Goal: Task Accomplishment & Management: Use online tool/utility

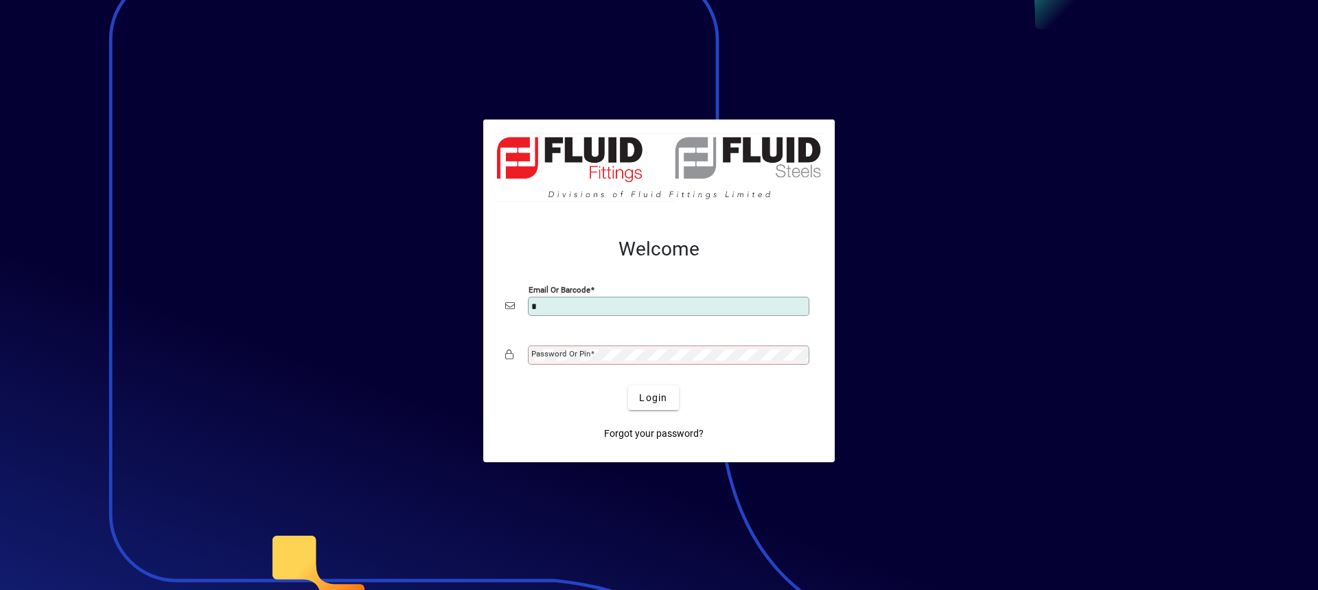
type input "**********"
click at [628, 385] on button "Login" at bounding box center [653, 397] width 50 height 25
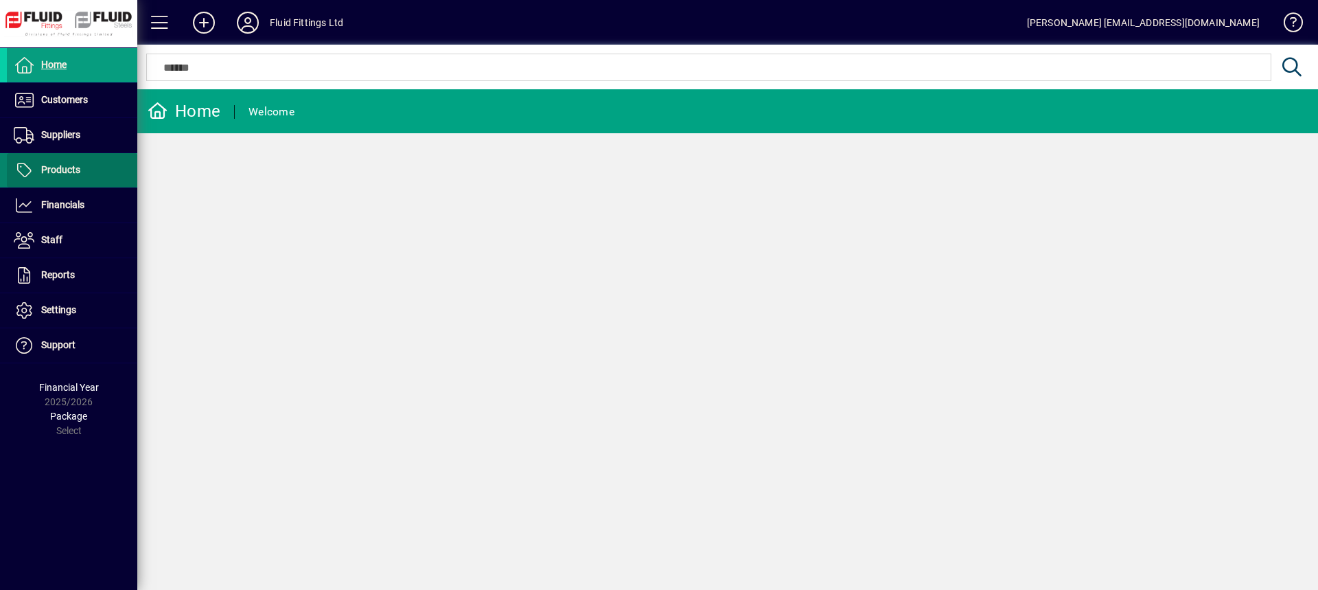
click at [68, 168] on span "Products" at bounding box center [60, 169] width 39 height 11
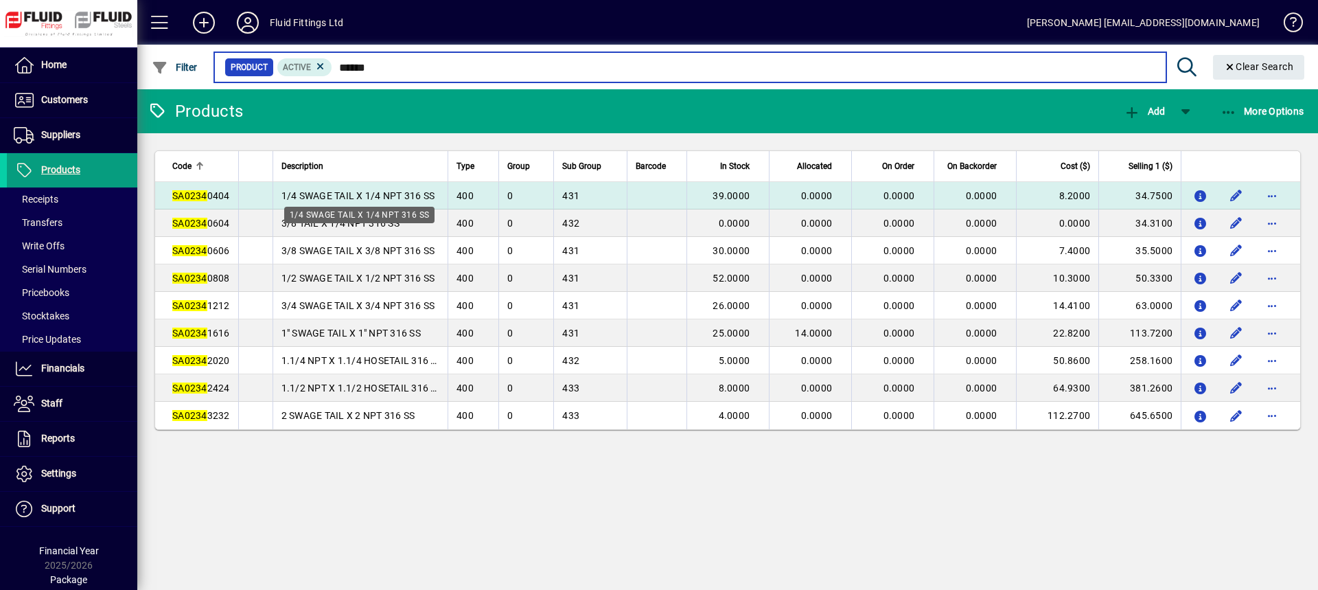
type input "******"
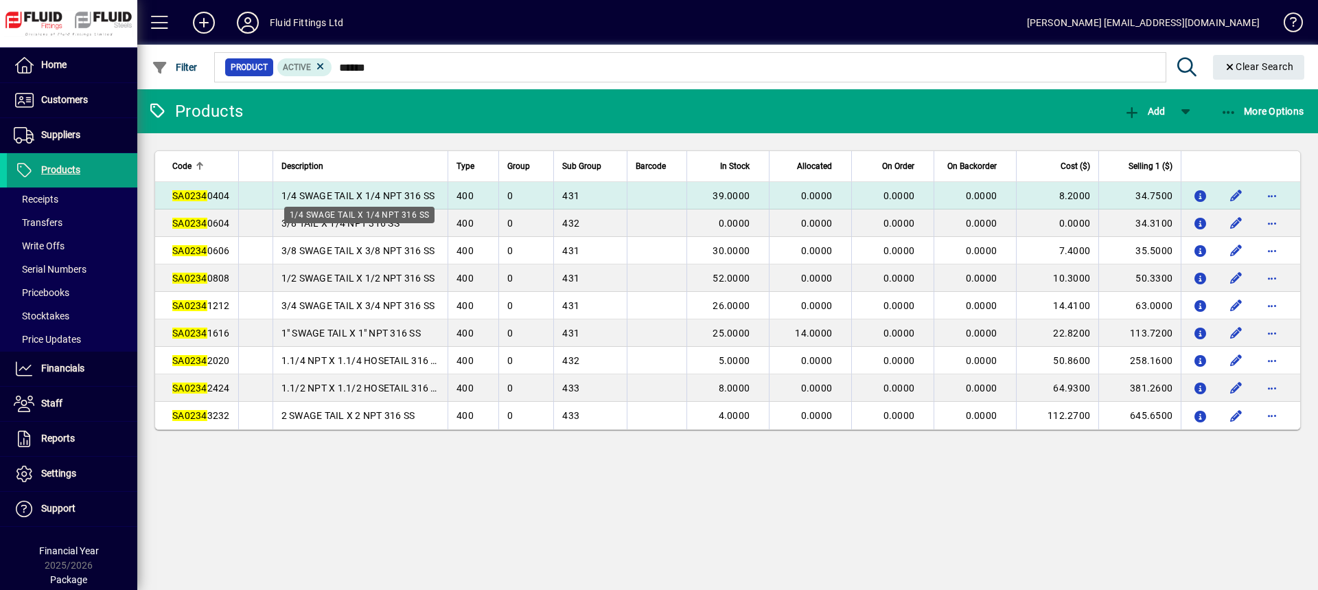
click at [319, 196] on span "1/4 SWAGE TAIL X 1/4 NPT 316 SS" at bounding box center [358, 195] width 154 height 11
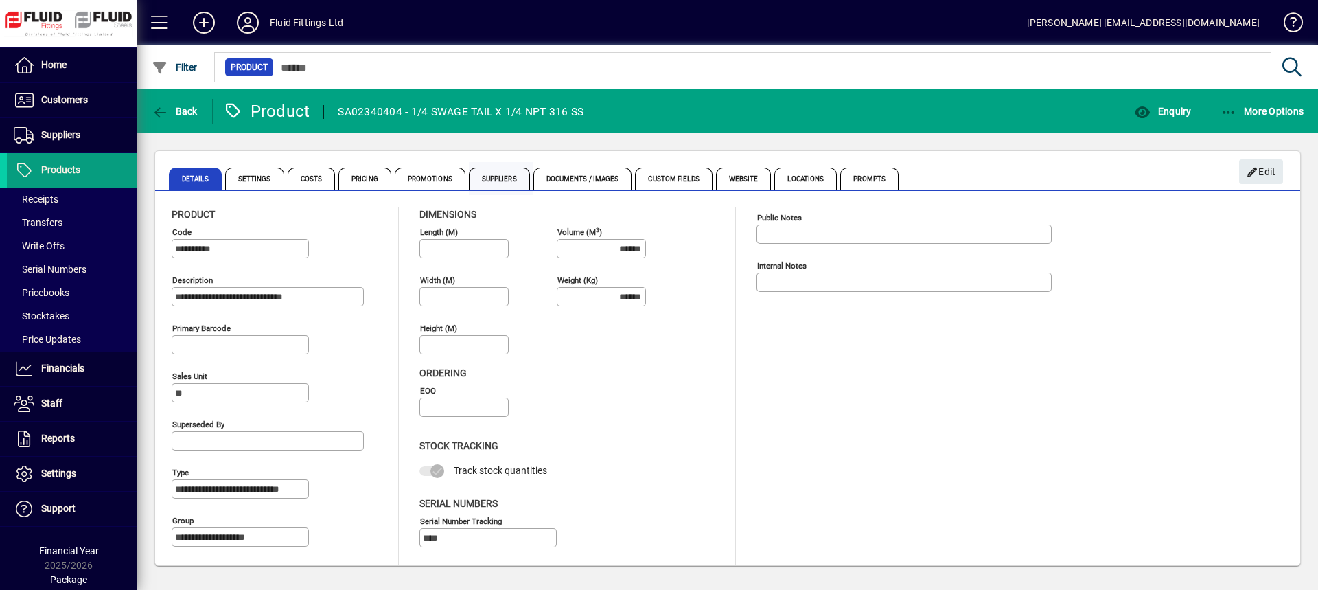
click at [499, 177] on span "Suppliers" at bounding box center [499, 179] width 61 height 22
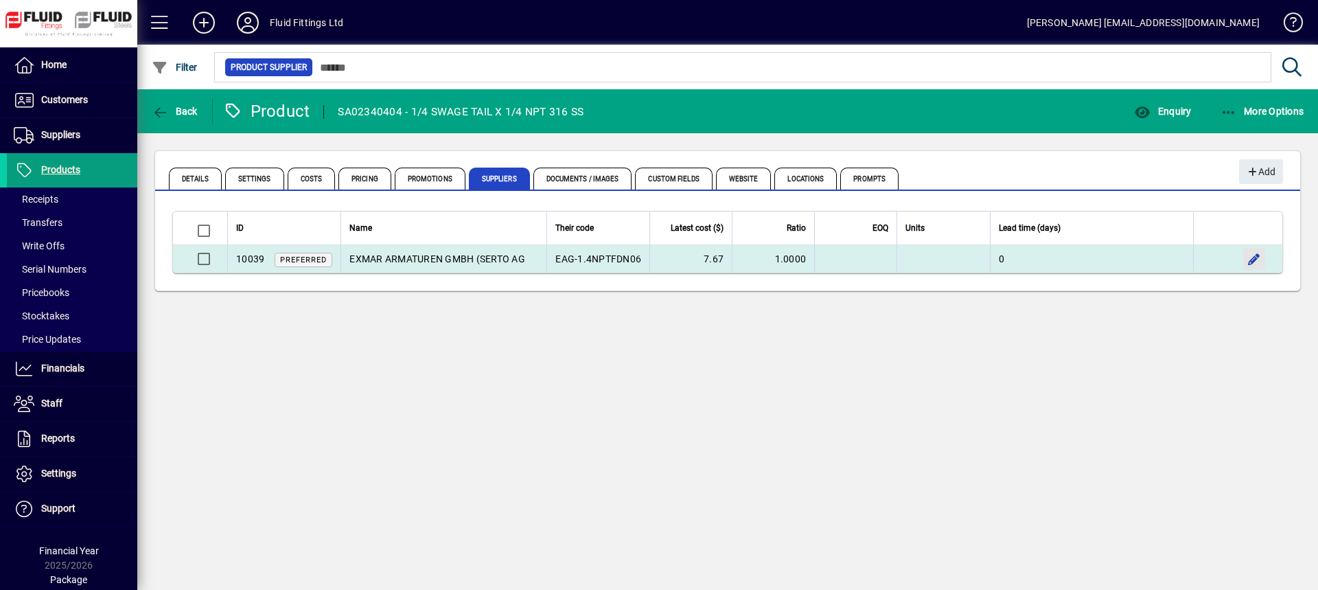
click at [1253, 257] on span "button" at bounding box center [1254, 258] width 33 height 33
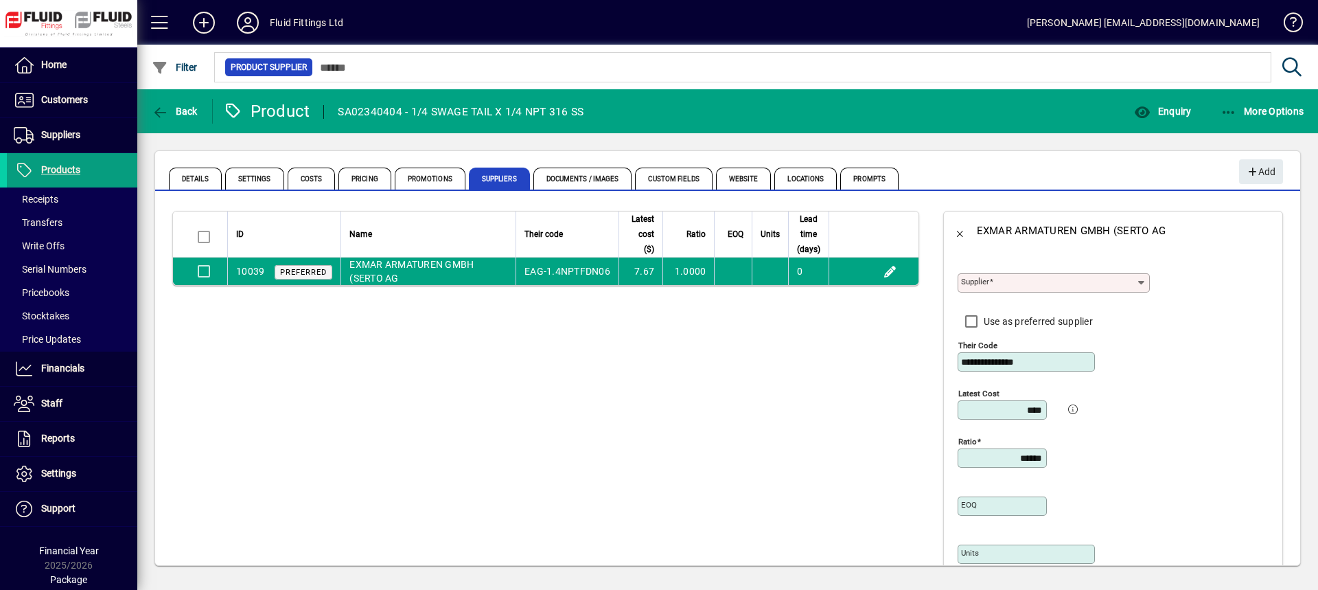
type input "**********"
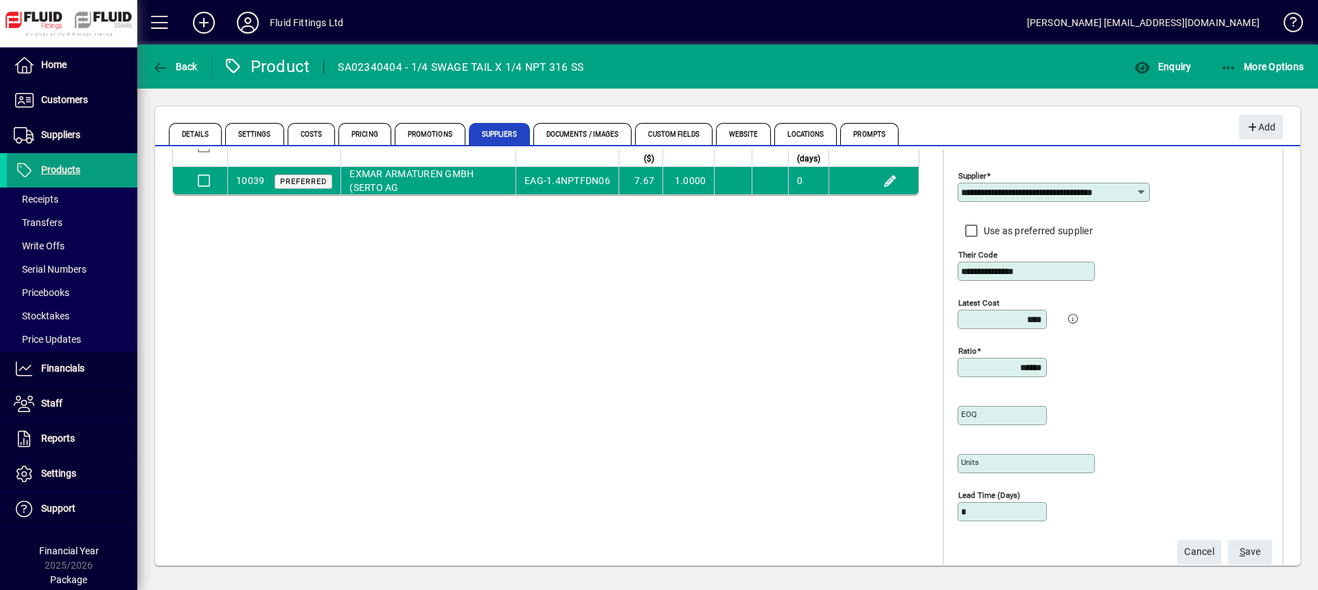
scroll to position [69, 0]
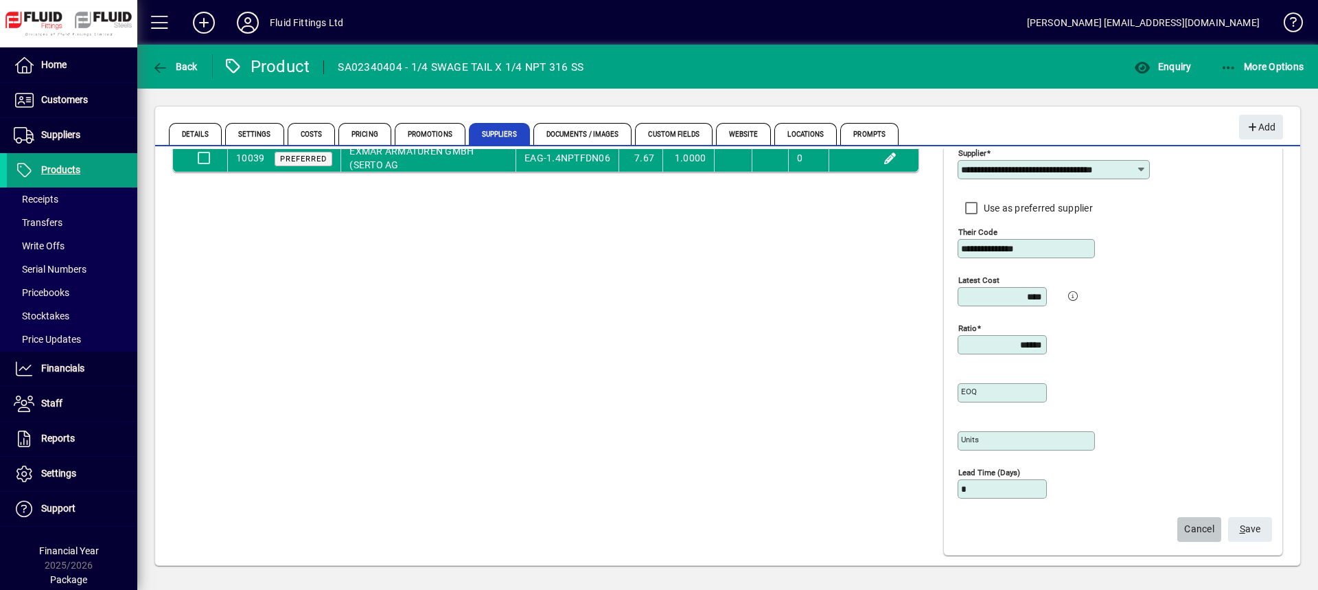
click at [1201, 529] on span "Cancel" at bounding box center [1199, 529] width 30 height 23
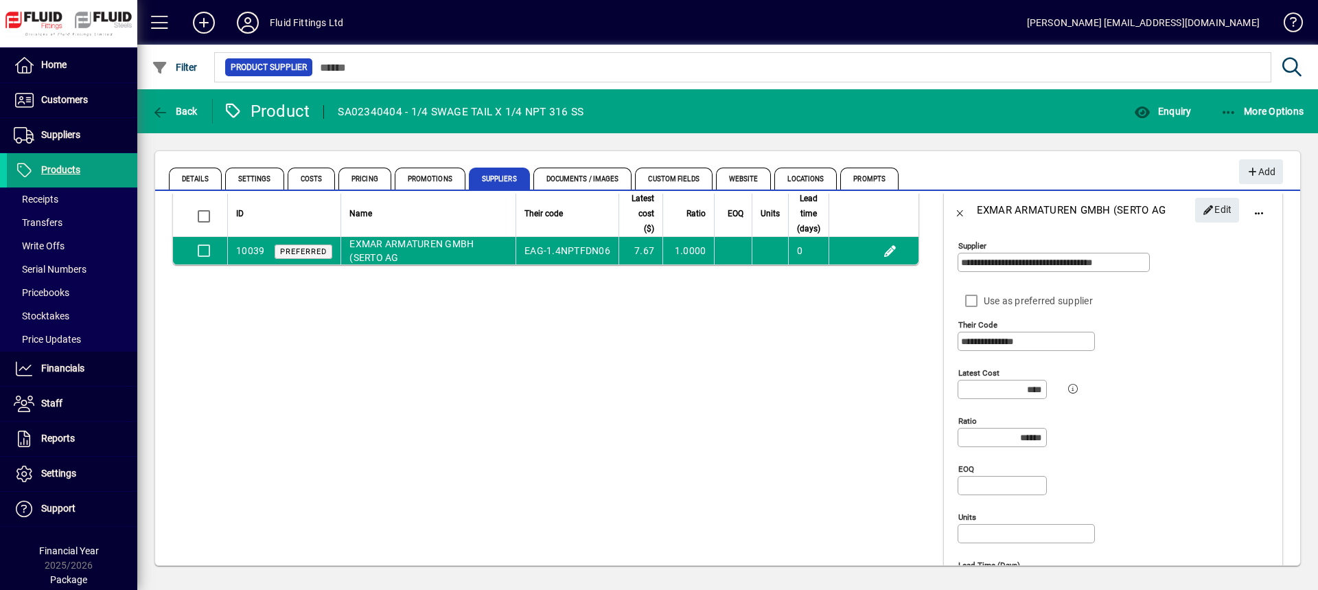
scroll to position [0, 0]
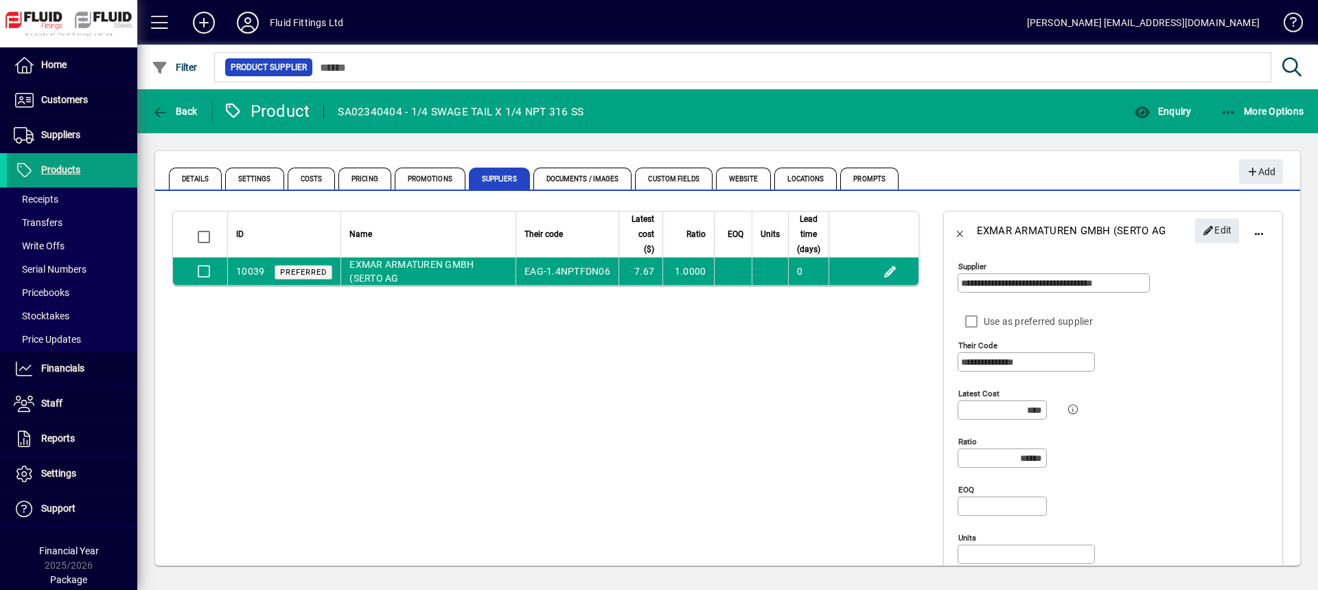
click at [1205, 233] on span "Edit" at bounding box center [1218, 230] width 30 height 23
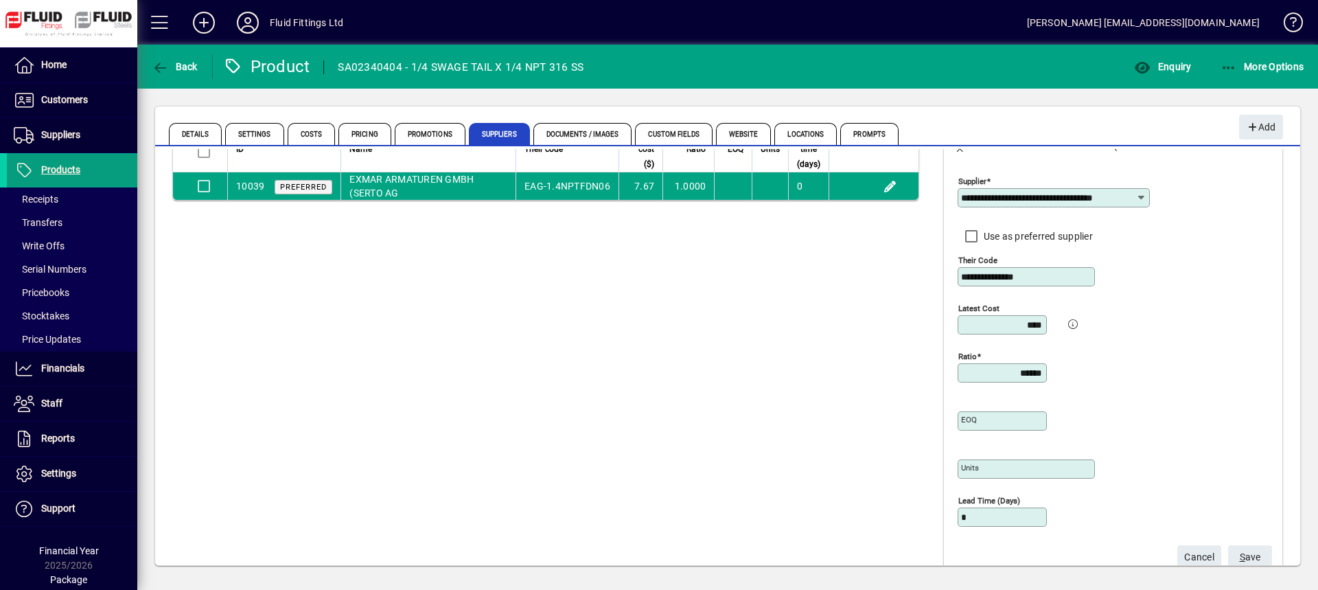
scroll to position [76, 0]
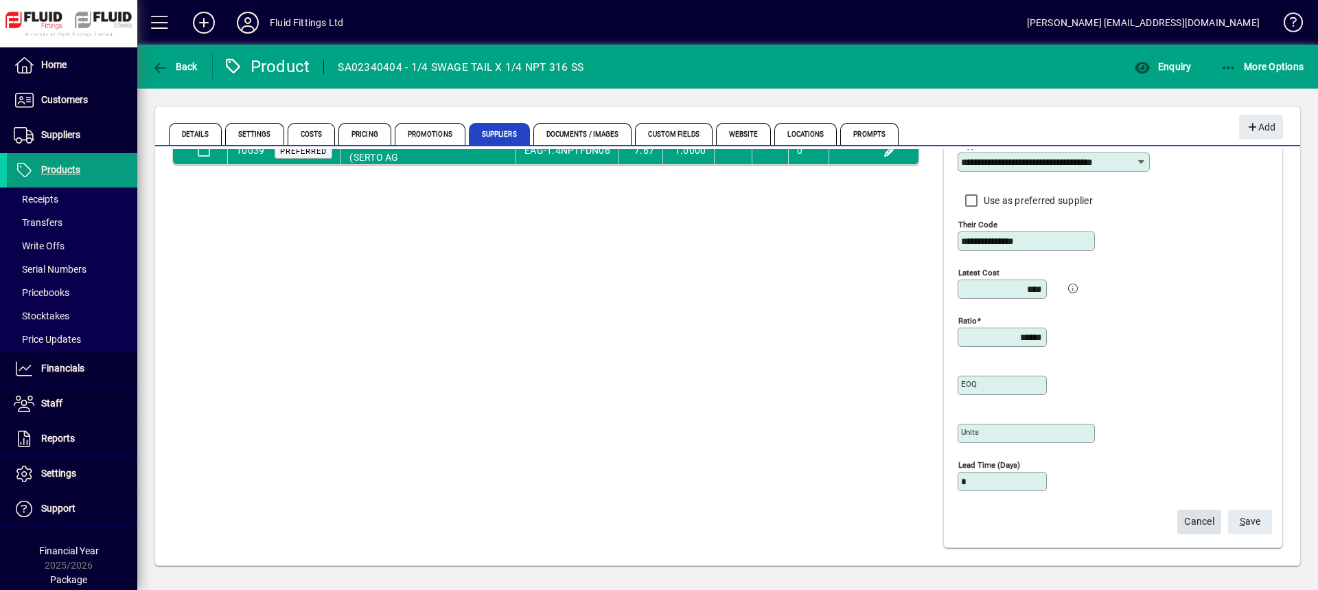
click at [1193, 525] on span "Cancel" at bounding box center [1199, 521] width 30 height 23
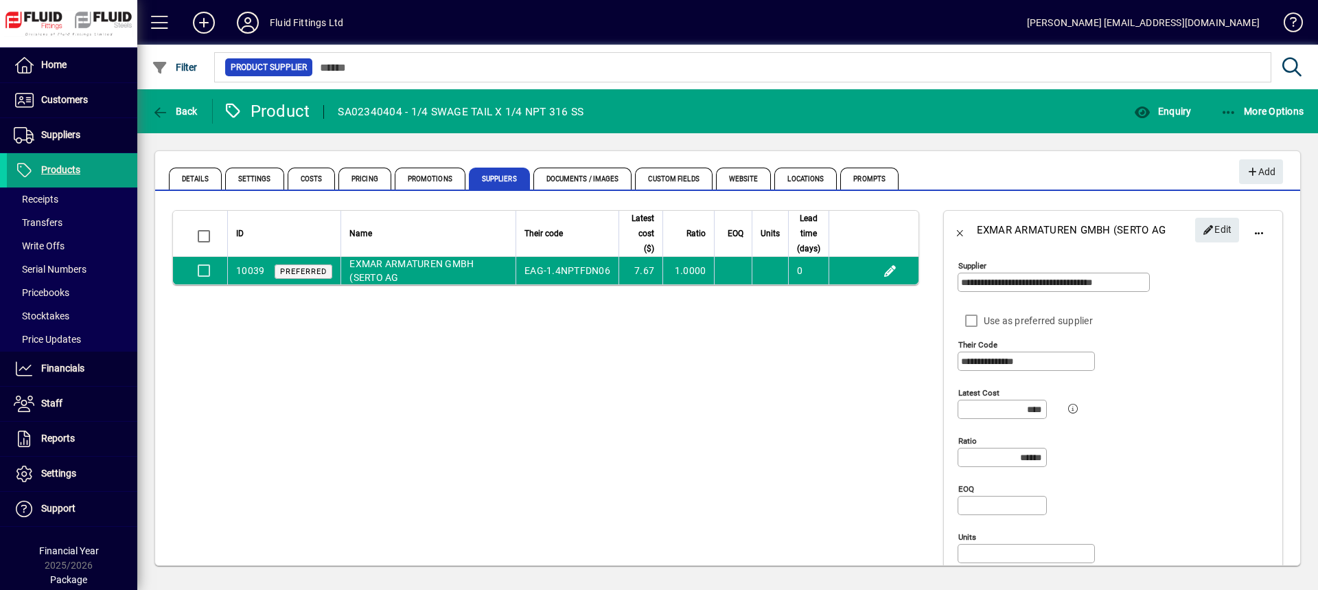
scroll to position [0, 0]
click at [1256, 172] on icon "button" at bounding box center [1252, 173] width 12 height 10
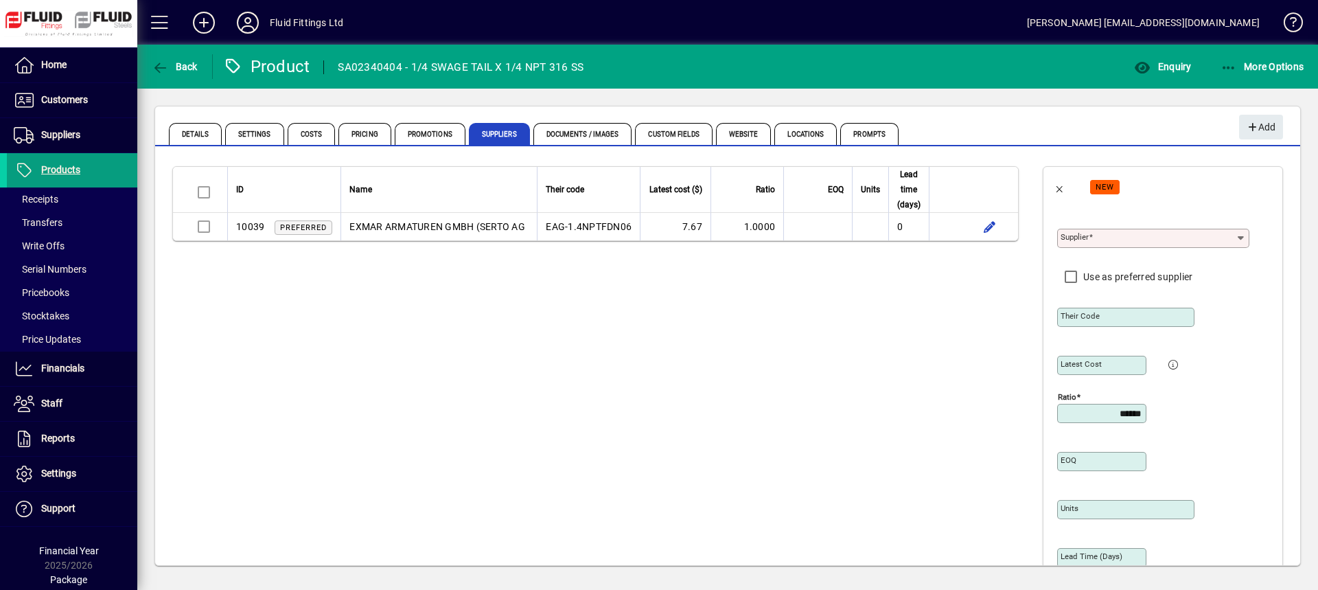
click at [1091, 239] on input "Supplier" at bounding box center [1148, 238] width 175 height 11
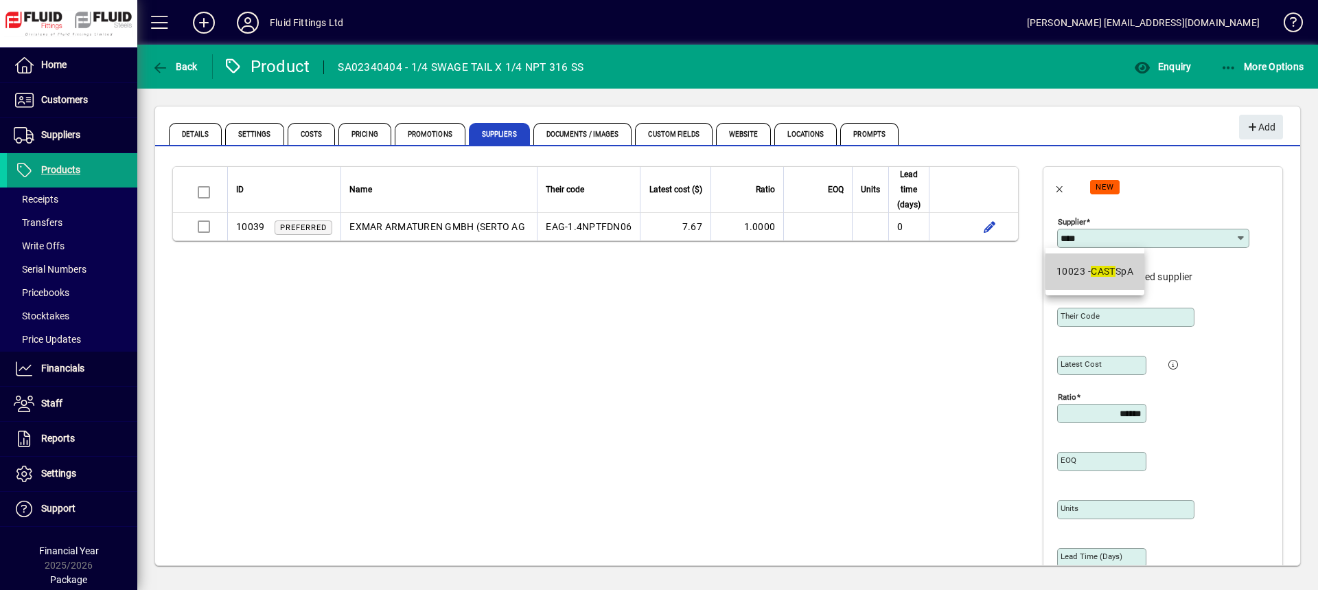
click at [1101, 269] on em "CAST" at bounding box center [1103, 271] width 25 height 11
type input "**********"
click at [1092, 312] on input "Their code" at bounding box center [1127, 317] width 133 height 11
type input "******"
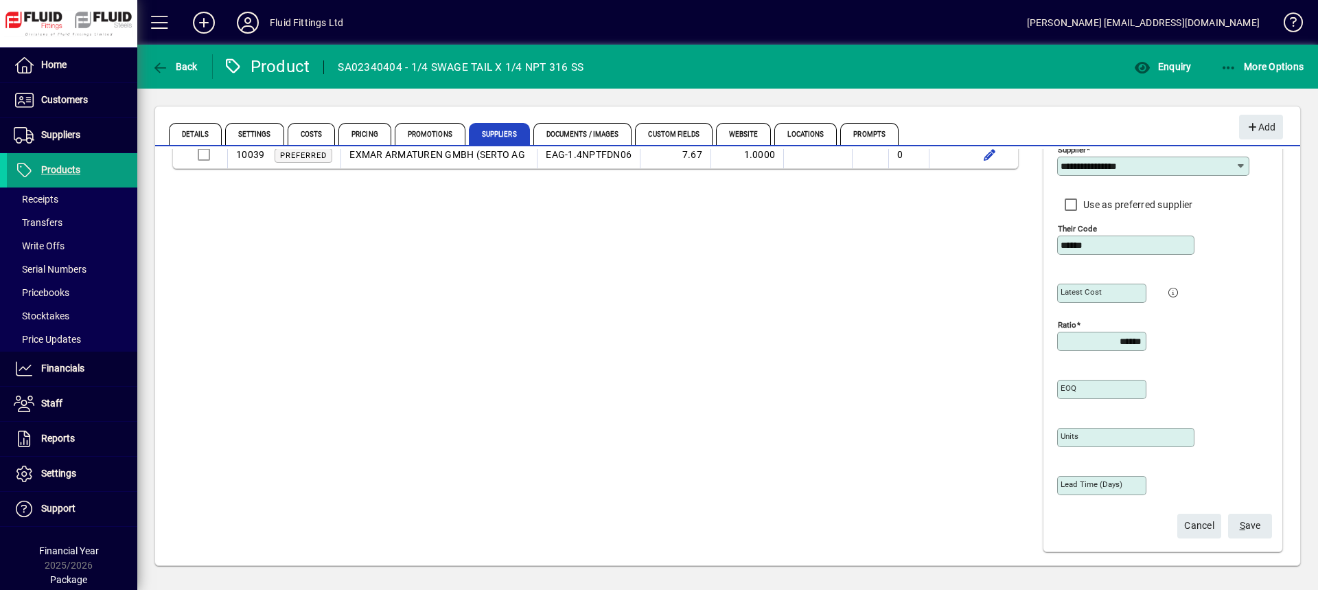
scroll to position [76, 0]
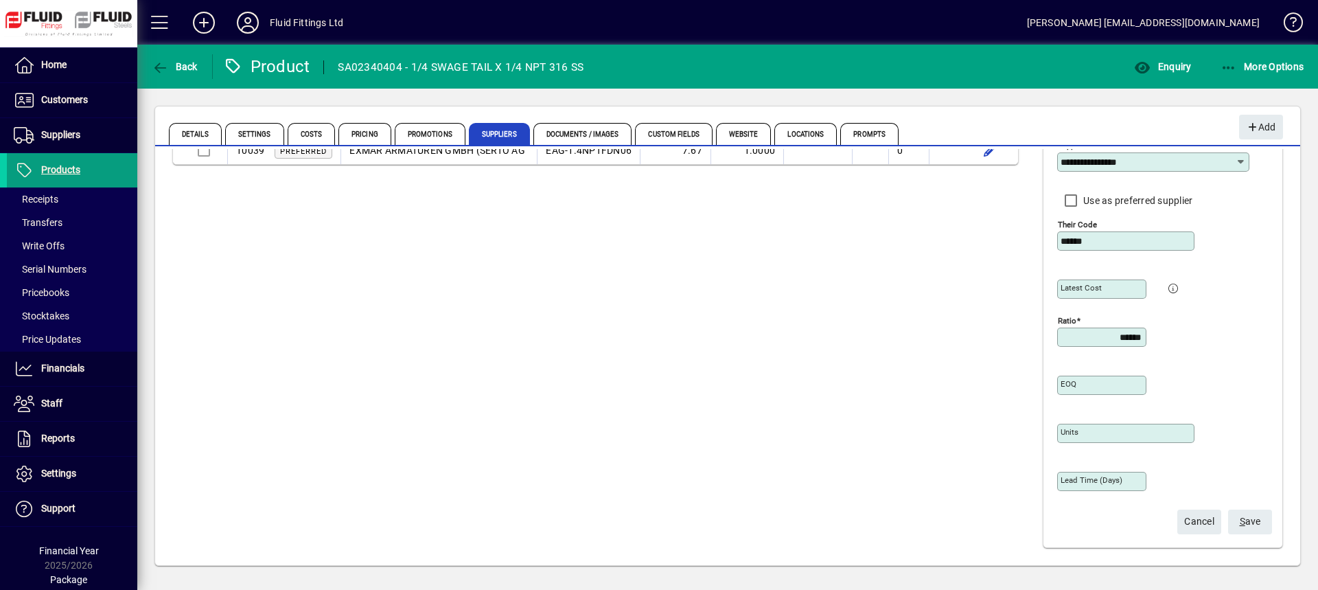
click at [1242, 520] on span "S ave" at bounding box center [1250, 521] width 21 height 23
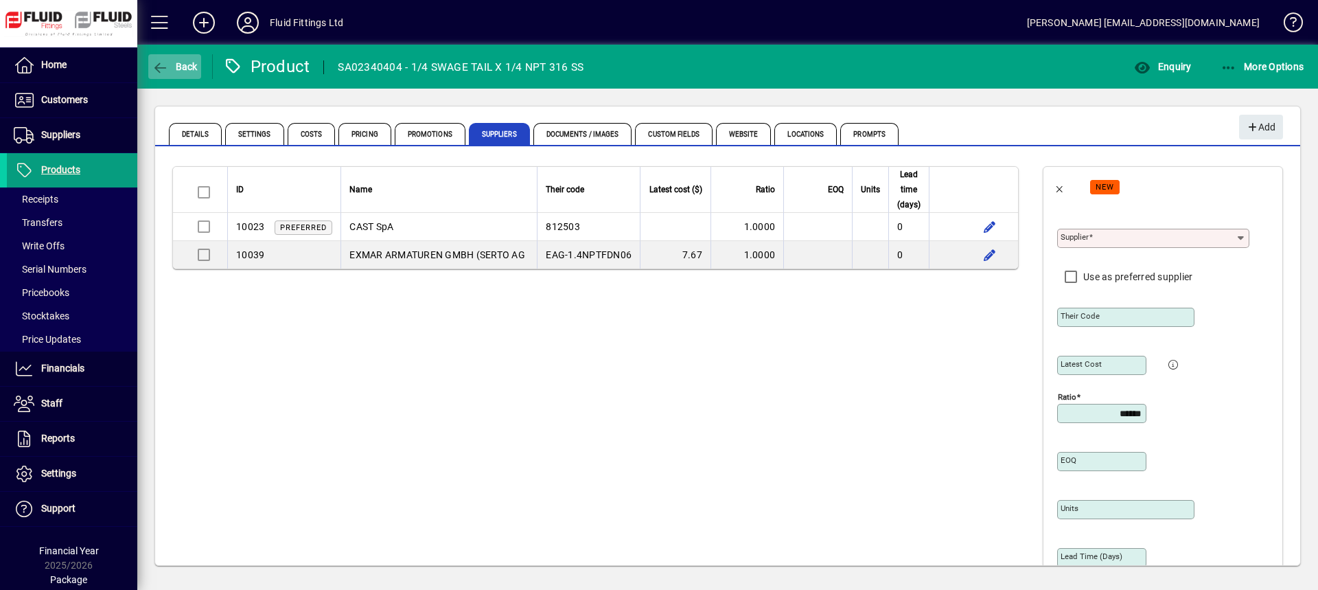
click at [163, 67] on icon "button" at bounding box center [160, 68] width 17 height 14
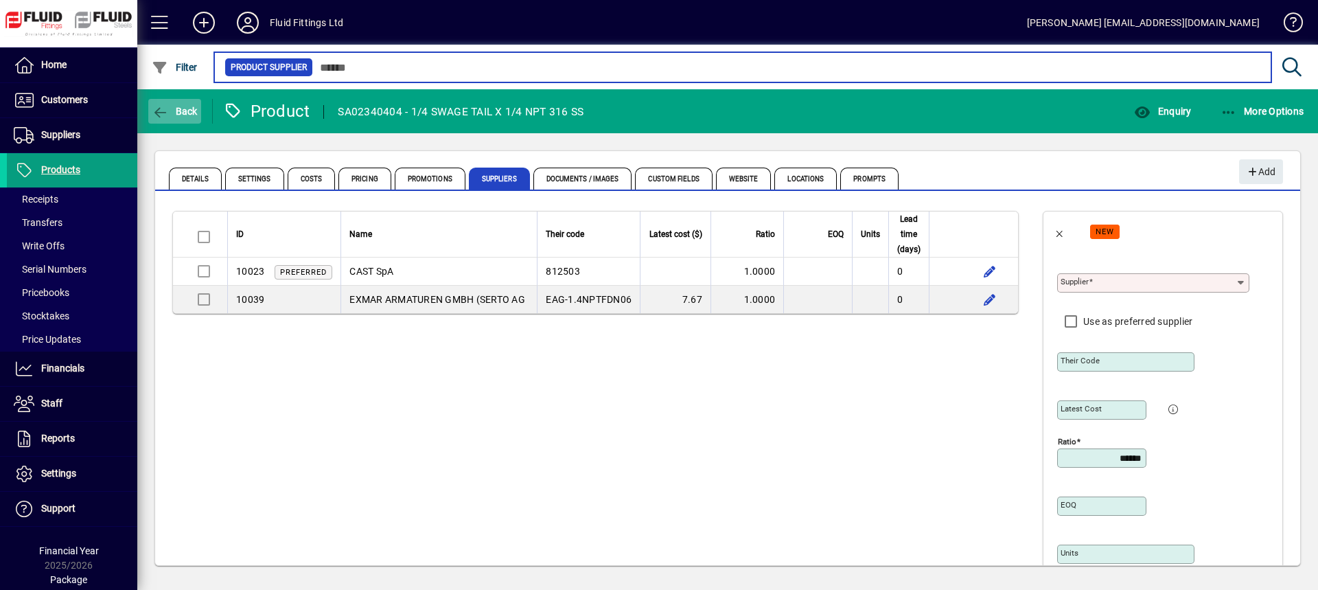
type input "******"
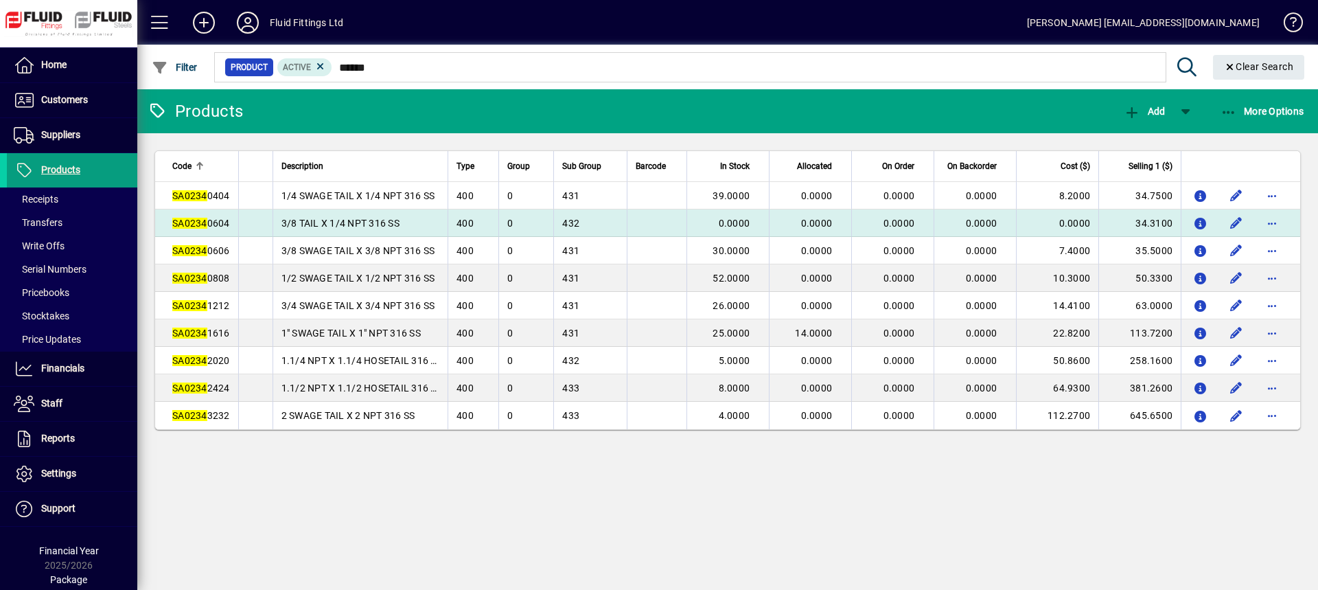
click at [208, 224] on span "SA0234 0604" at bounding box center [201, 223] width 58 height 11
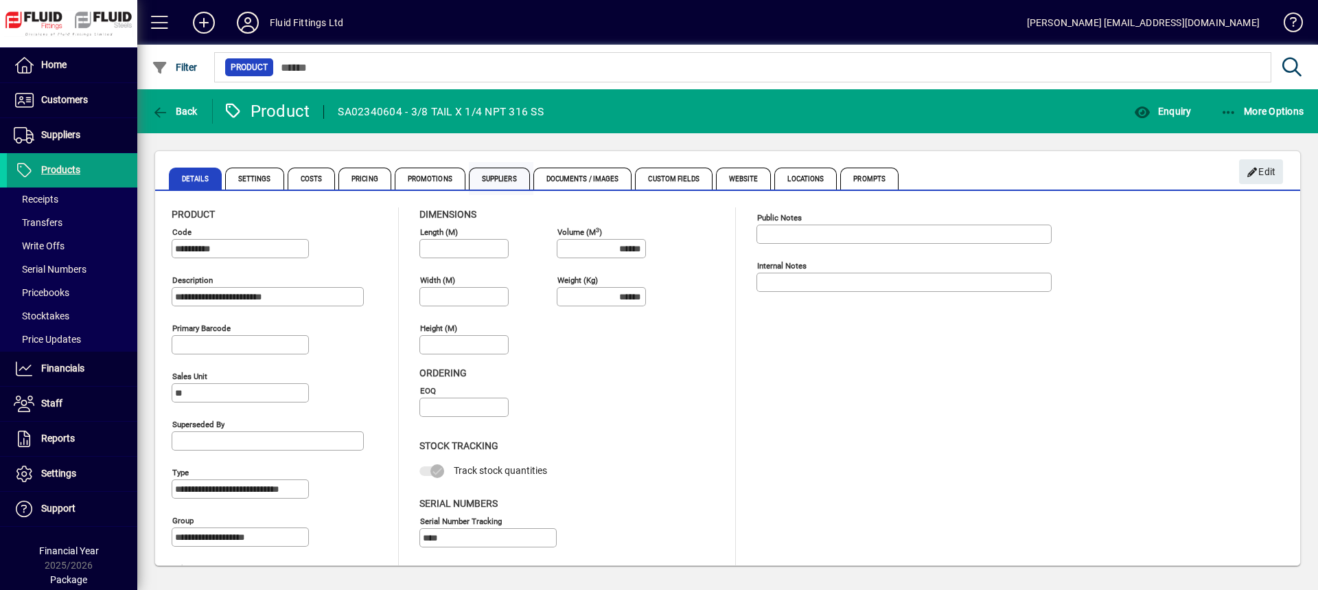
click at [505, 178] on span "Suppliers" at bounding box center [499, 179] width 61 height 22
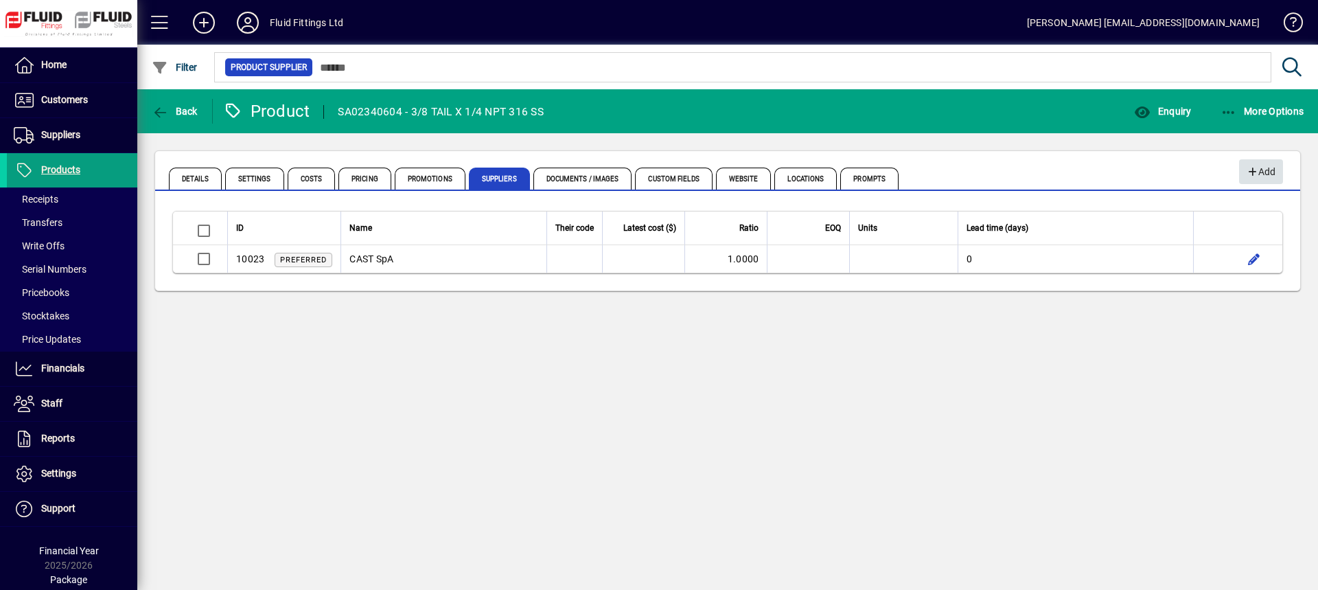
click at [1271, 175] on span "Add" at bounding box center [1261, 172] width 30 height 23
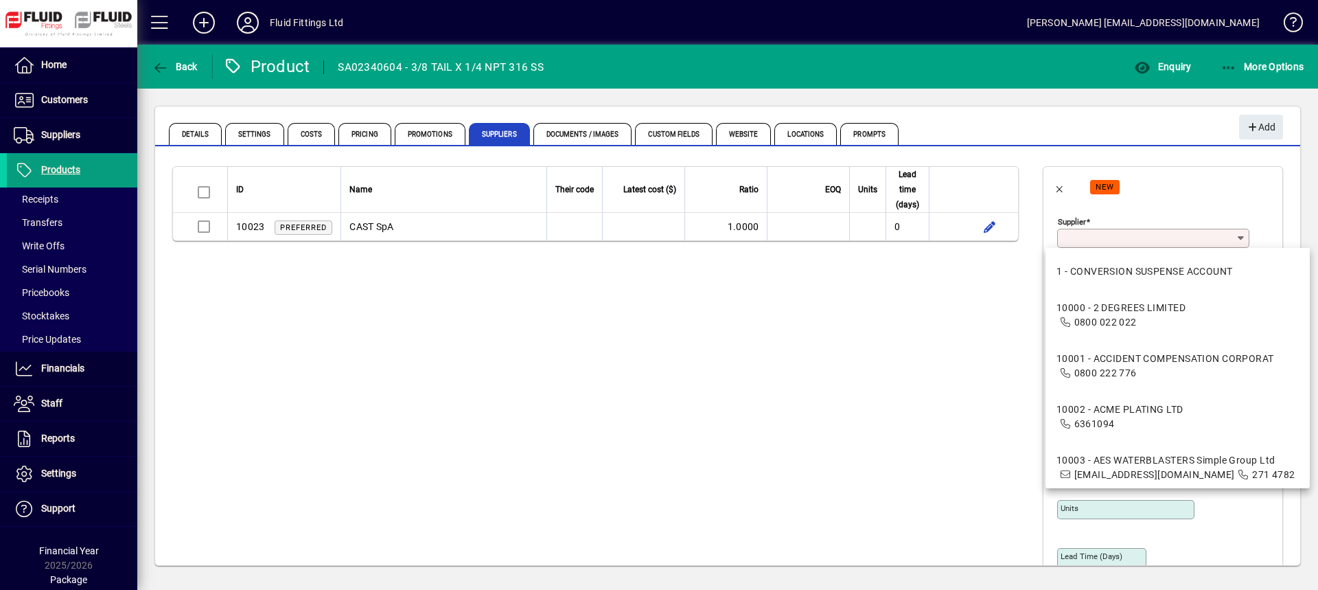
click at [1093, 235] on input "Supplier" at bounding box center [1148, 238] width 175 height 11
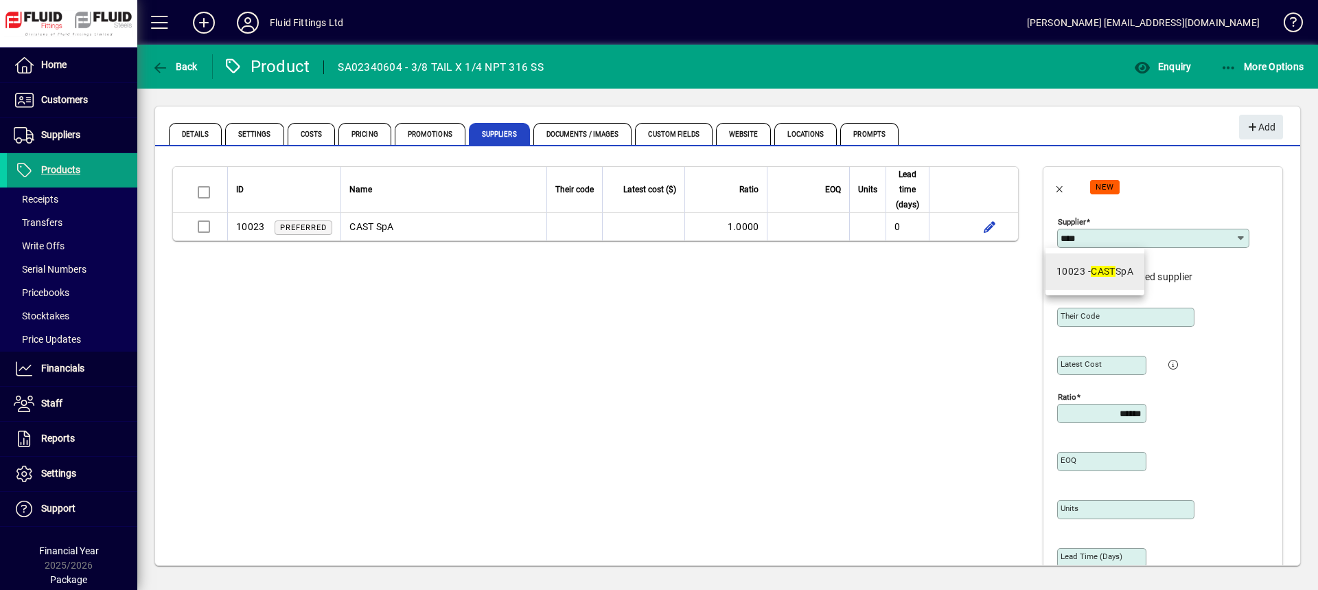
click at [1111, 273] on em "CAST" at bounding box center [1103, 271] width 25 height 11
type input "**********"
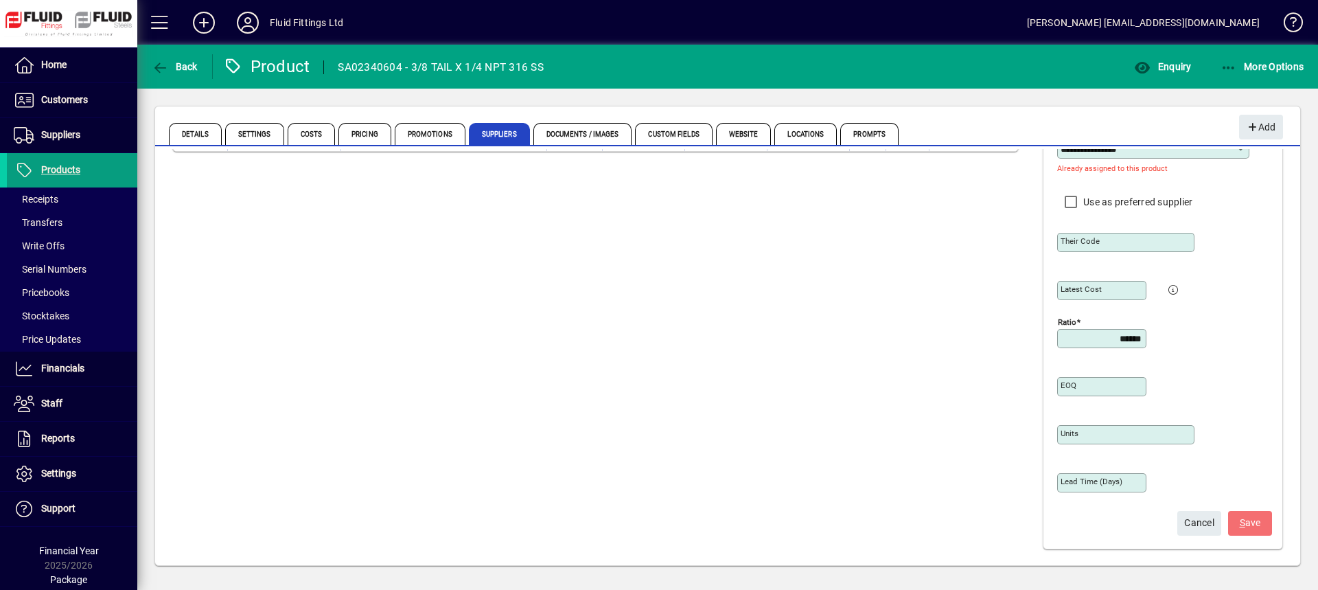
scroll to position [91, 0]
click at [1192, 522] on span "Cancel" at bounding box center [1199, 521] width 30 height 23
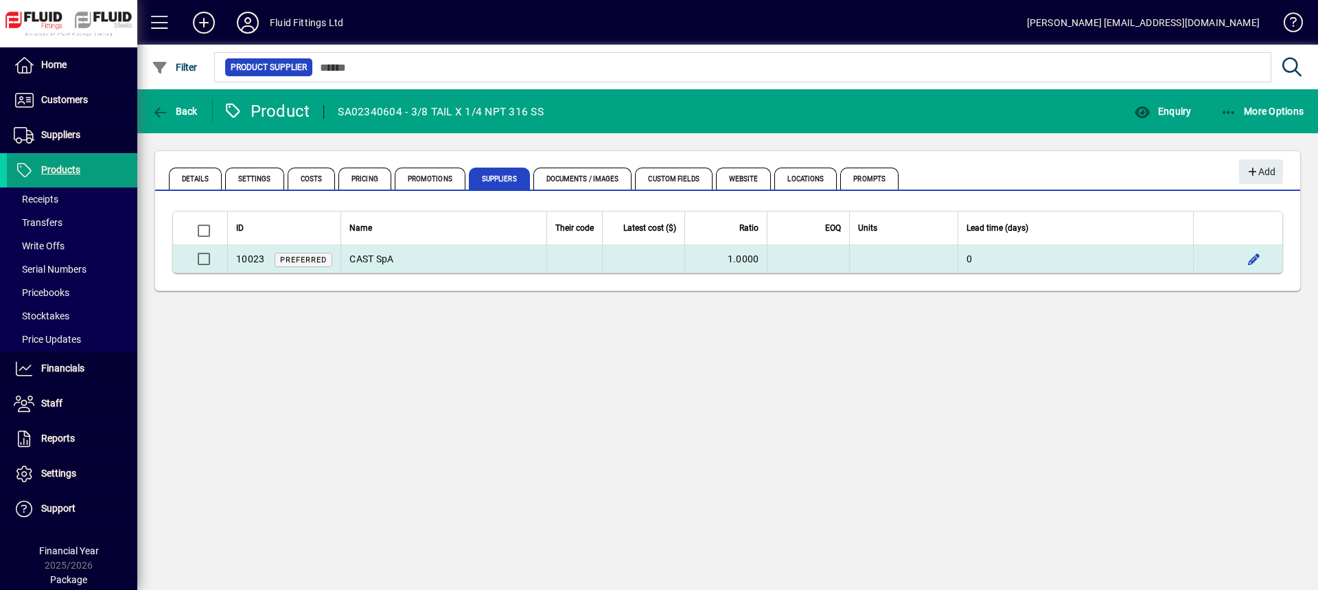
click at [372, 264] on td "CAST SpA" at bounding box center [444, 258] width 206 height 27
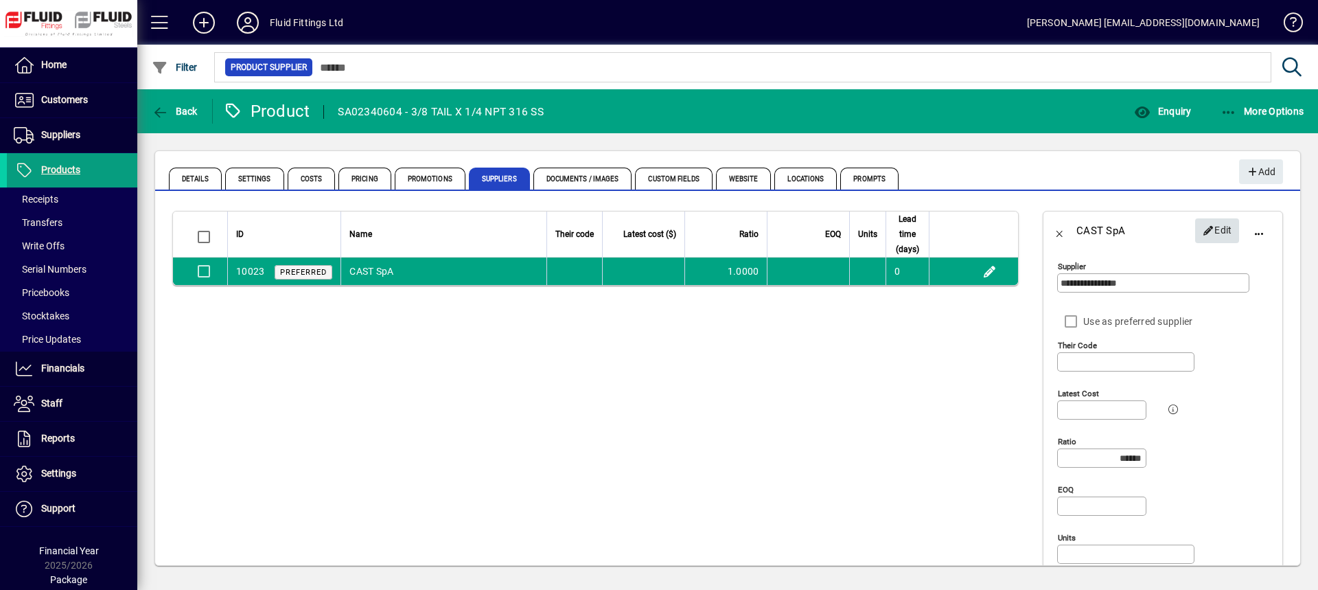
click at [1203, 231] on icon "button" at bounding box center [1209, 231] width 12 height 10
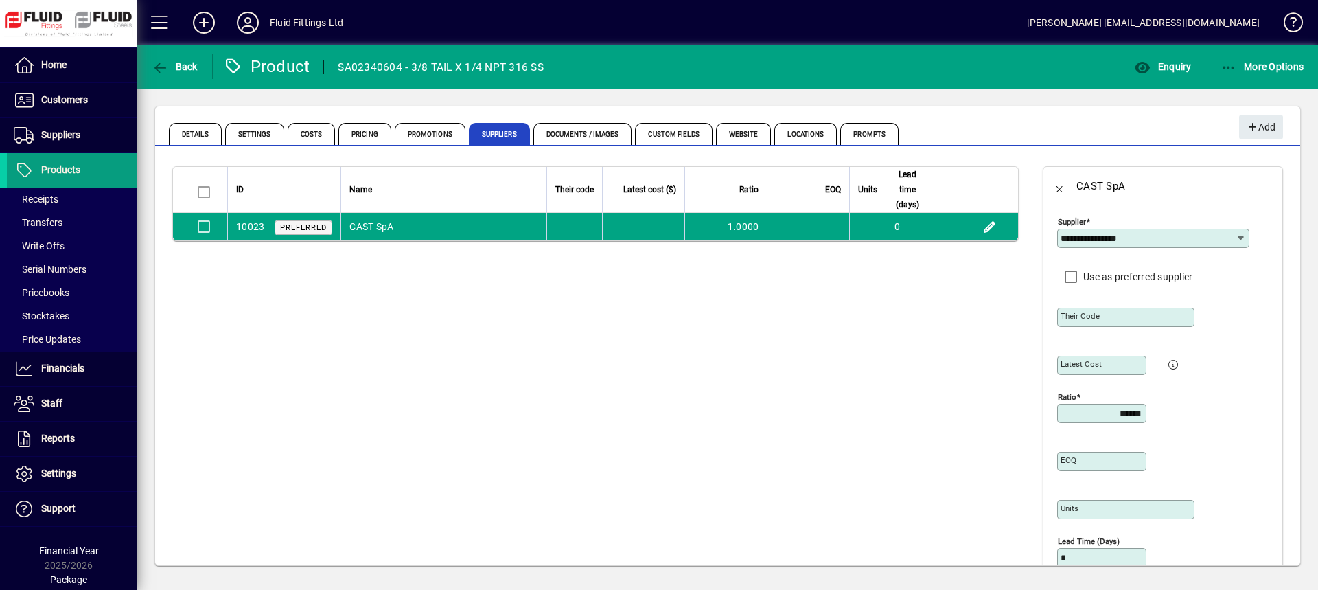
click at [1085, 314] on mat-label "Their code" at bounding box center [1080, 316] width 39 height 10
click at [1085, 314] on input "Their code" at bounding box center [1127, 317] width 133 height 11
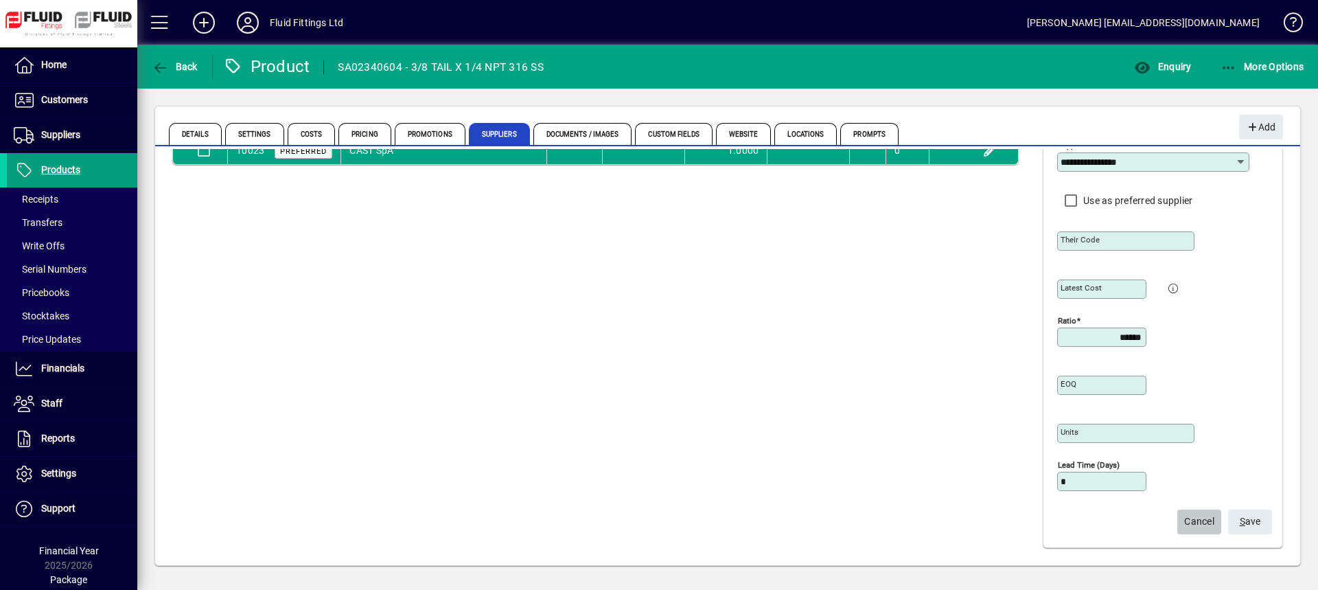
click at [1185, 522] on span "Cancel" at bounding box center [1199, 521] width 30 height 23
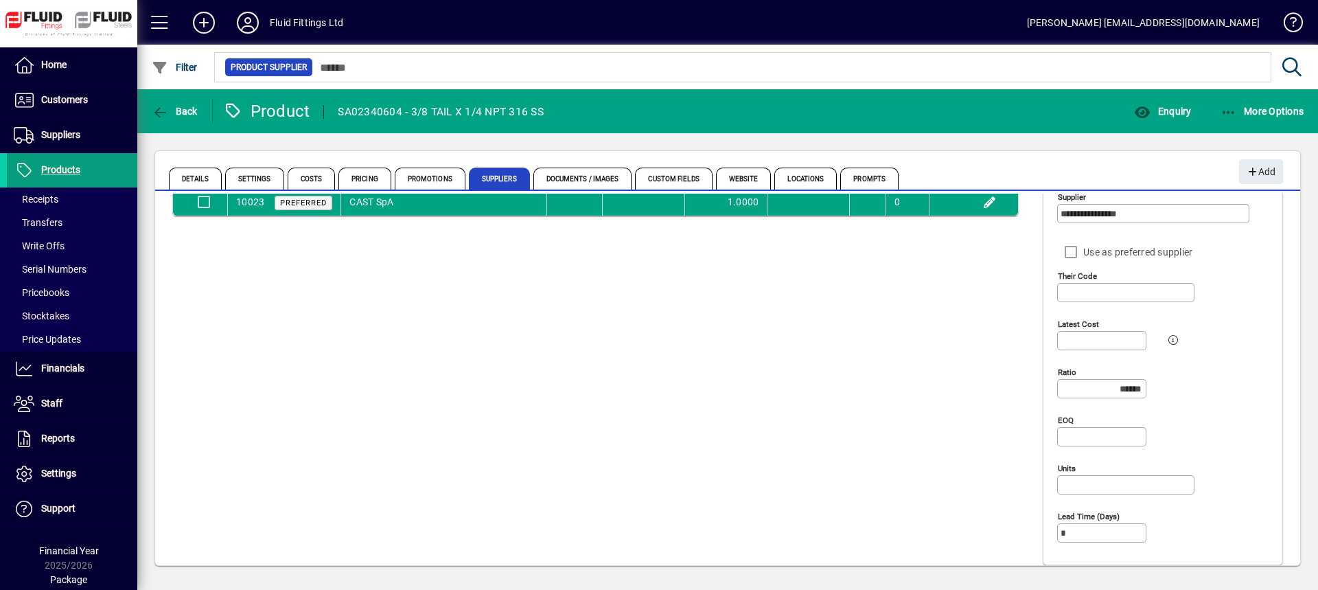
scroll to position [1, 0]
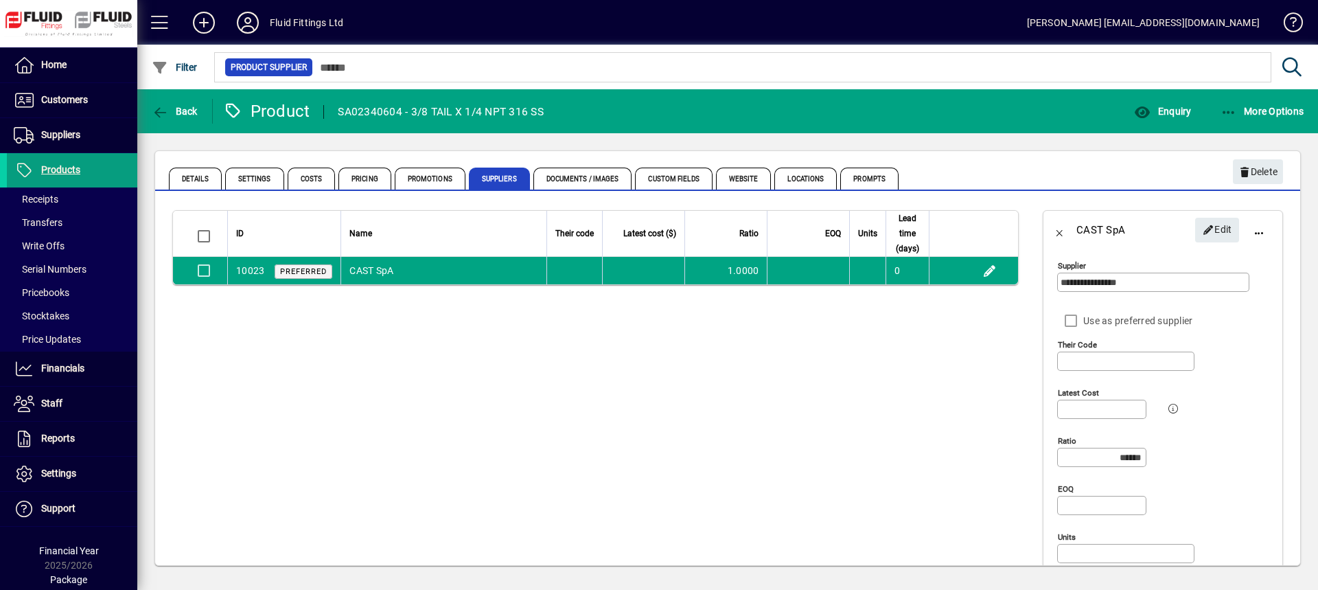
click at [874, 345] on app-page-flat "ID Name Their code Latest cost ($) Ratio EOQ Units Lead time (days) 10023 Prefe…" at bounding box center [595, 422] width 881 height 458
click at [1154, 111] on span "Enquiry" at bounding box center [1162, 111] width 57 height 11
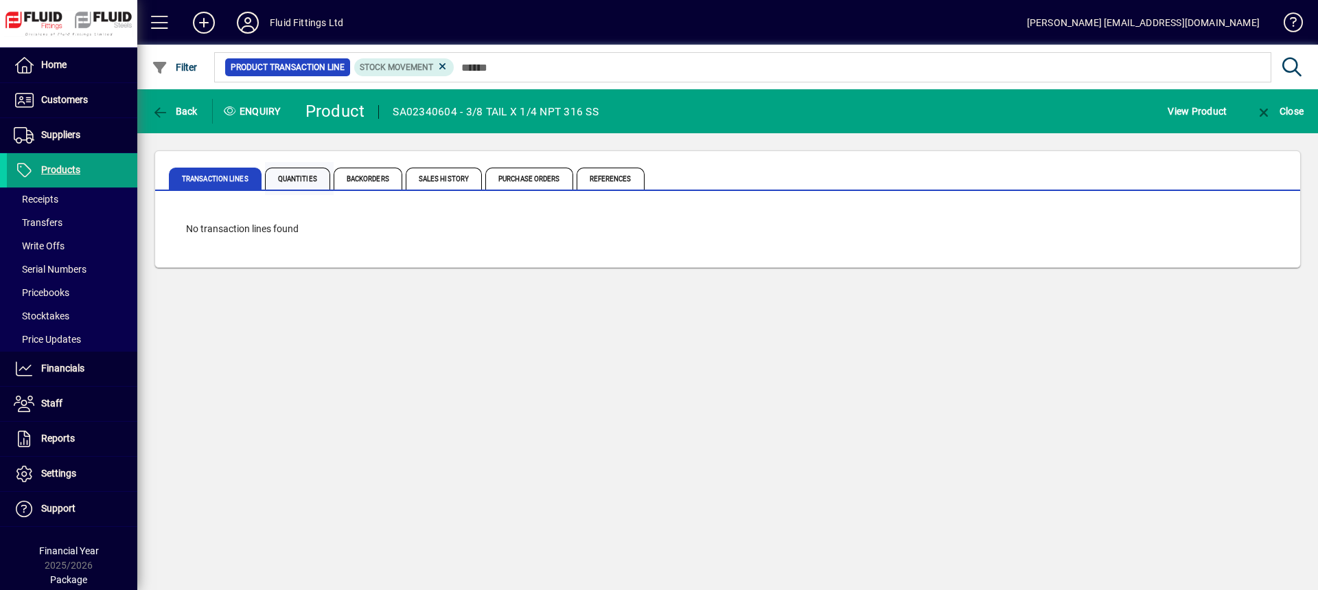
click at [306, 176] on span "Quantities" at bounding box center [297, 179] width 65 height 22
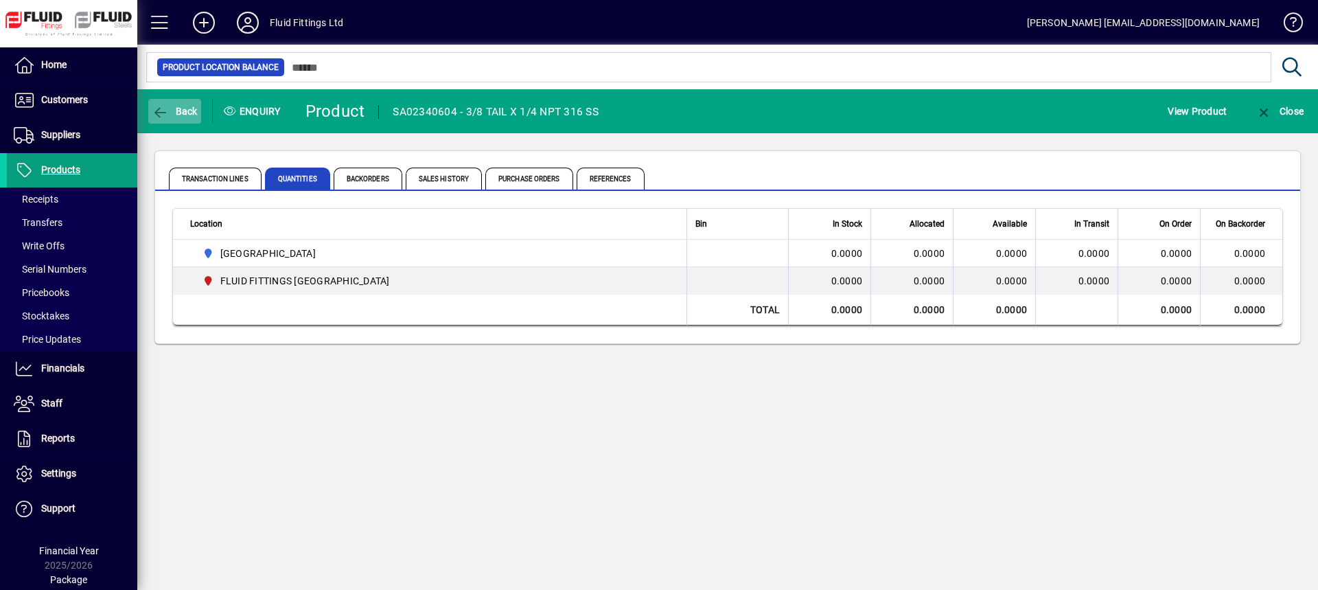
click at [183, 107] on span "Back" at bounding box center [175, 111] width 46 height 11
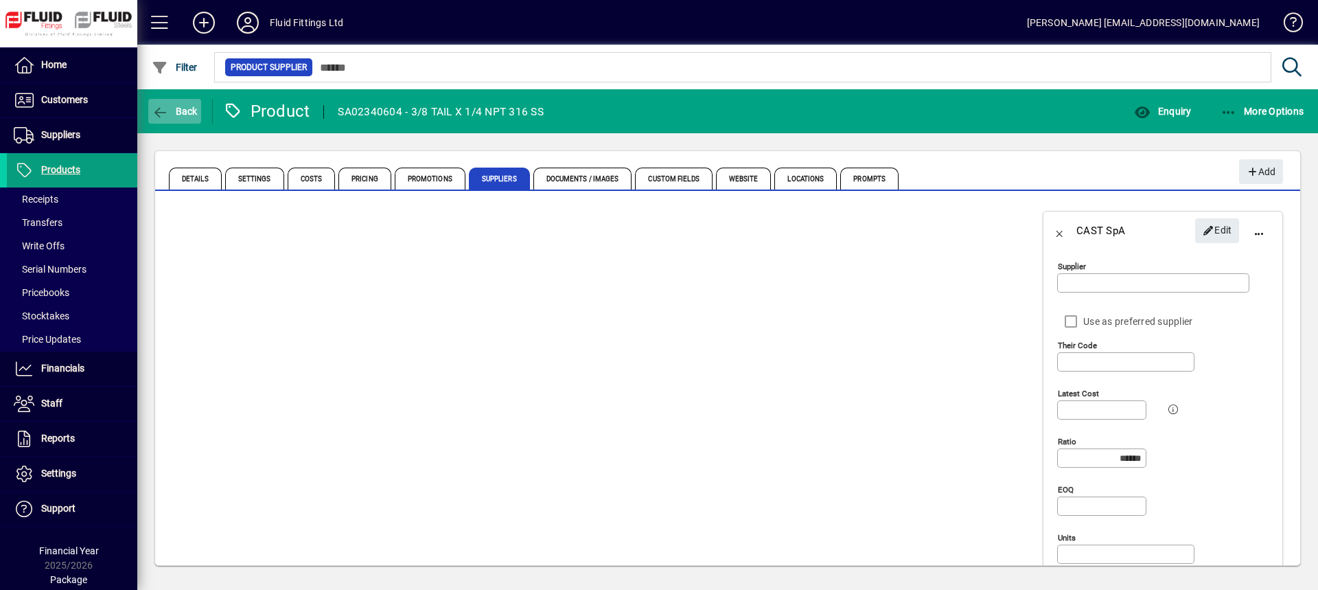
type input "**********"
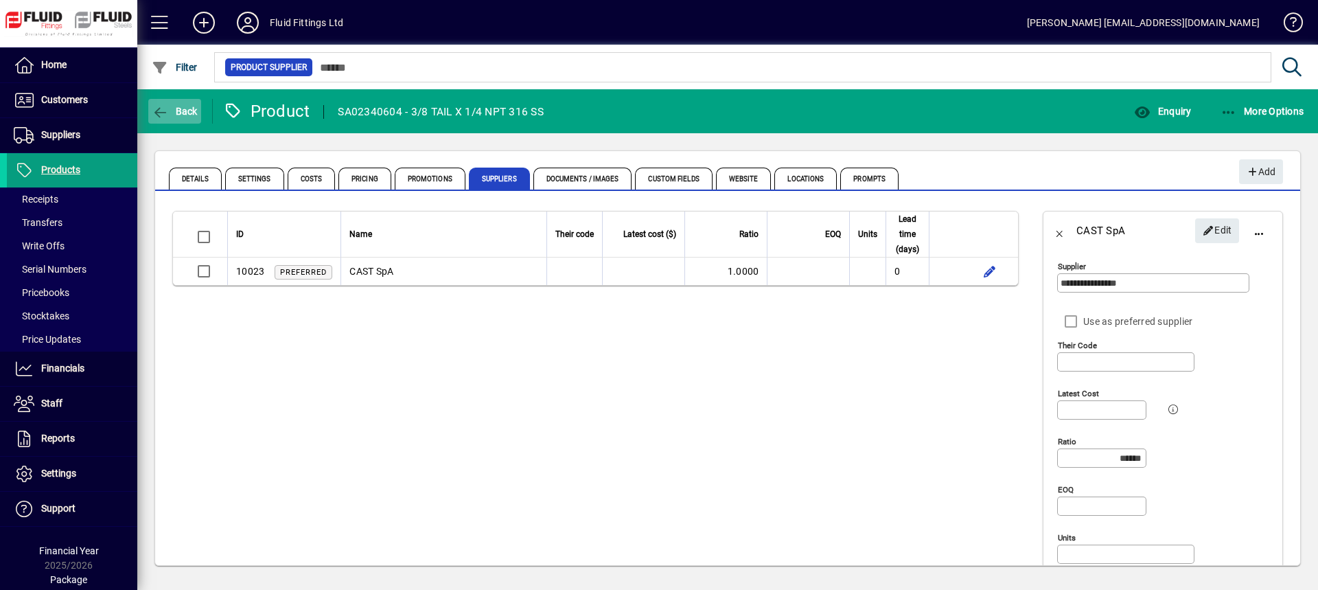
click at [170, 108] on span "Back" at bounding box center [175, 111] width 46 height 11
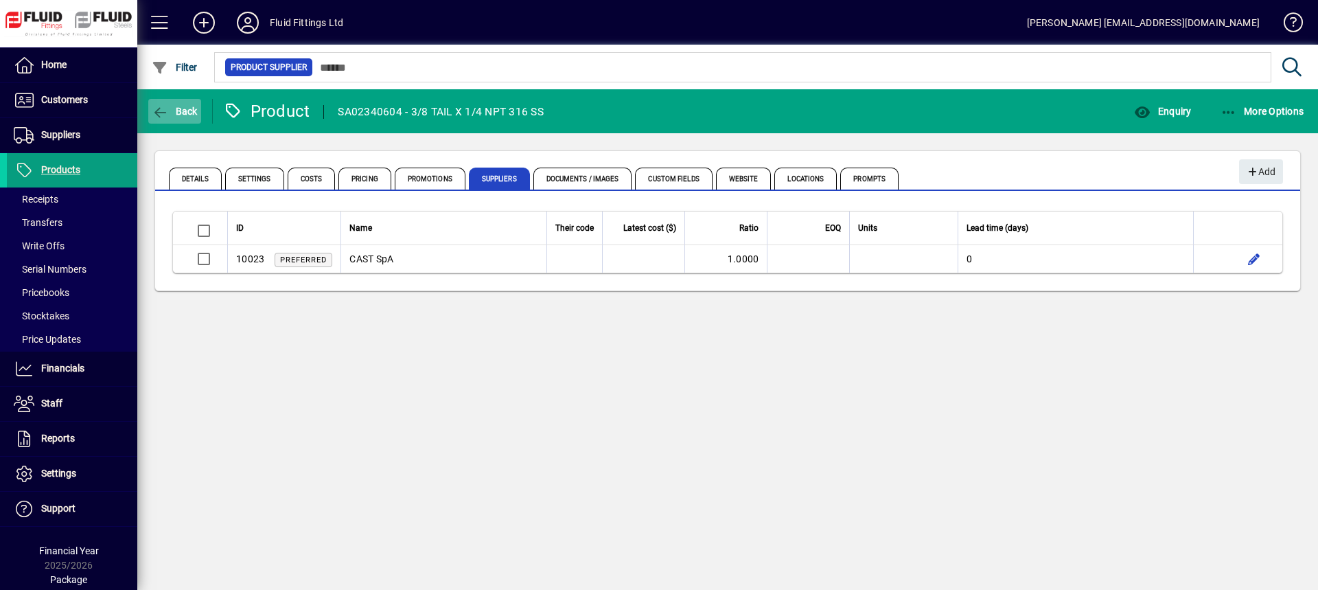
click at [170, 113] on span "Back" at bounding box center [175, 111] width 46 height 11
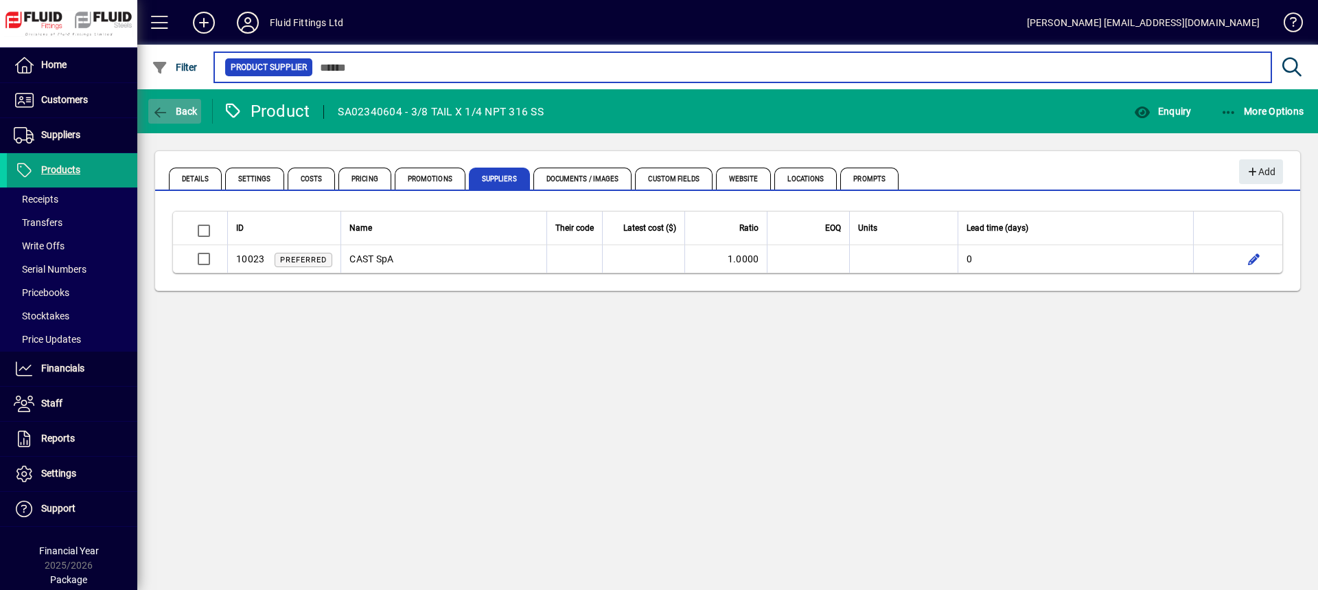
type input "******"
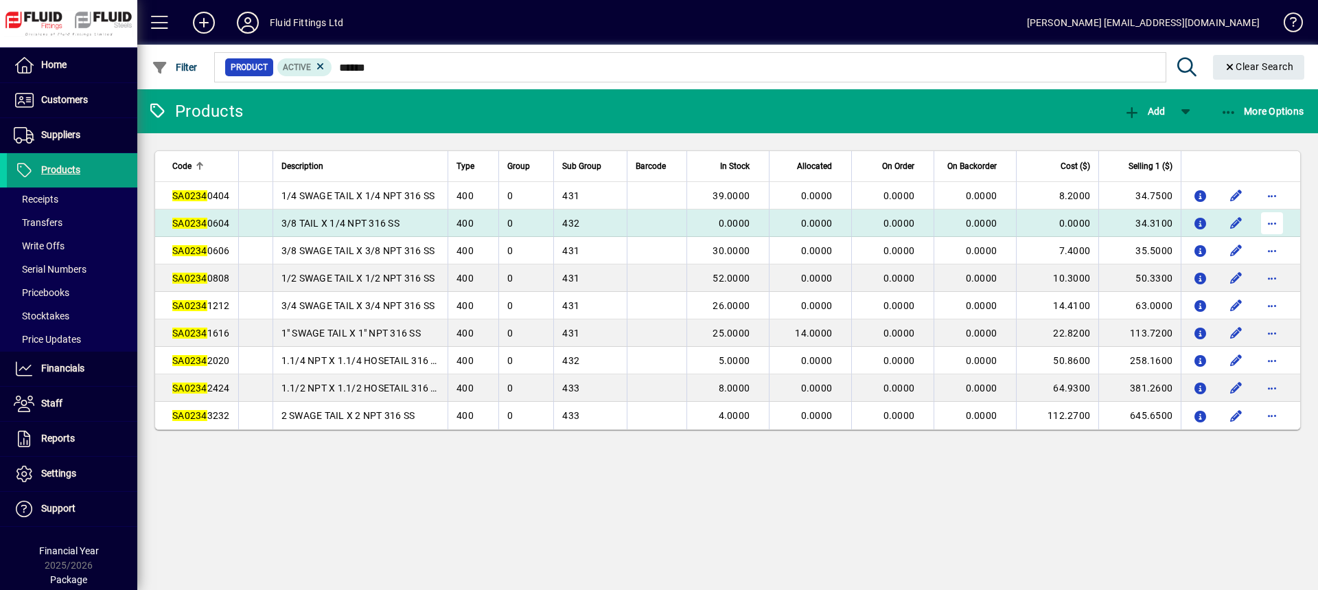
click at [1269, 222] on span "button" at bounding box center [1272, 223] width 33 height 33
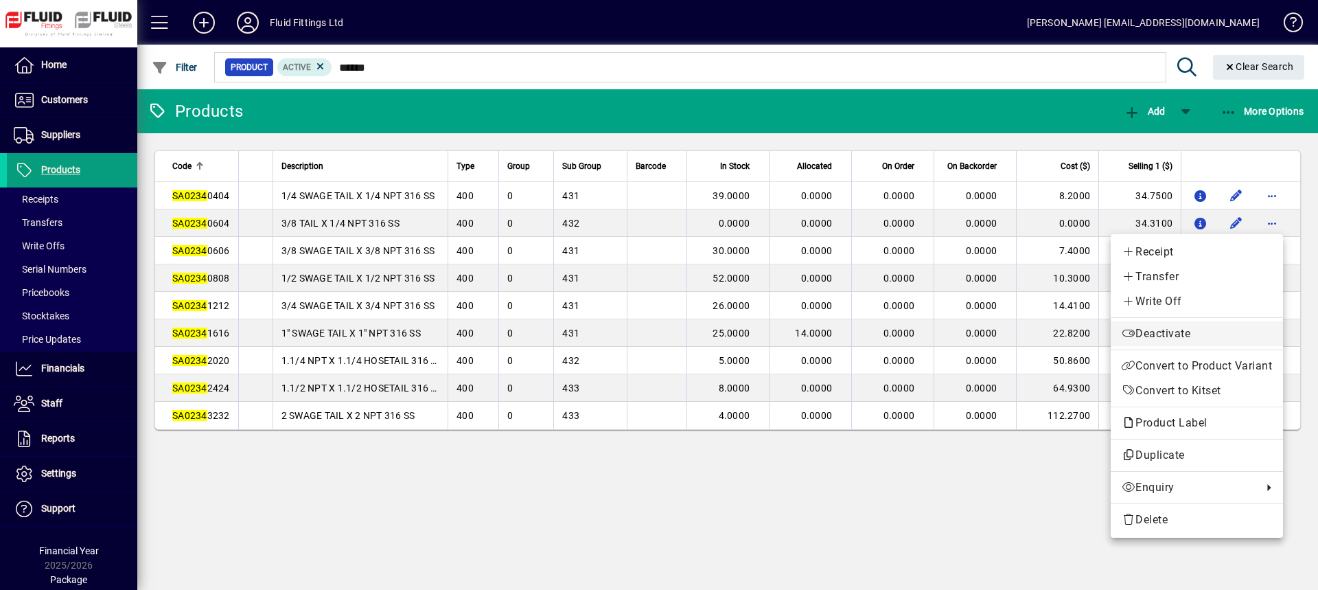
click at [1175, 332] on span "Deactivate" at bounding box center [1197, 333] width 150 height 16
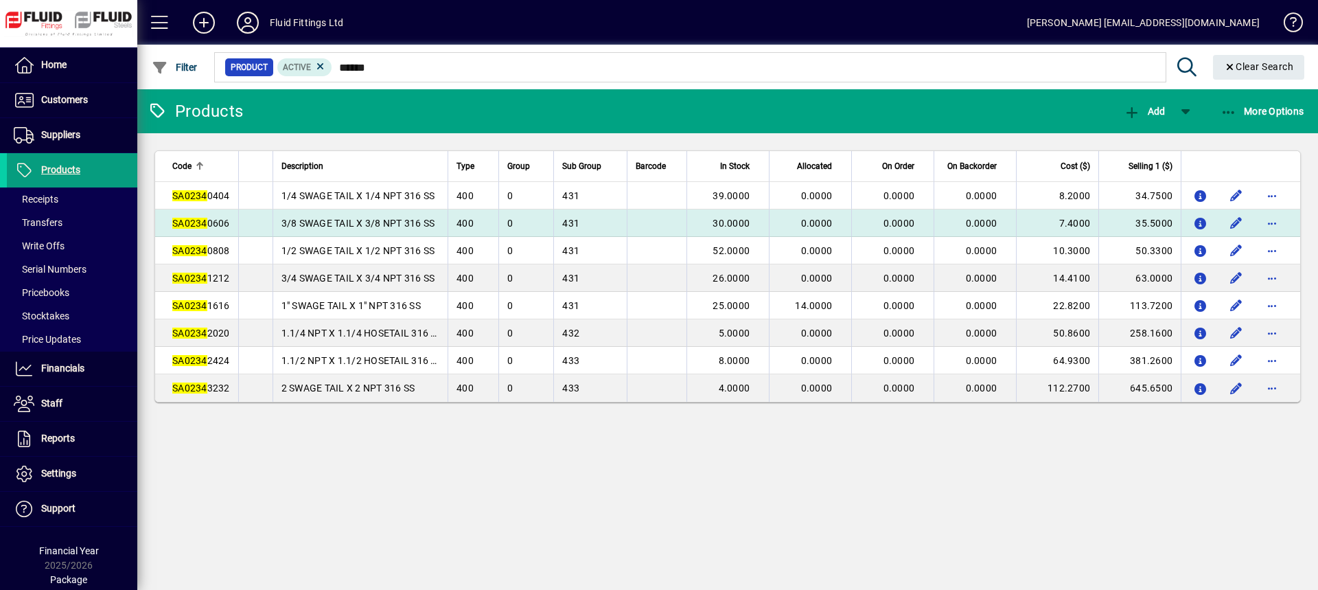
click at [208, 224] on span "SA0234 0606" at bounding box center [201, 223] width 58 height 11
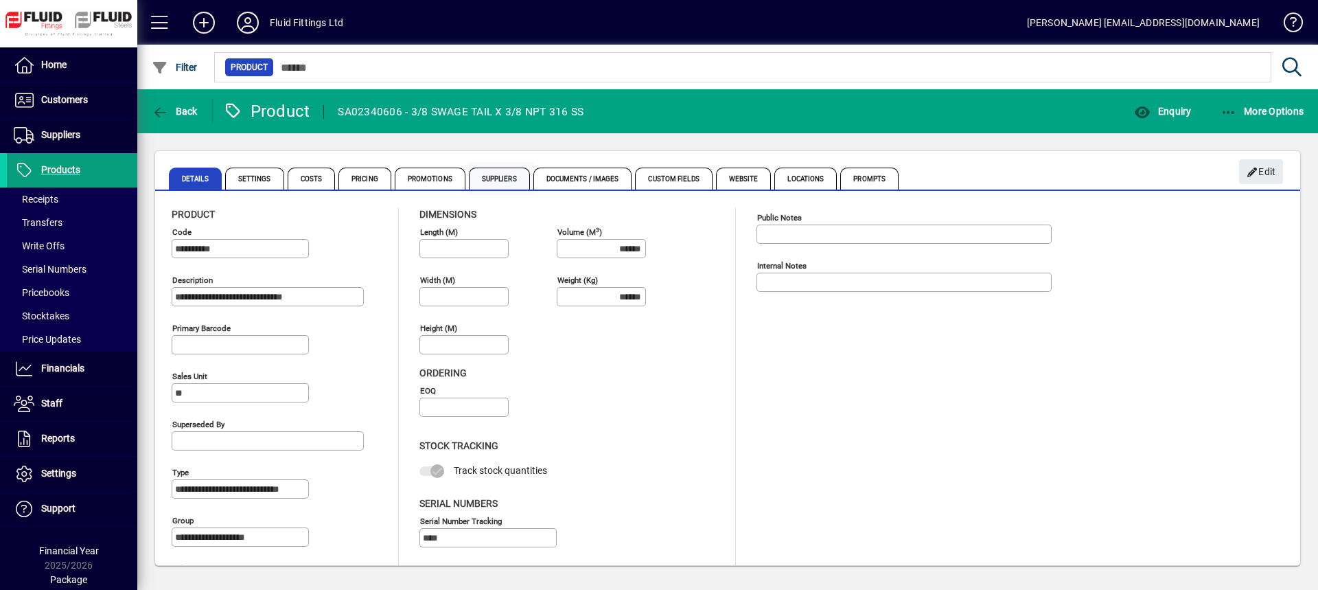
click at [498, 177] on span "Suppliers" at bounding box center [499, 179] width 61 height 22
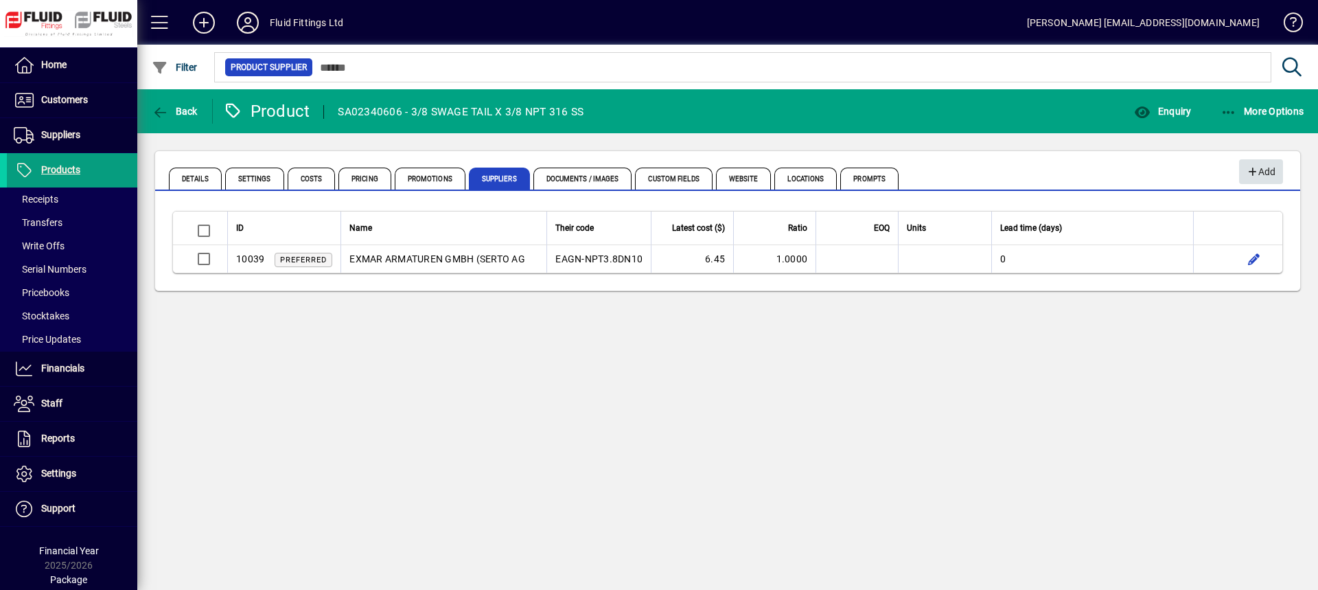
click at [1269, 173] on span "Add" at bounding box center [1261, 172] width 30 height 23
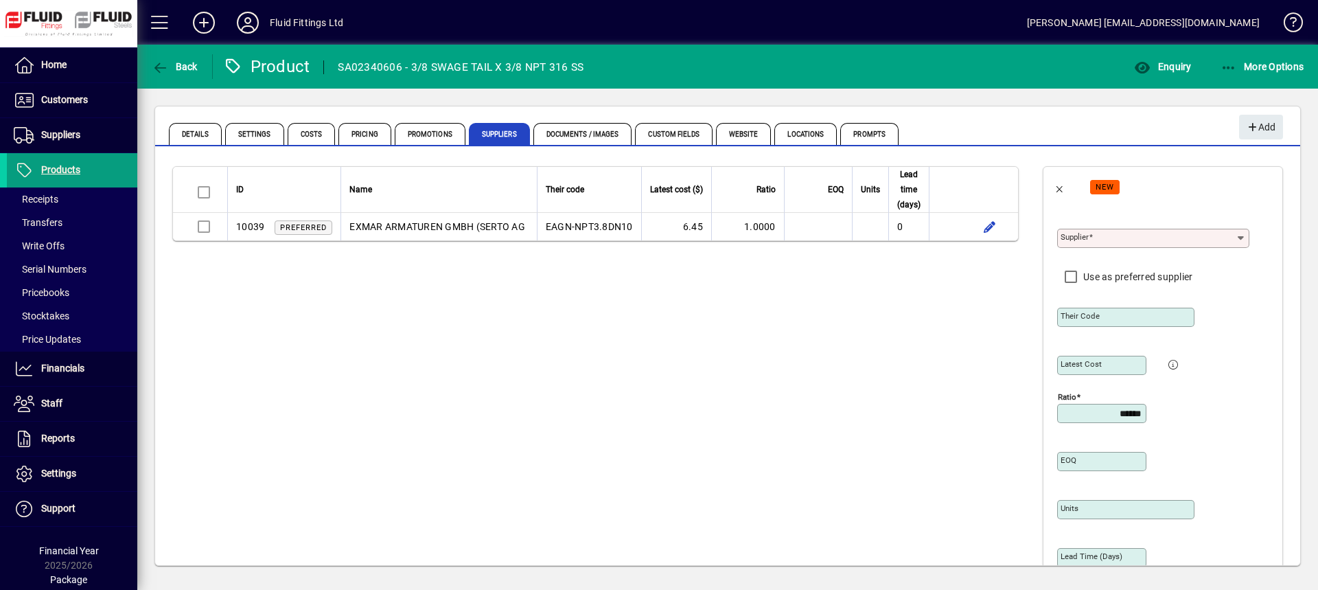
click at [1063, 241] on mat-label "Supplier" at bounding box center [1075, 237] width 28 height 10
click at [1063, 241] on input "Supplier" at bounding box center [1148, 238] width 175 height 11
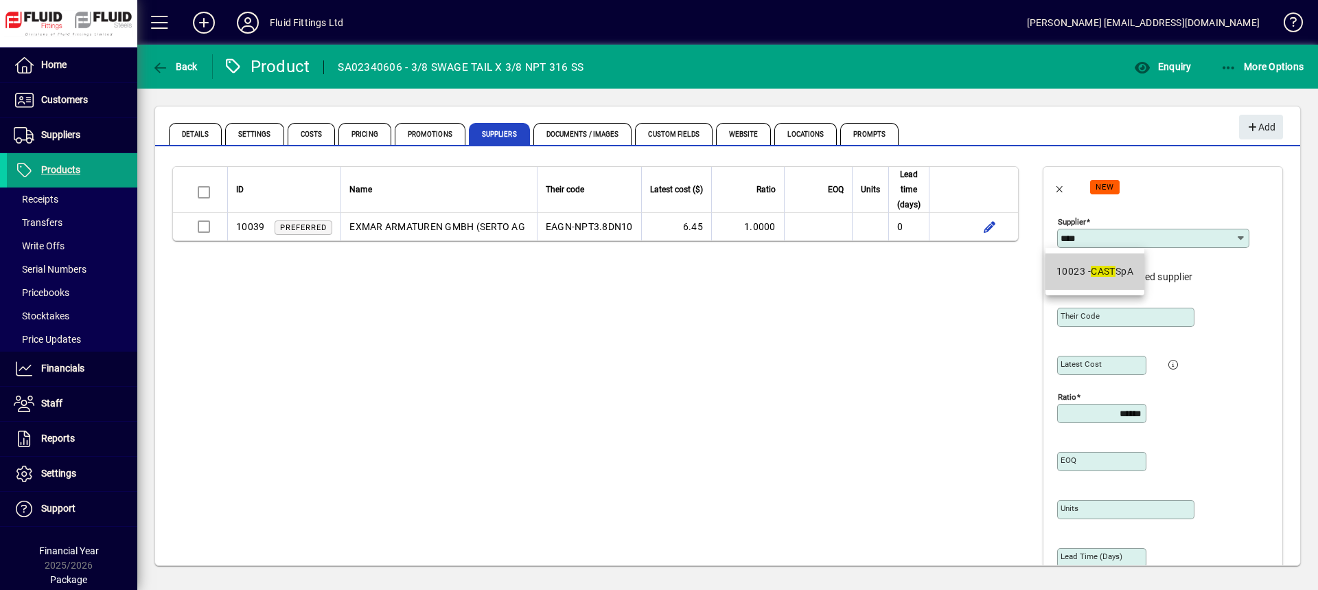
click at [1081, 270] on div "10023 - CAST SpA" at bounding box center [1095, 271] width 77 height 14
type input "**********"
click at [1069, 314] on mat-label "Their code" at bounding box center [1080, 316] width 39 height 10
click at [1069, 314] on input "Their code" at bounding box center [1127, 317] width 133 height 11
drag, startPoint x: 1070, startPoint y: 319, endPoint x: 1033, endPoint y: 323, distance: 36.6
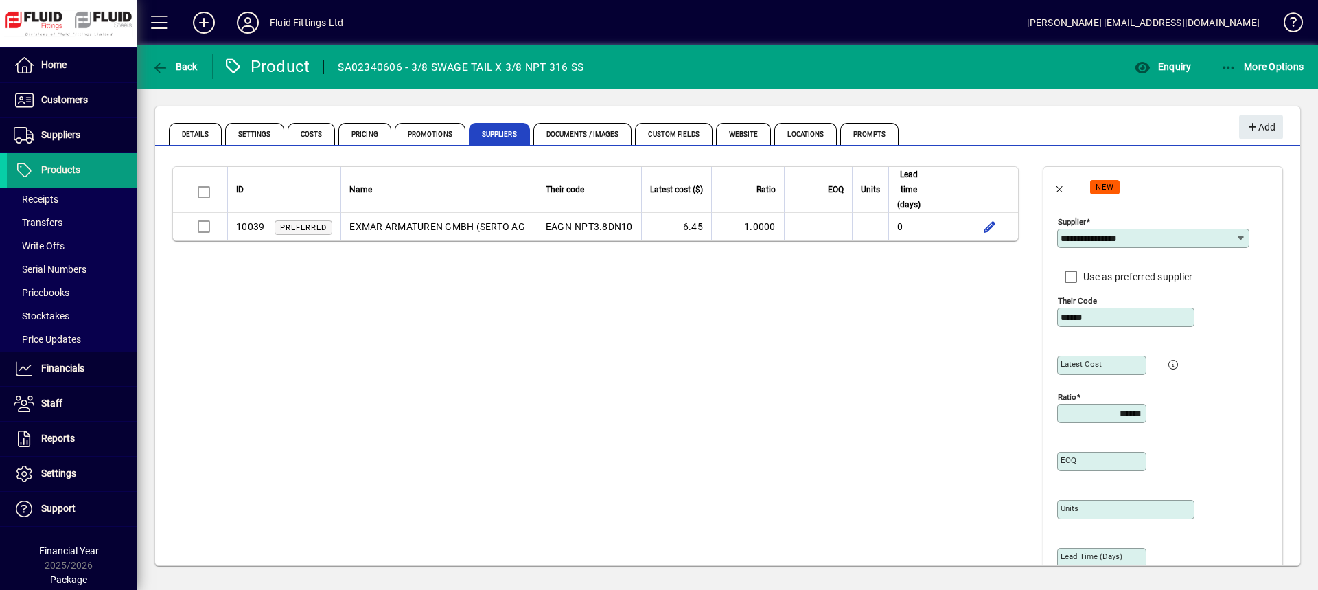
click at [1043, 323] on div "**********" at bounding box center [1159, 390] width 232 height 378
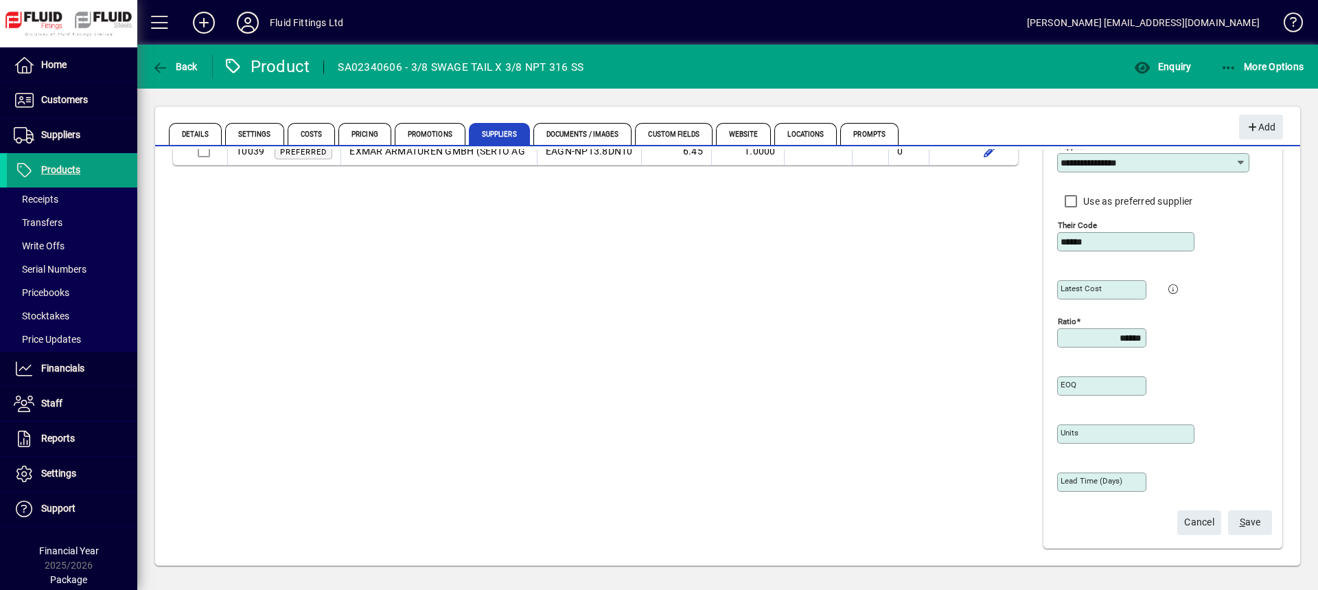
scroll to position [76, 0]
type input "******"
click at [1240, 524] on span "S" at bounding box center [1242, 521] width 5 height 11
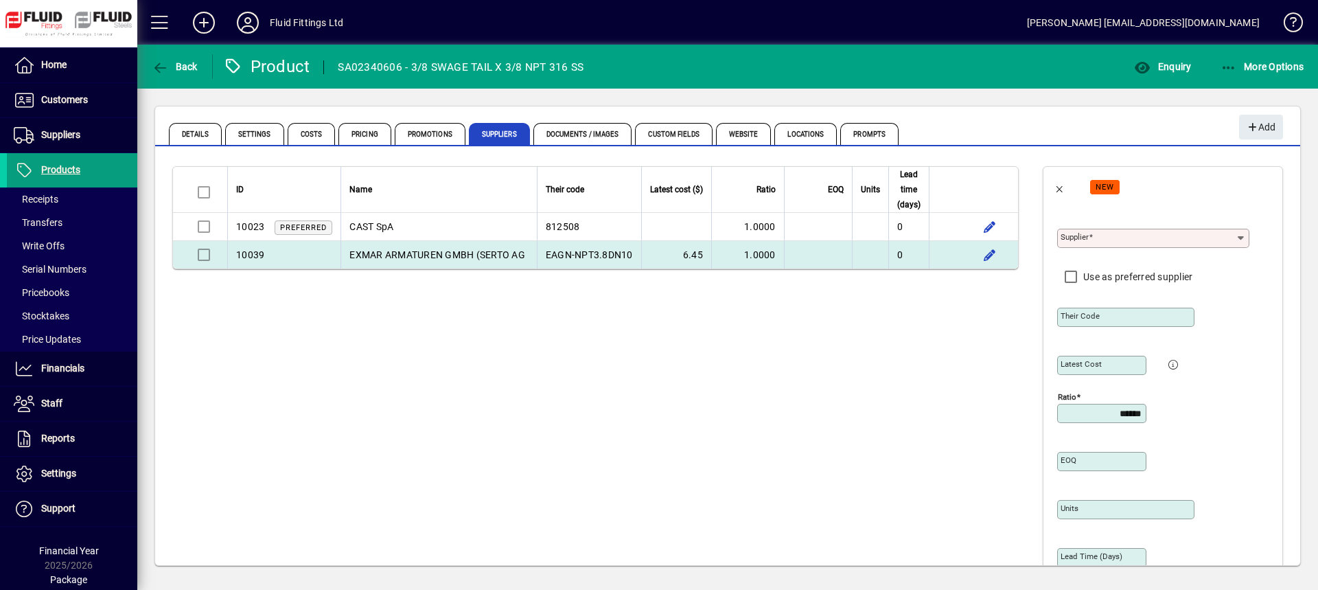
click at [203, 255] on span at bounding box center [201, 254] width 23 height 11
click at [204, 251] on span at bounding box center [201, 254] width 23 height 11
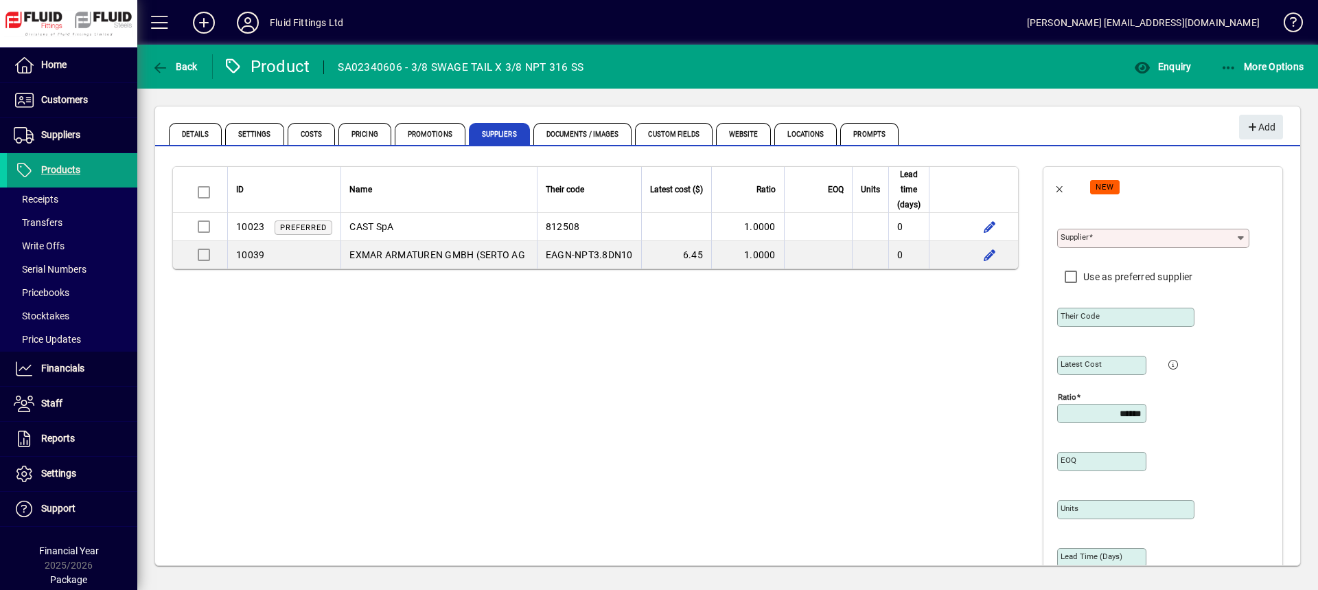
scroll to position [76, 0]
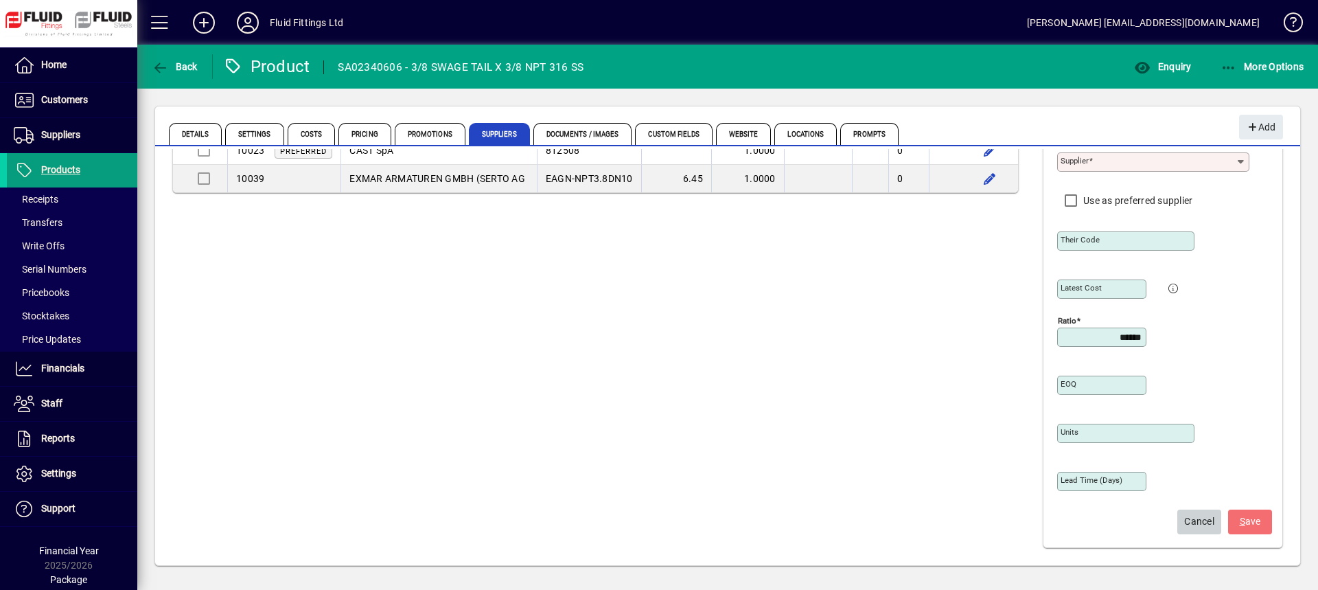
click at [1197, 526] on span "Cancel" at bounding box center [1199, 521] width 30 height 23
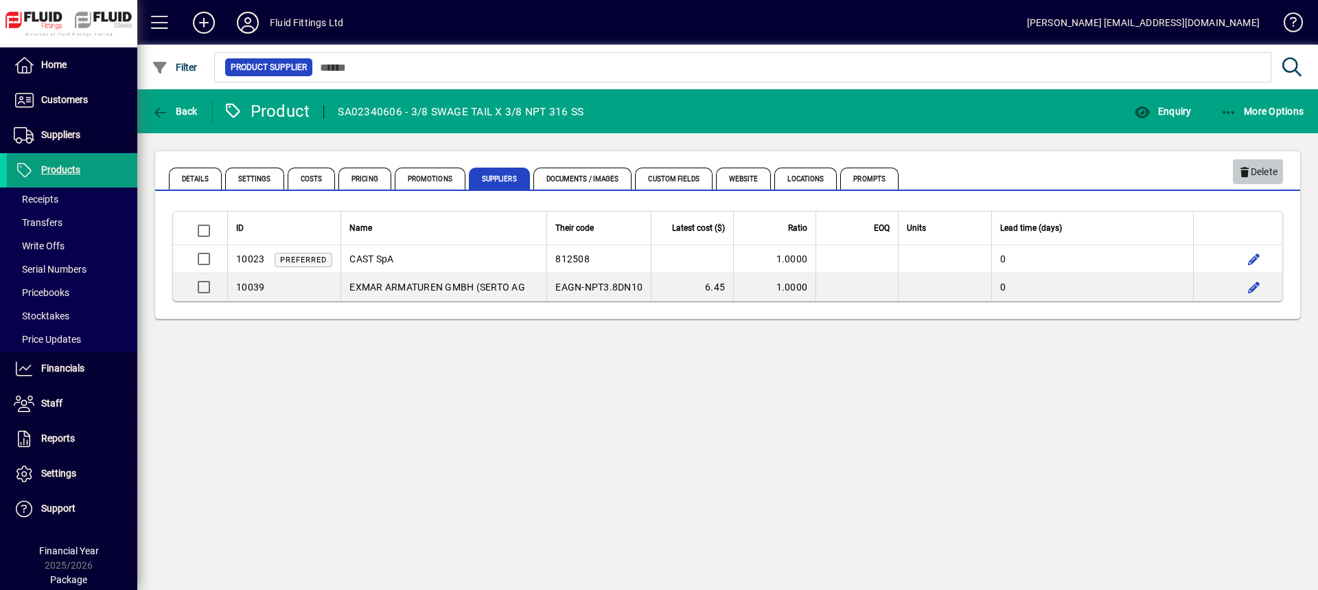
click at [1272, 173] on span "Delete" at bounding box center [1257, 172] width 39 height 23
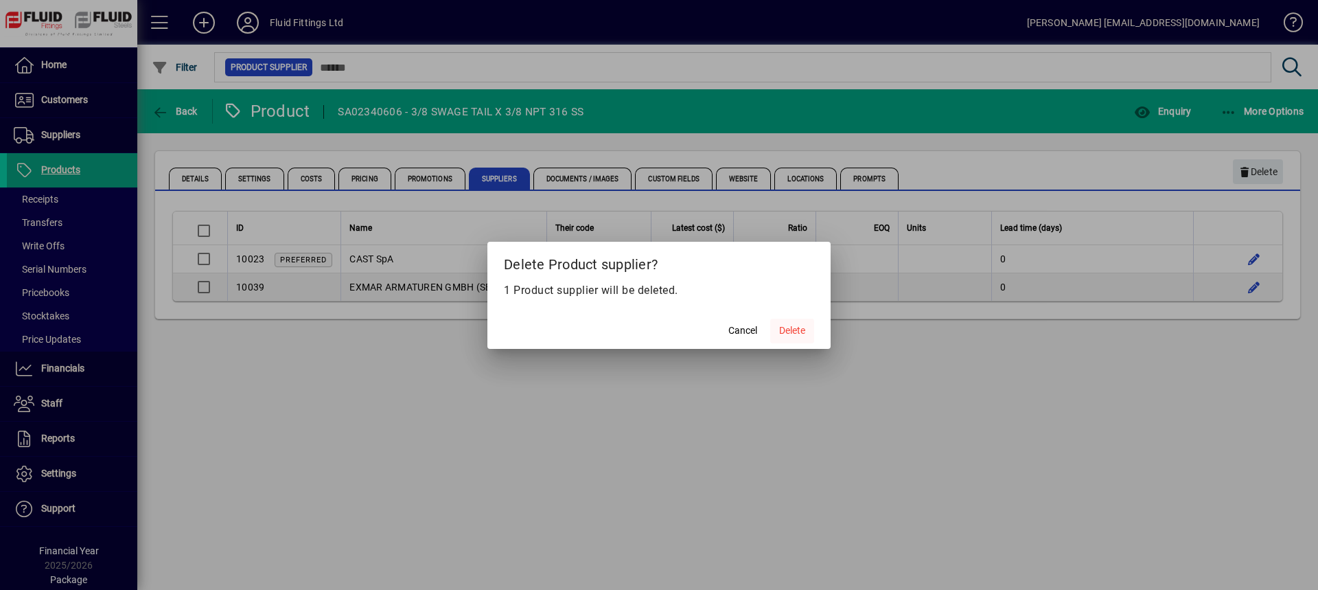
click at [784, 323] on span "Delete" at bounding box center [792, 330] width 26 height 14
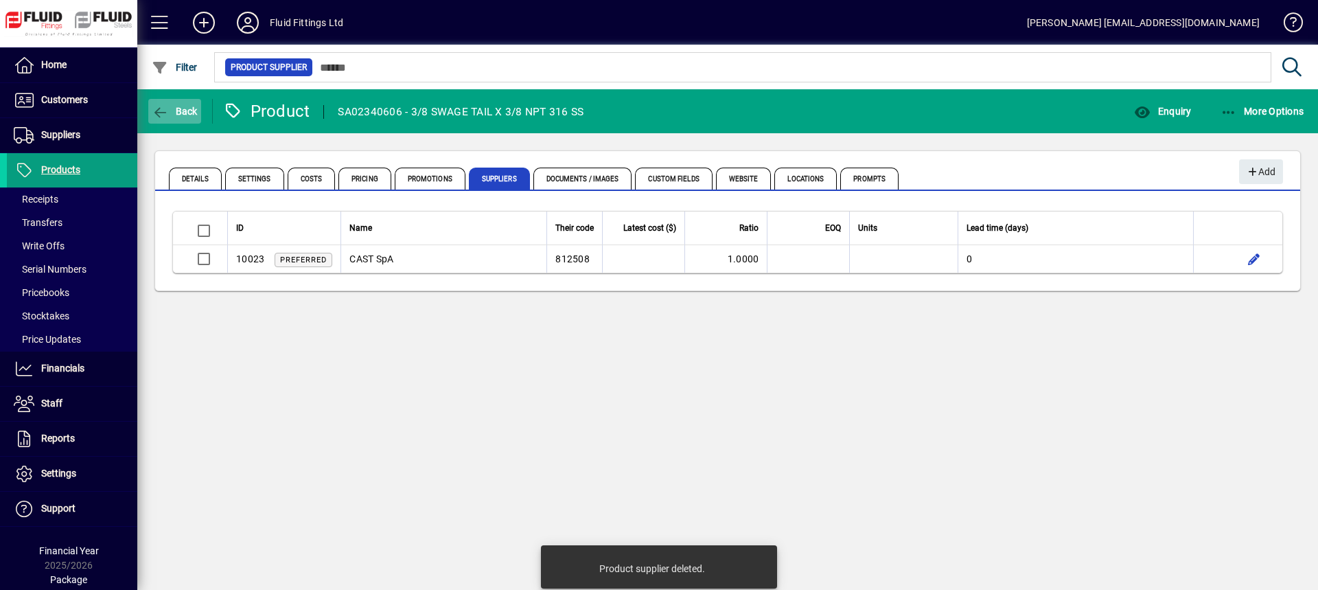
click at [172, 108] on span "Back" at bounding box center [175, 111] width 46 height 11
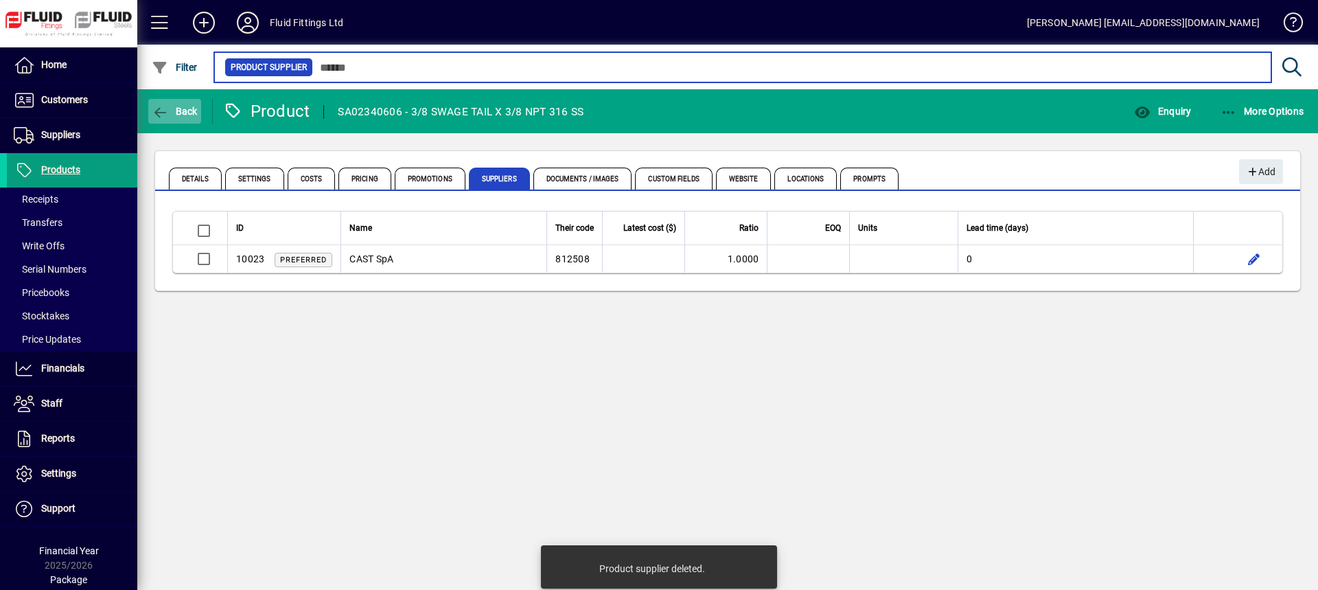
type input "******"
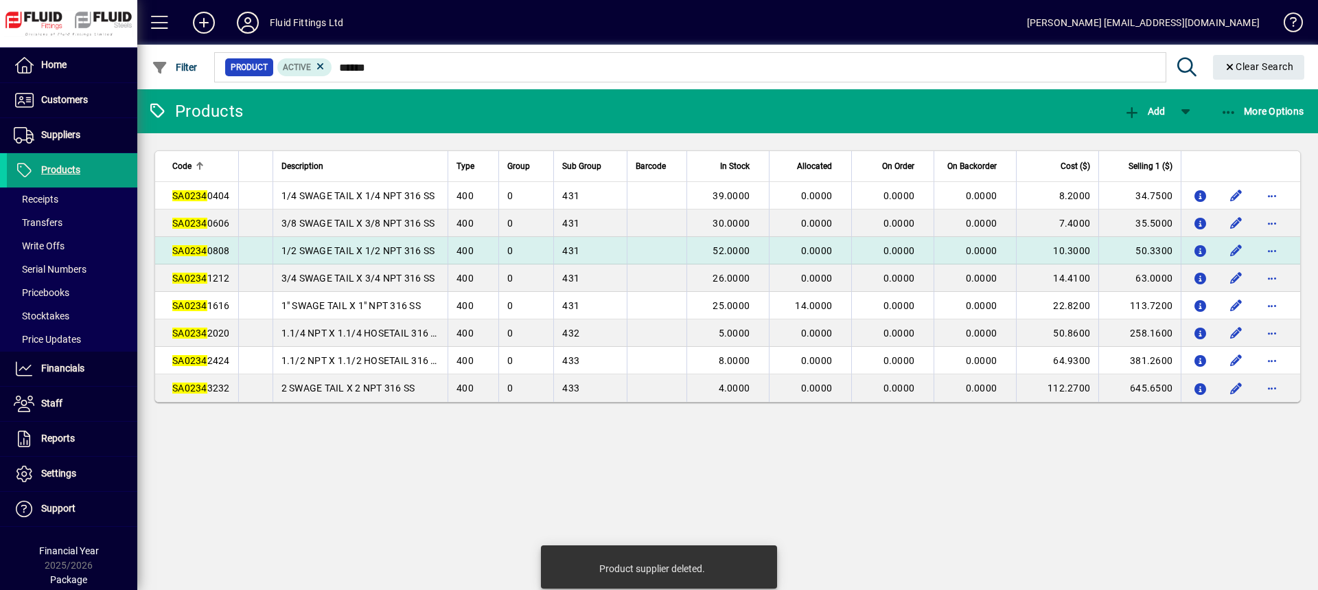
click at [219, 252] on span "SA0234 0808" at bounding box center [201, 250] width 58 height 11
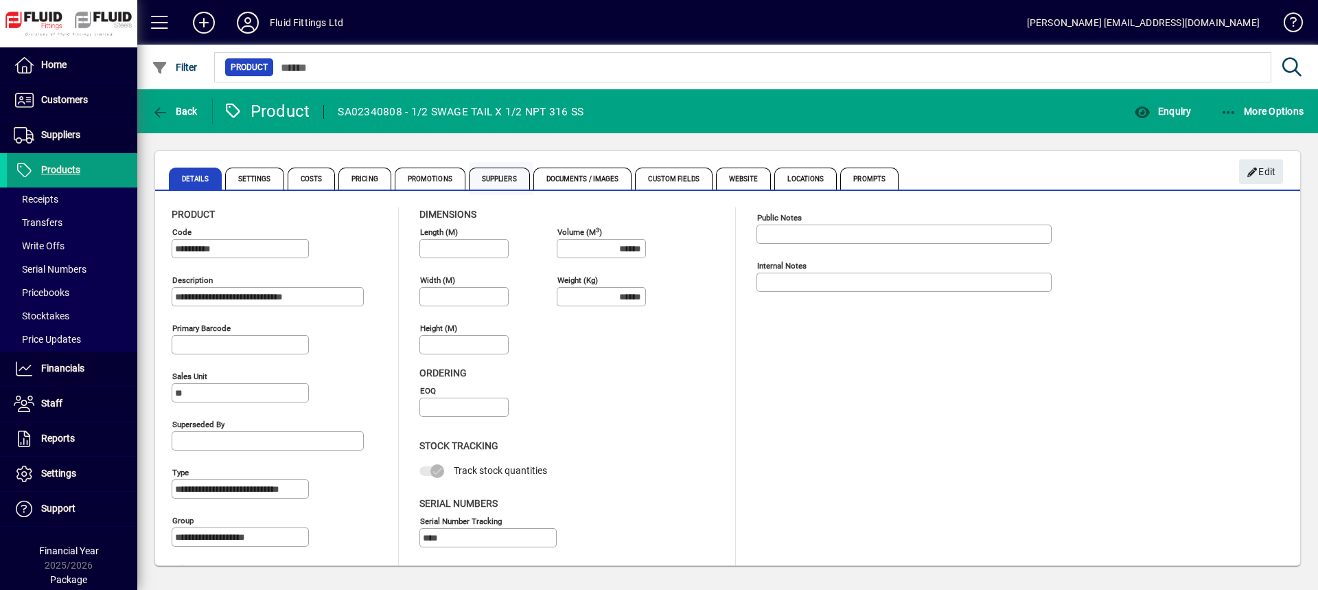
click at [512, 177] on span "Suppliers" at bounding box center [499, 179] width 61 height 22
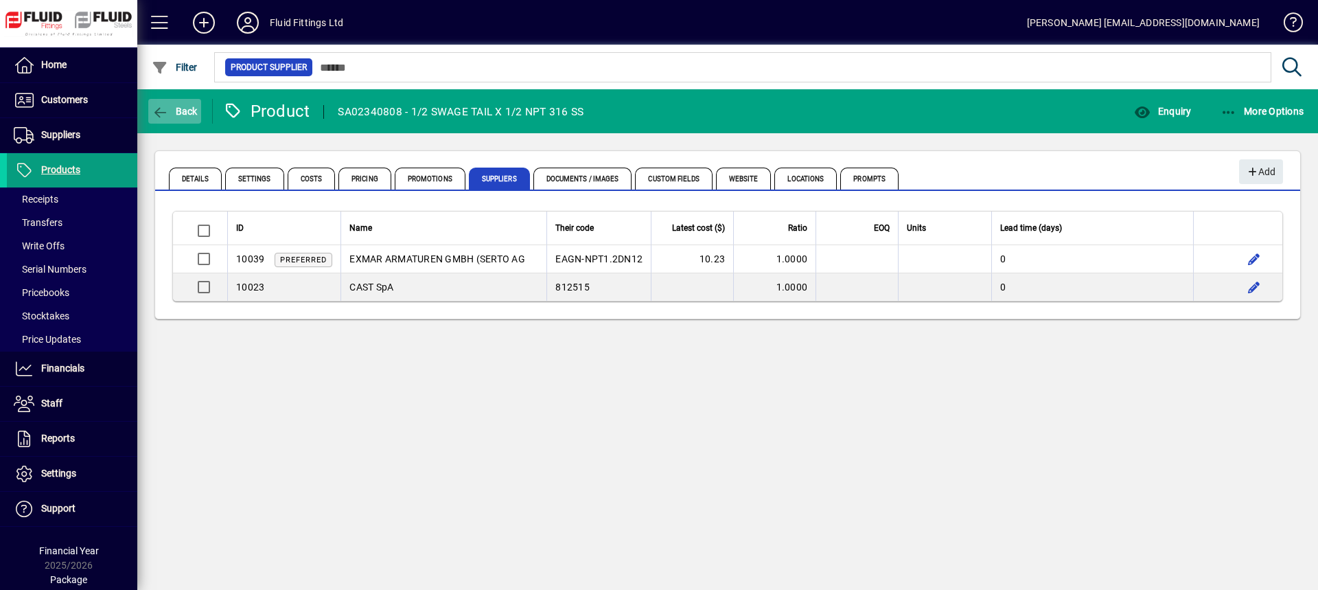
click at [185, 110] on span "Back" at bounding box center [175, 111] width 46 height 11
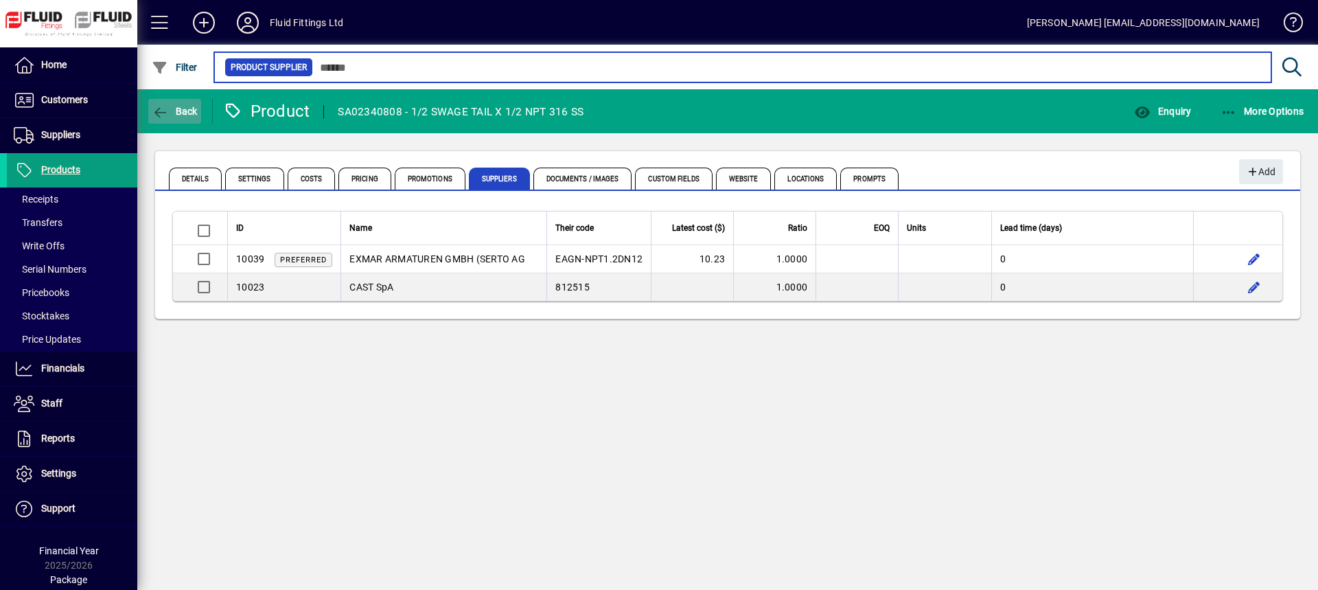
type input "******"
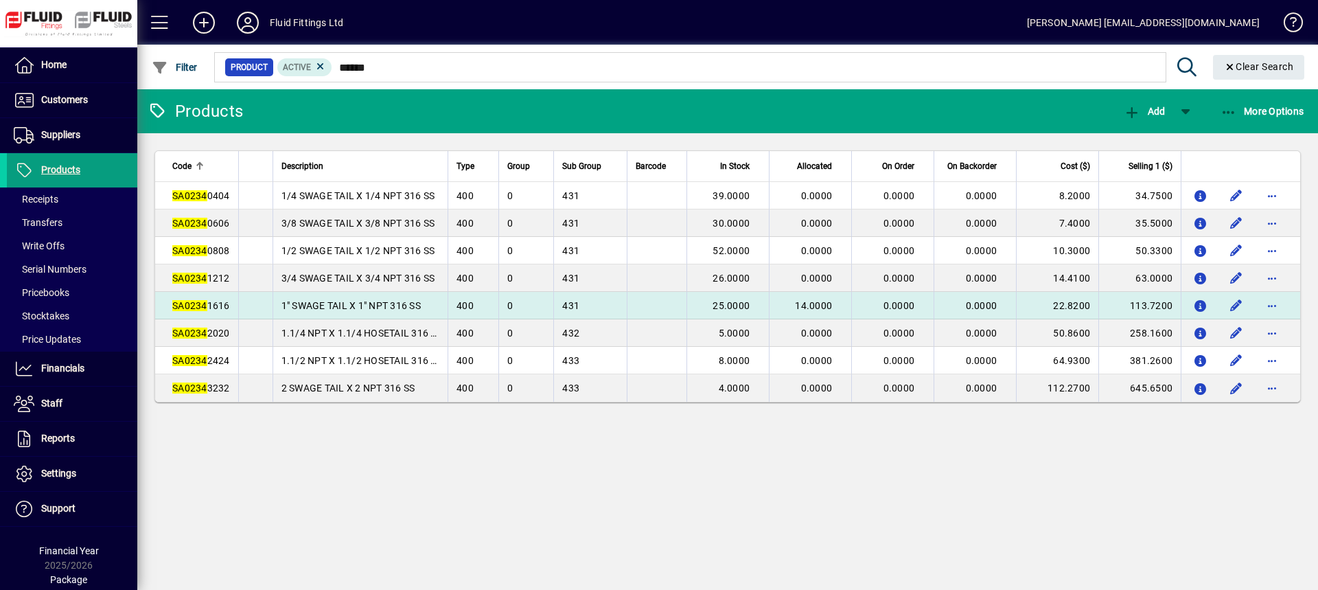
click at [227, 299] on app-search-response-field "SA0234 1616" at bounding box center [201, 306] width 58 height 14
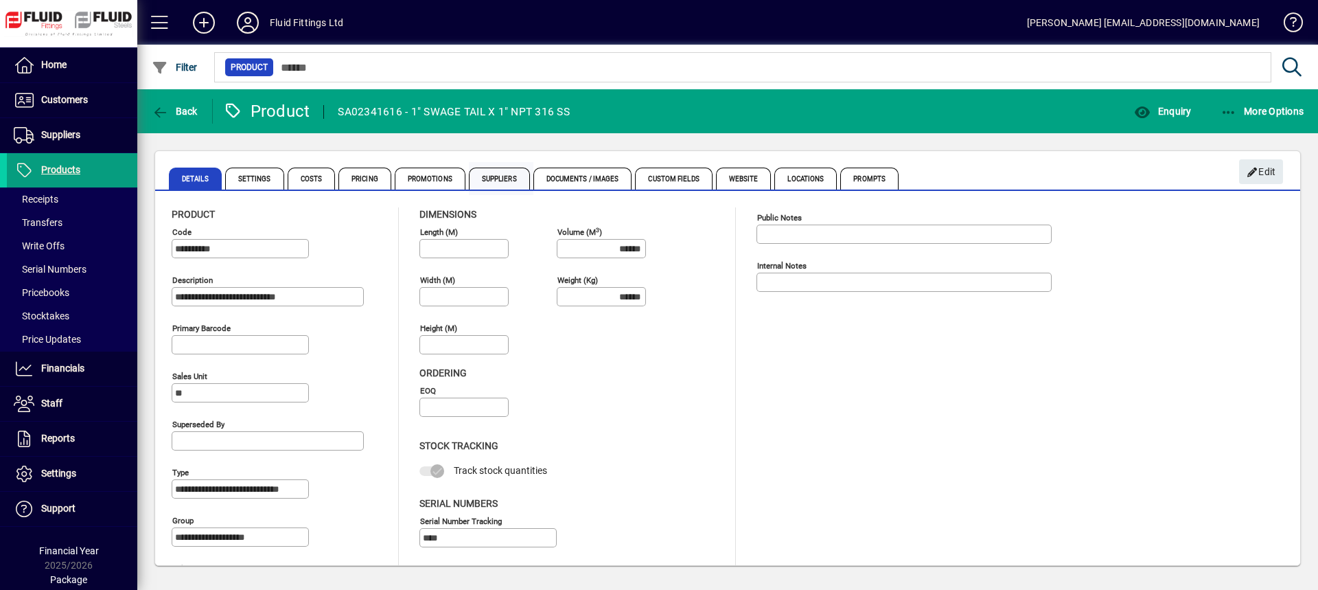
click at [488, 181] on span "Suppliers" at bounding box center [499, 179] width 61 height 22
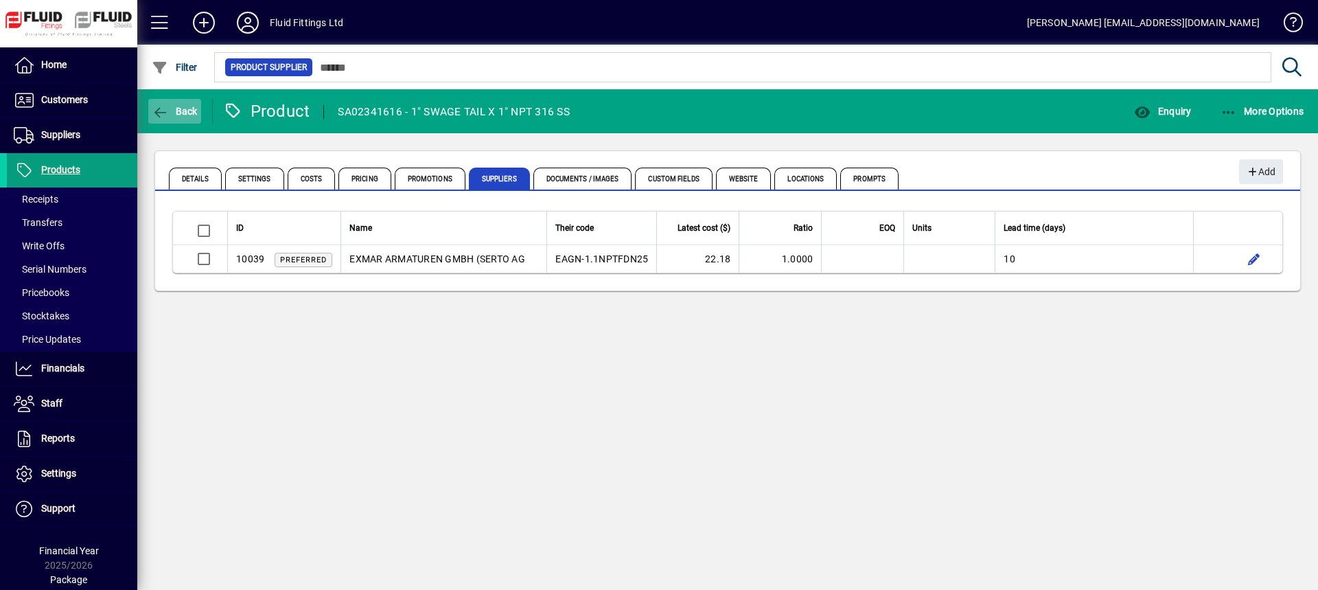
click at [183, 111] on span "Back" at bounding box center [175, 111] width 46 height 11
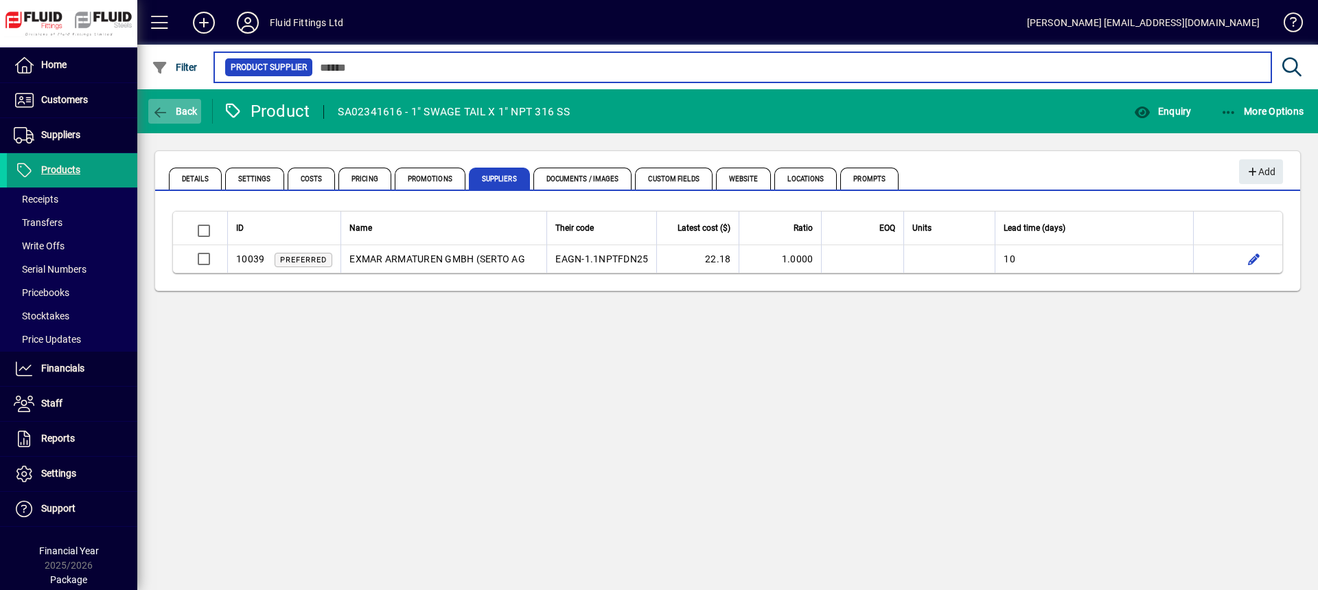
type input "******"
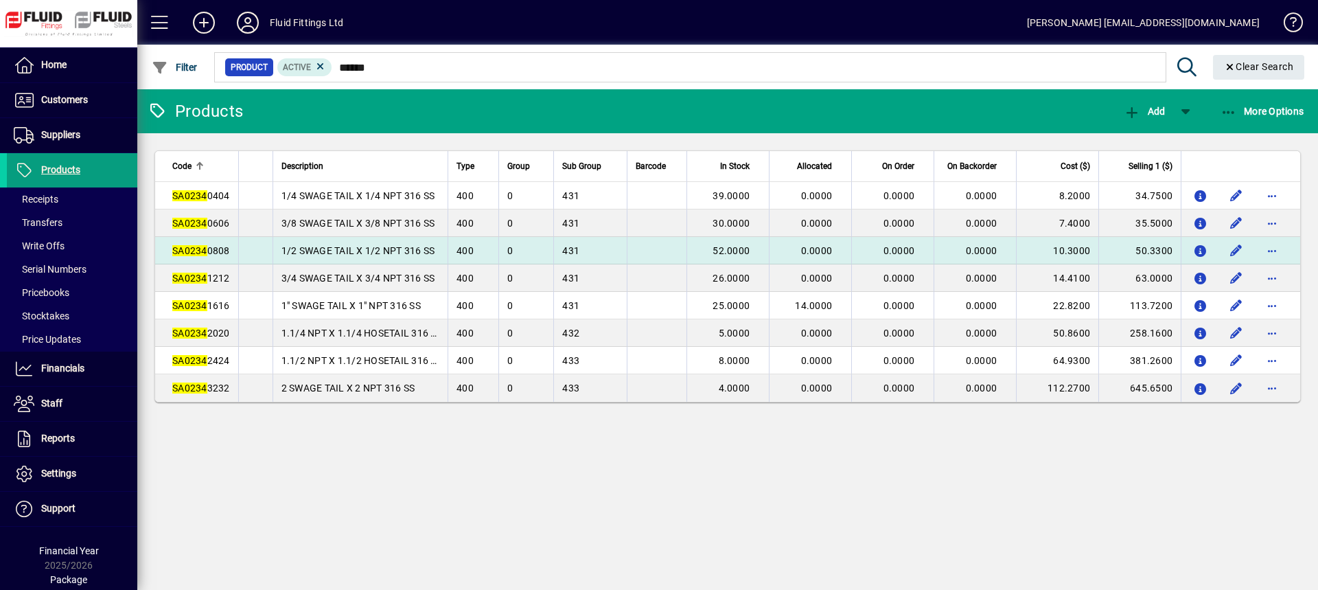
click at [219, 253] on span "SA0234 0808" at bounding box center [201, 250] width 58 height 11
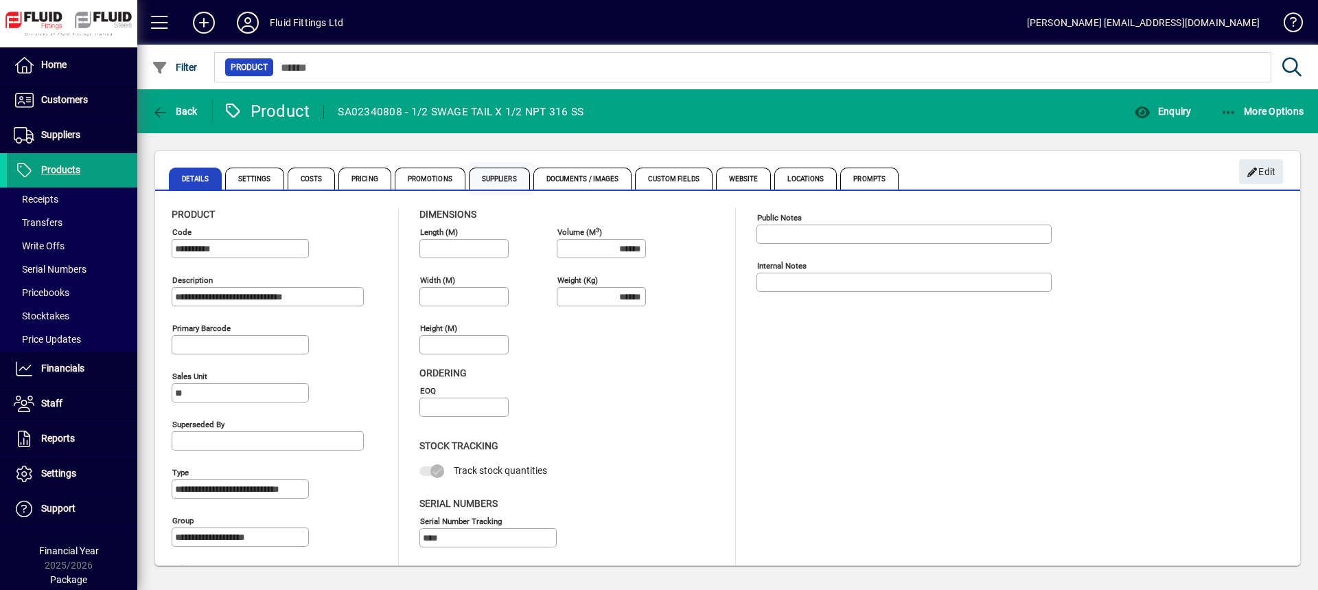
click at [505, 183] on span "Suppliers" at bounding box center [499, 179] width 61 height 22
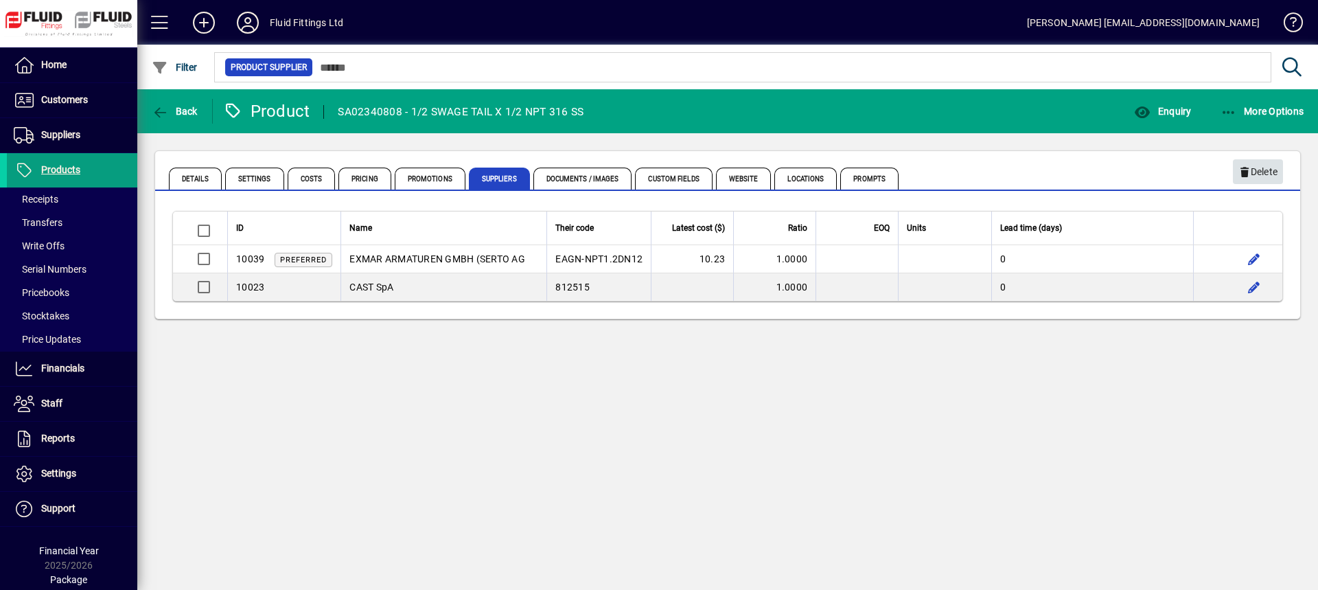
click at [1258, 168] on span "Delete" at bounding box center [1257, 172] width 39 height 23
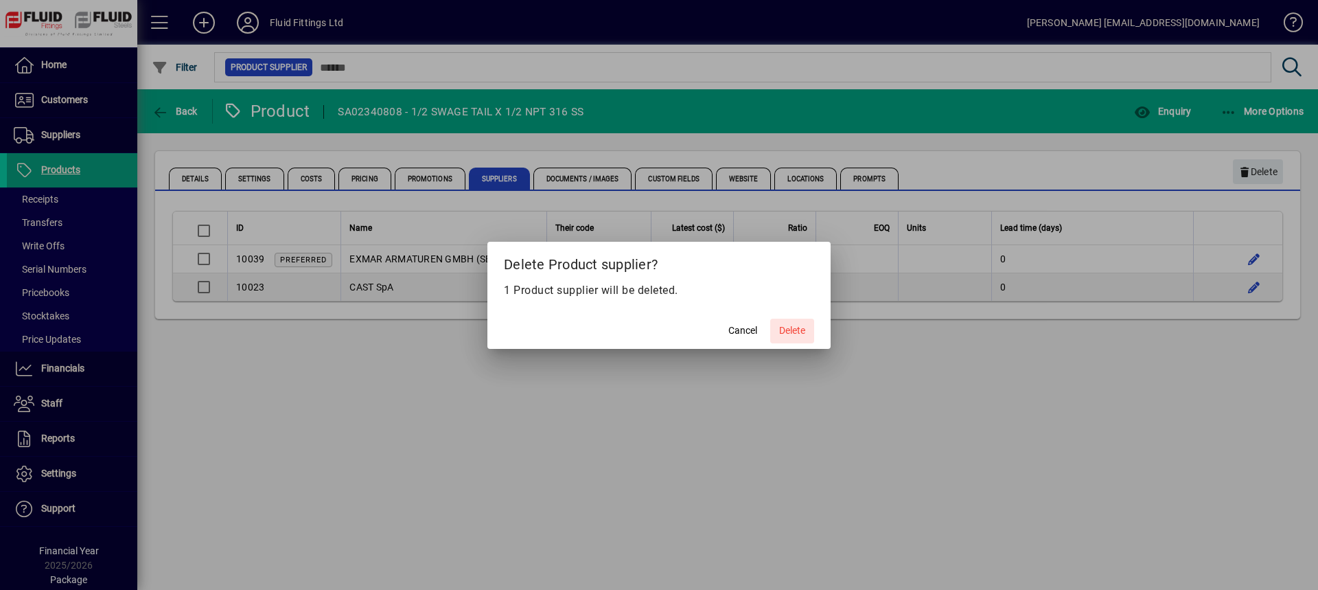
click at [789, 329] on span "Delete" at bounding box center [792, 330] width 26 height 14
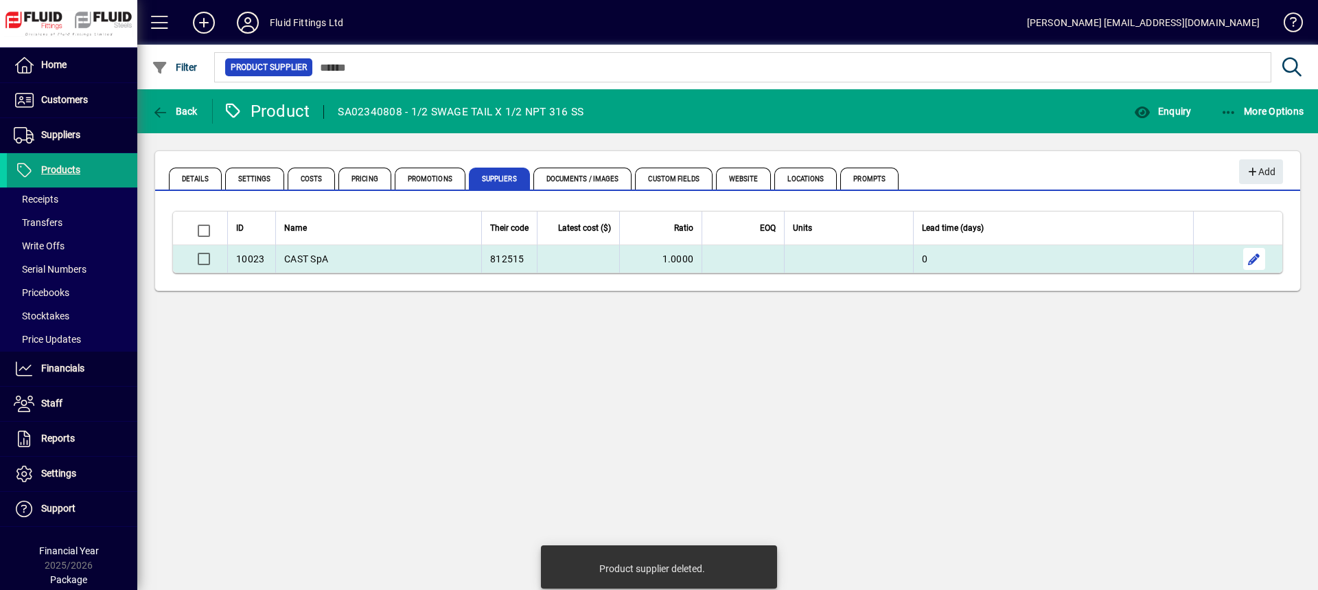
click at [1251, 260] on span "button" at bounding box center [1254, 258] width 33 height 33
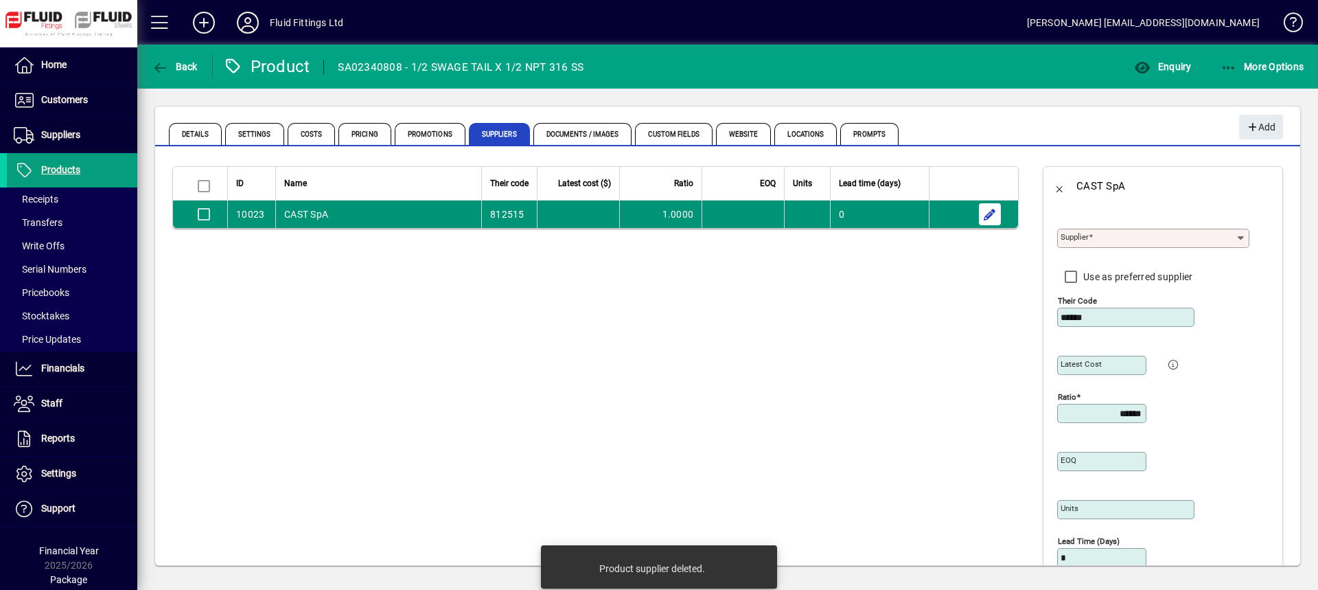
type input "**********"
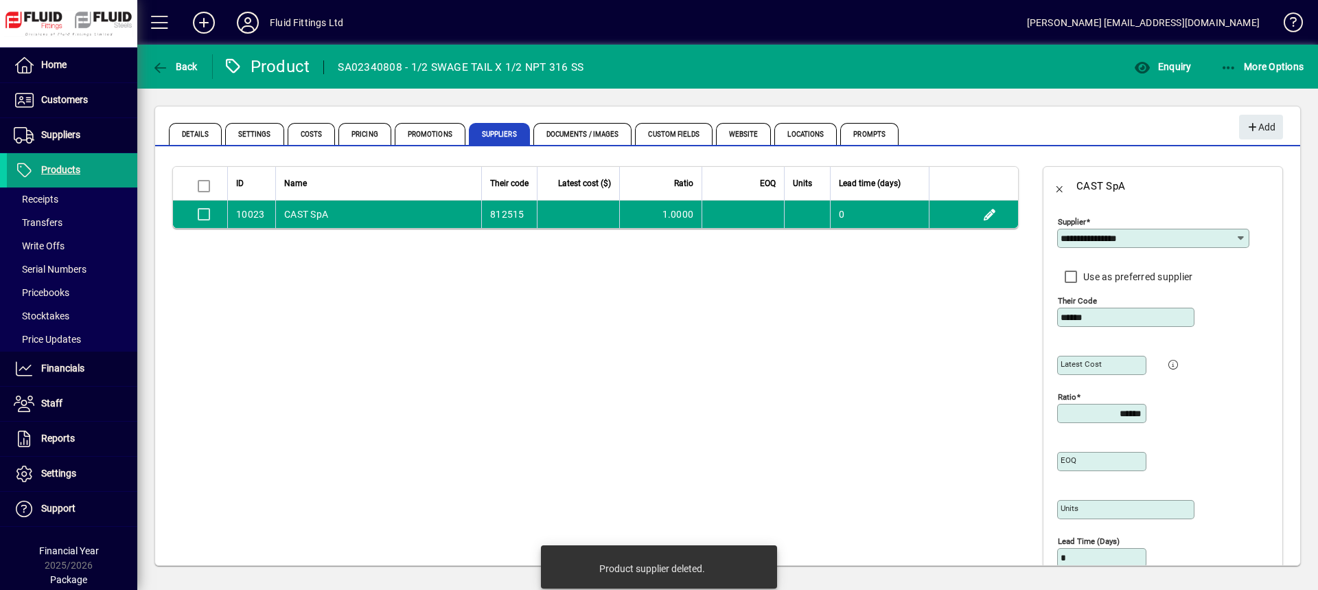
drag, startPoint x: 1105, startPoint y: 318, endPoint x: 1023, endPoint y: 328, distance: 83.0
click at [1023, 328] on div "**********" at bounding box center [727, 395] width 1145 height 492
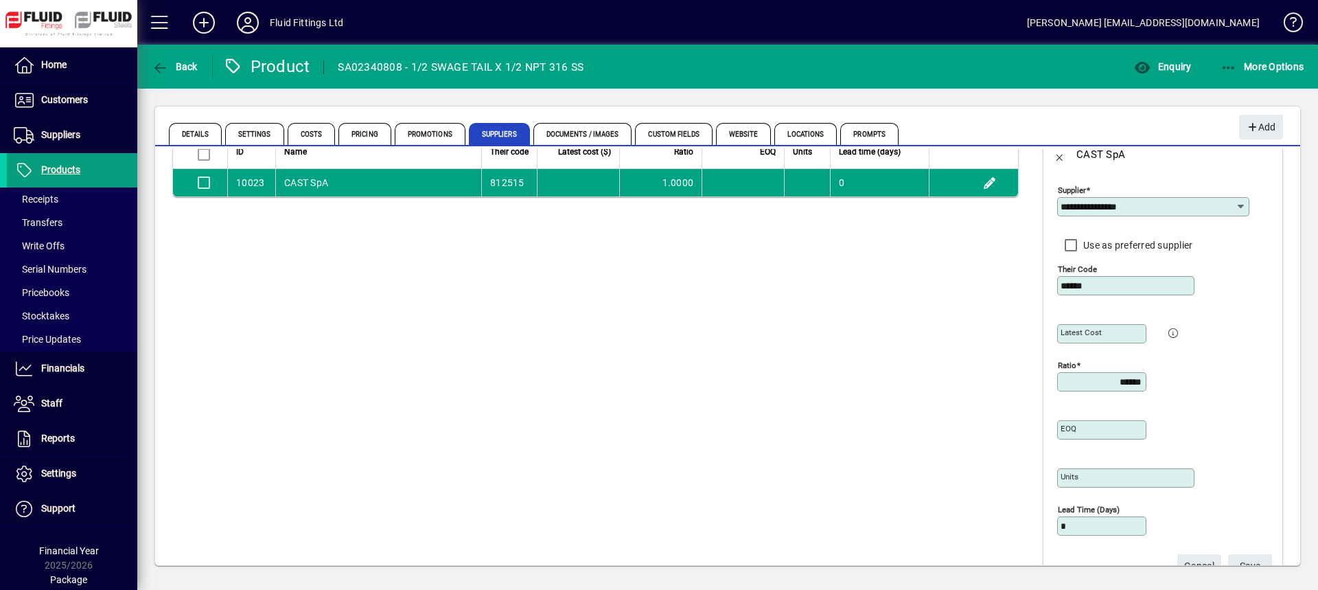
scroll to position [8, 0]
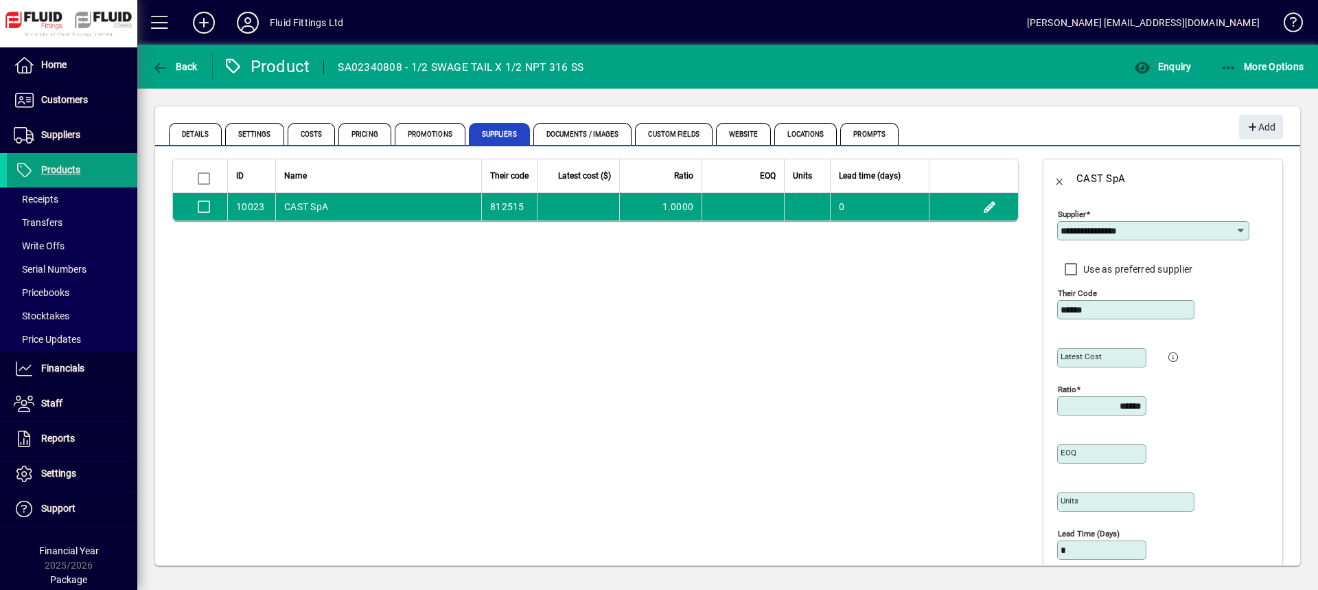
type input "******"
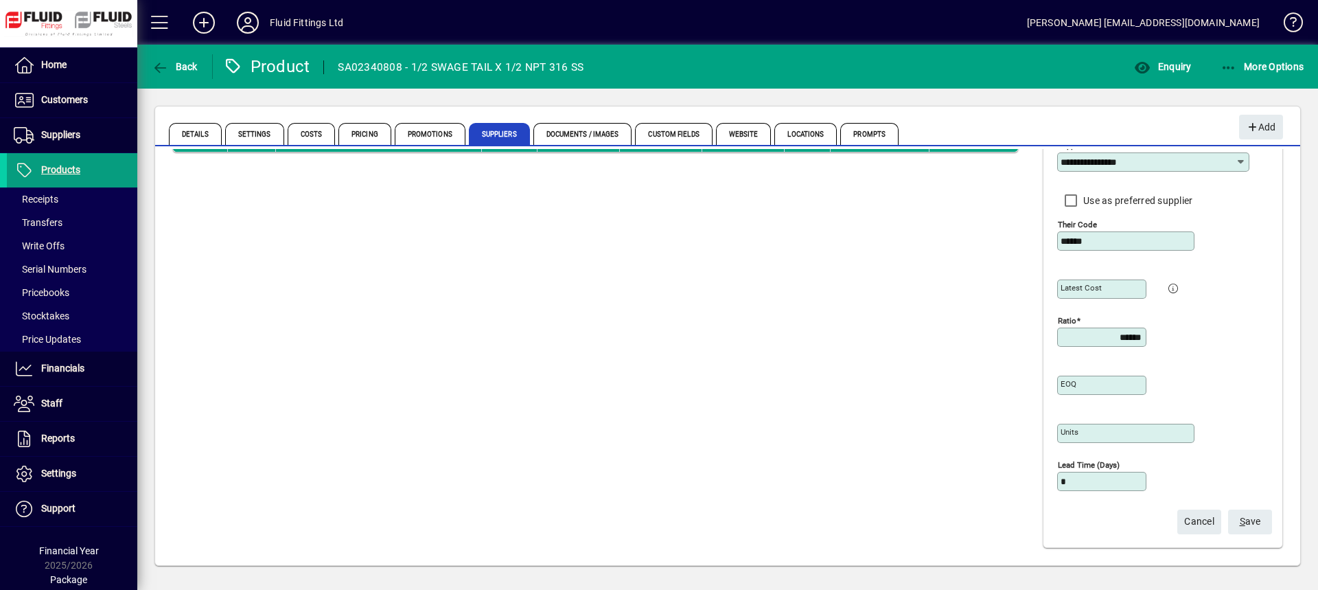
click at [1248, 523] on span "S ave" at bounding box center [1250, 521] width 21 height 23
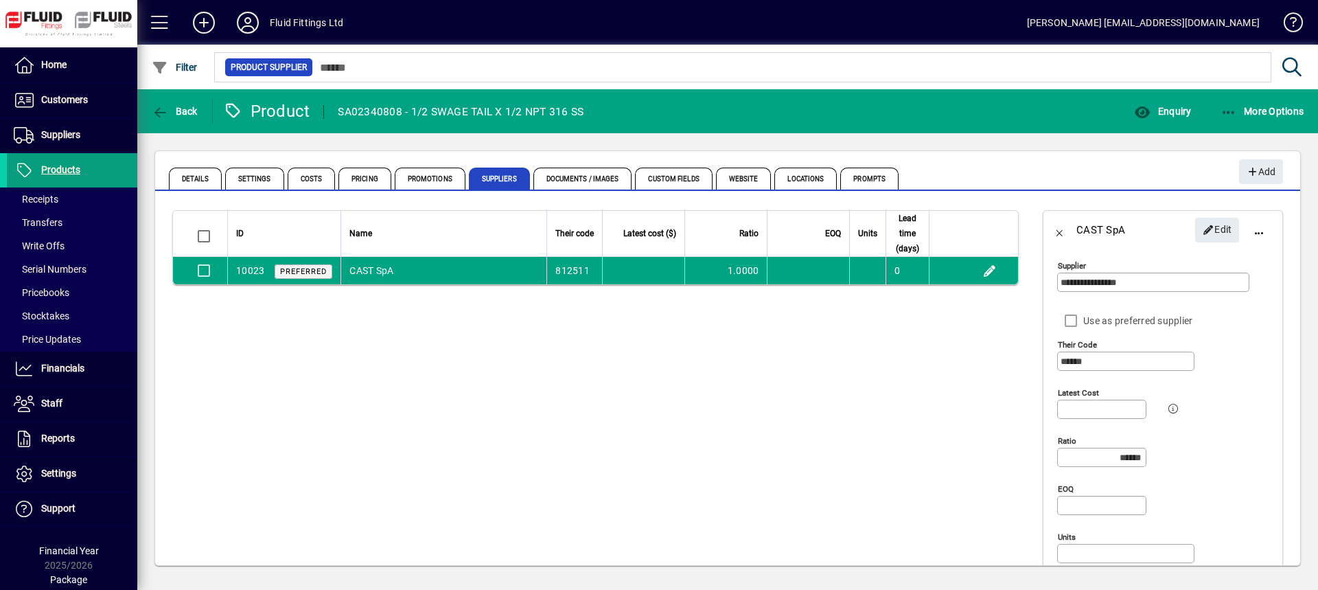
scroll to position [0, 0]
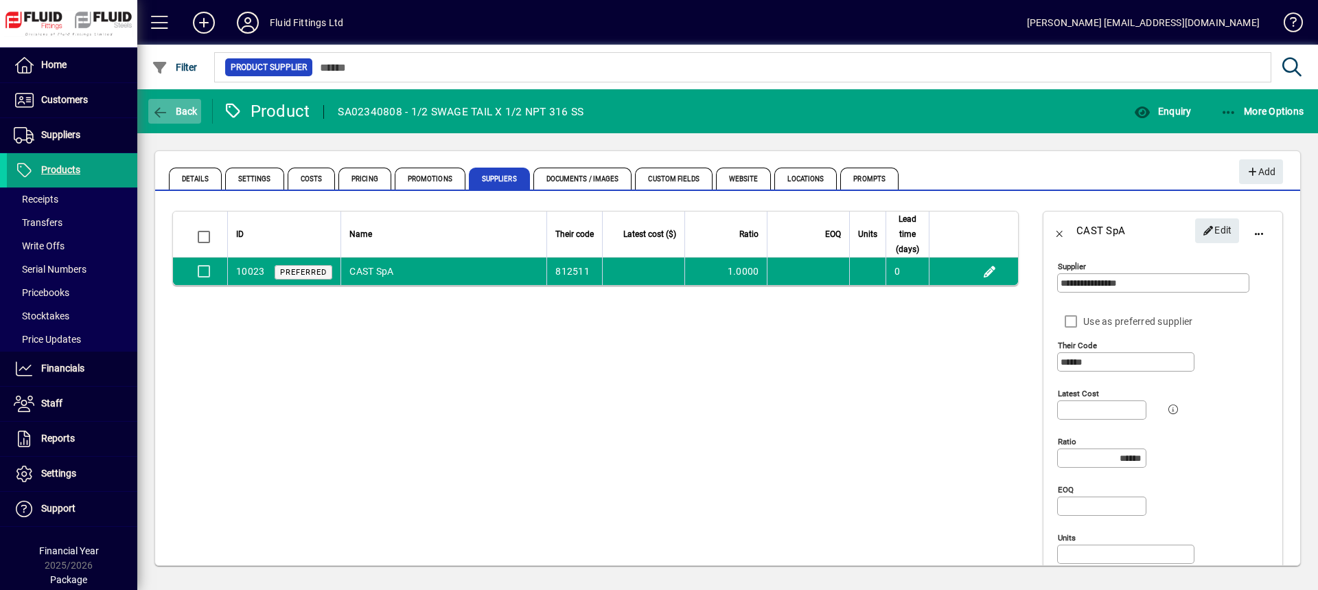
click at [173, 119] on span "button" at bounding box center [174, 111] width 53 height 33
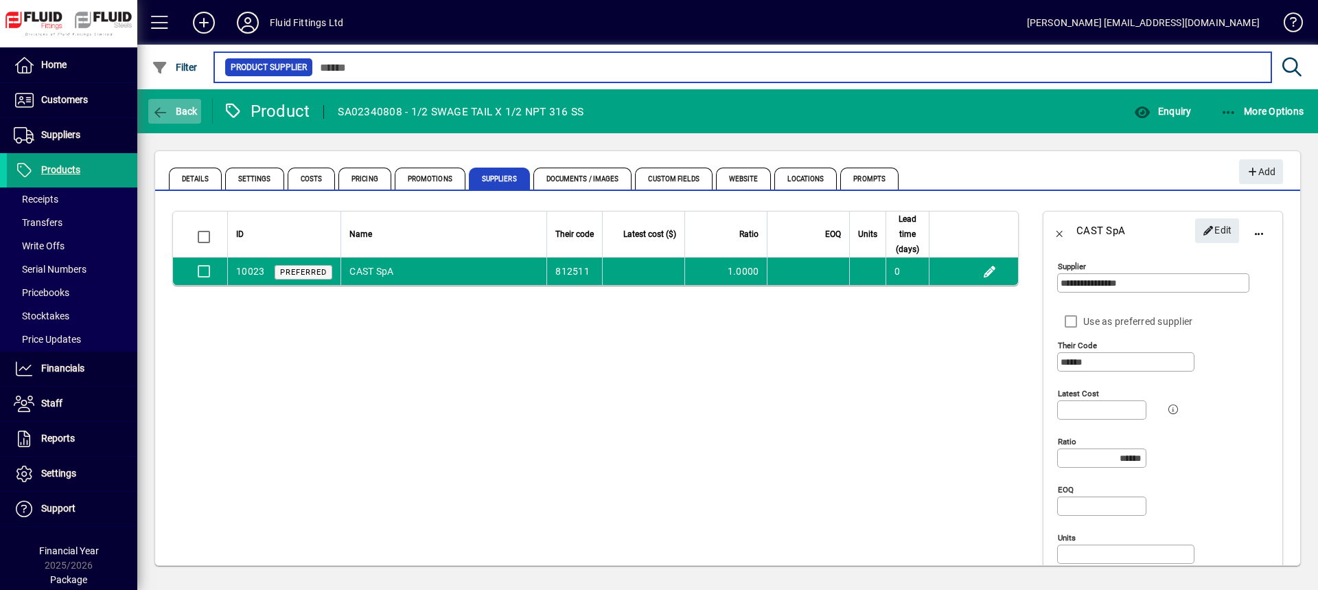
type input "******"
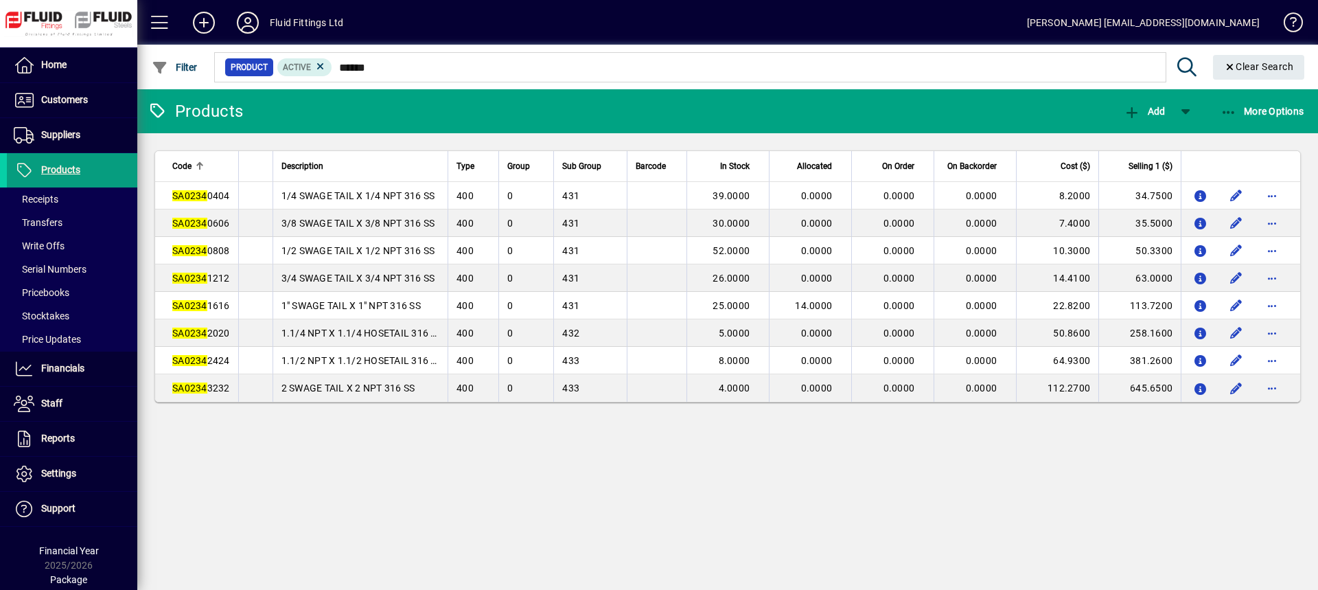
click at [207, 277] on span "SA0234 1212" at bounding box center [201, 278] width 58 height 11
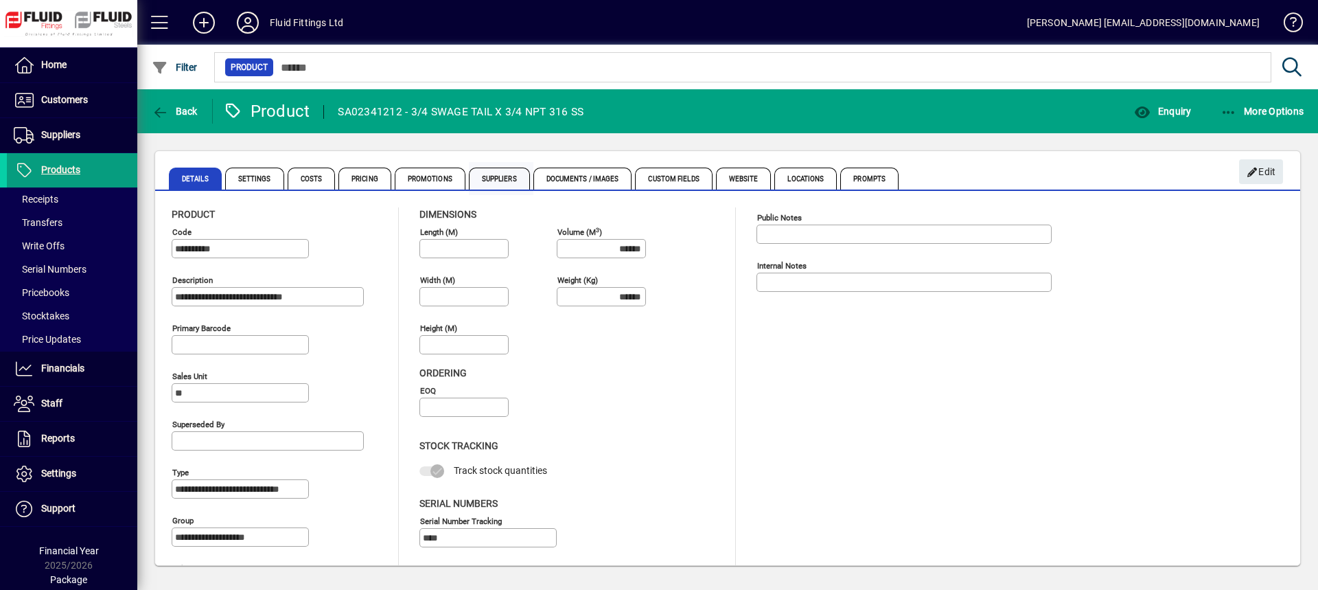
click at [493, 176] on span "Suppliers" at bounding box center [499, 179] width 61 height 22
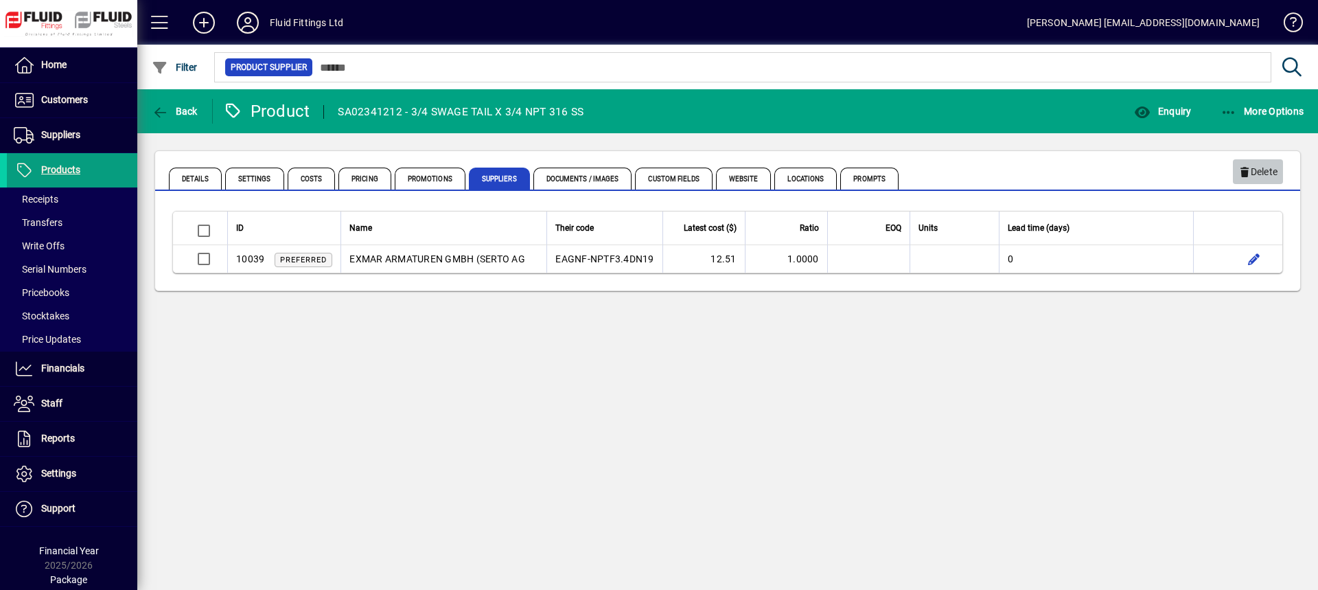
click at [1265, 176] on span "Delete" at bounding box center [1257, 172] width 39 height 23
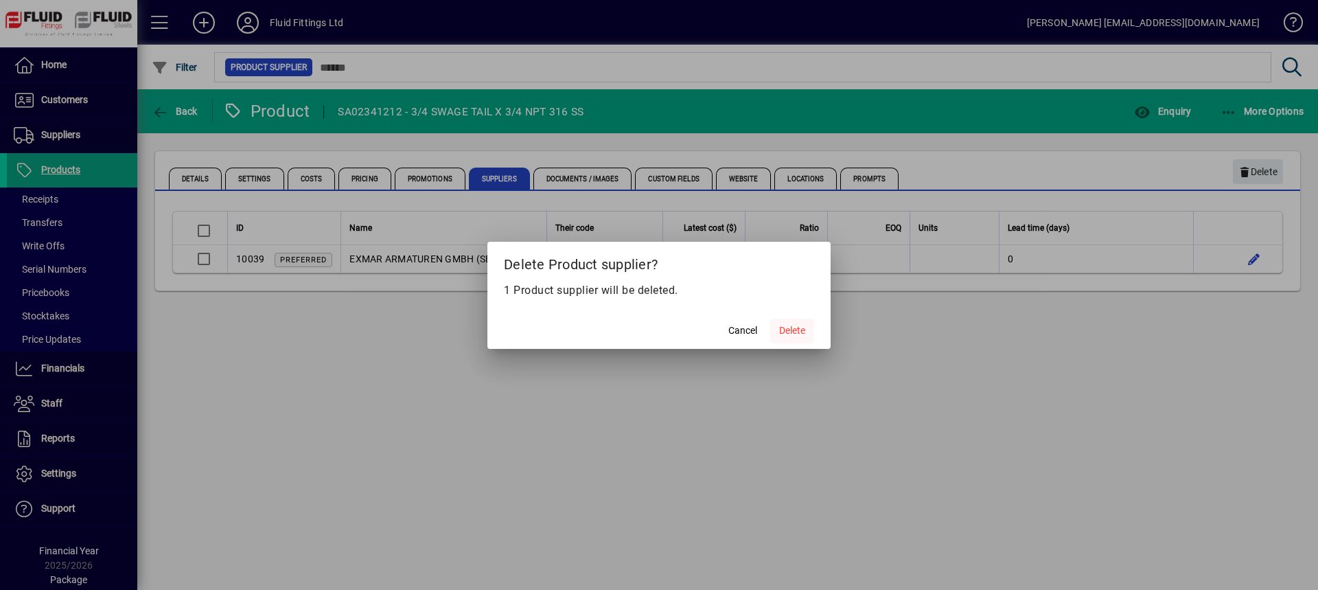
click at [794, 325] on span "Delete" at bounding box center [792, 330] width 26 height 14
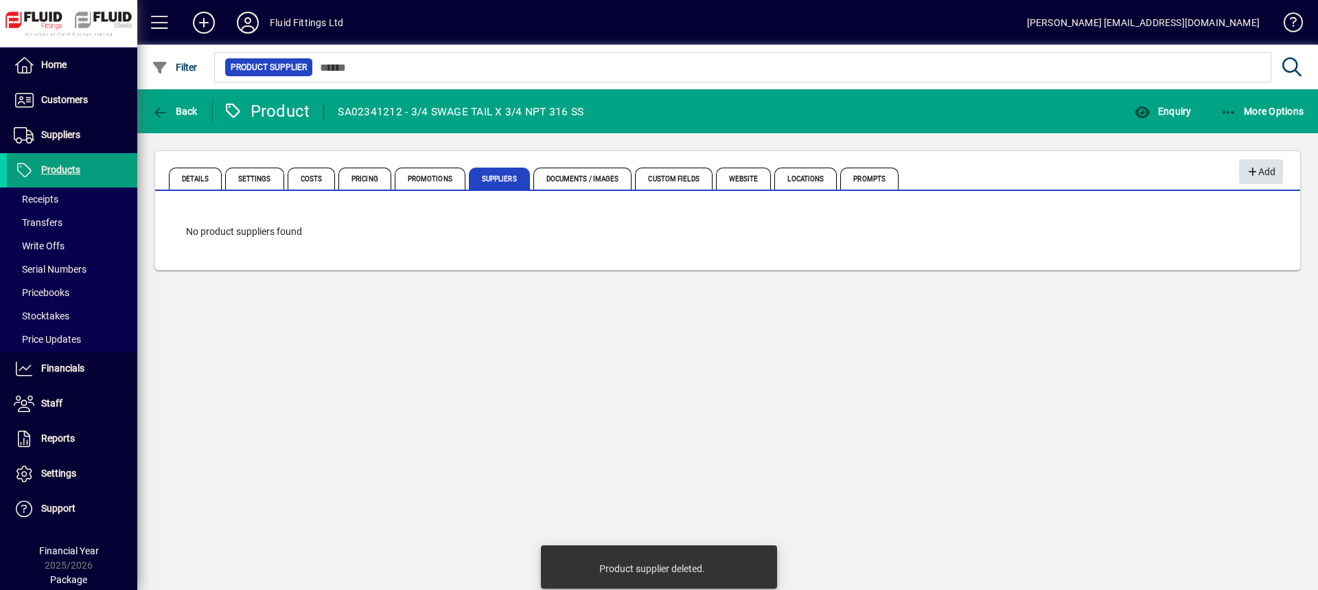
click at [1264, 168] on span "Add" at bounding box center [1261, 172] width 30 height 23
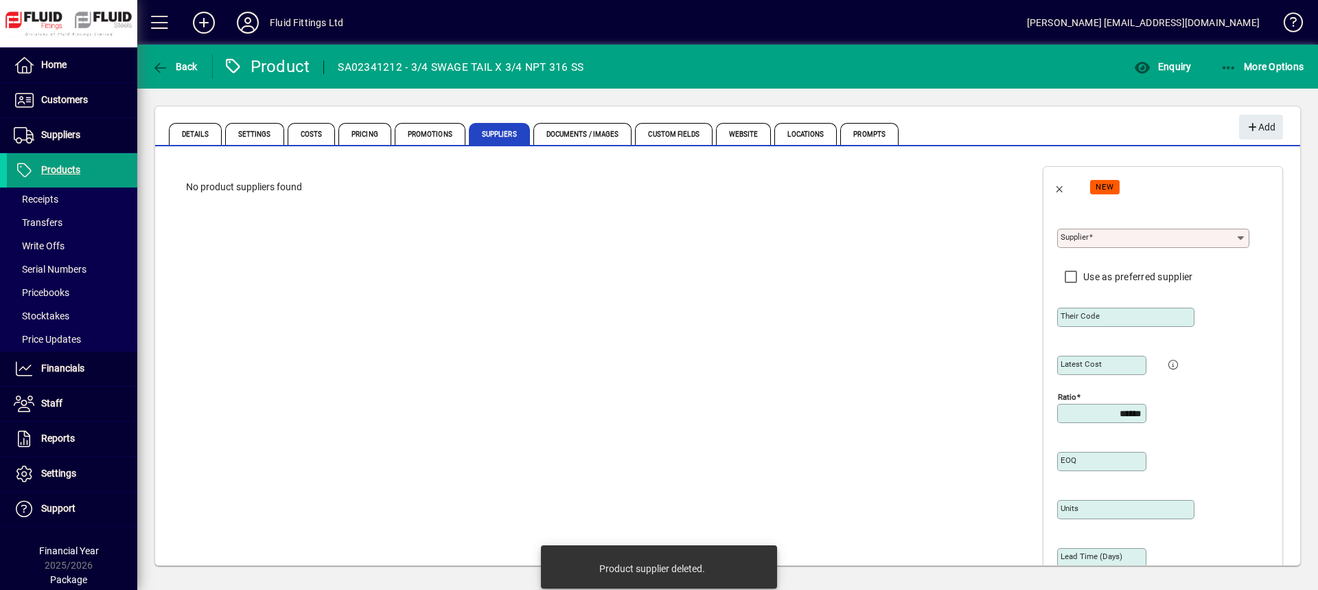
click at [1099, 240] on input "Supplier" at bounding box center [1148, 238] width 175 height 11
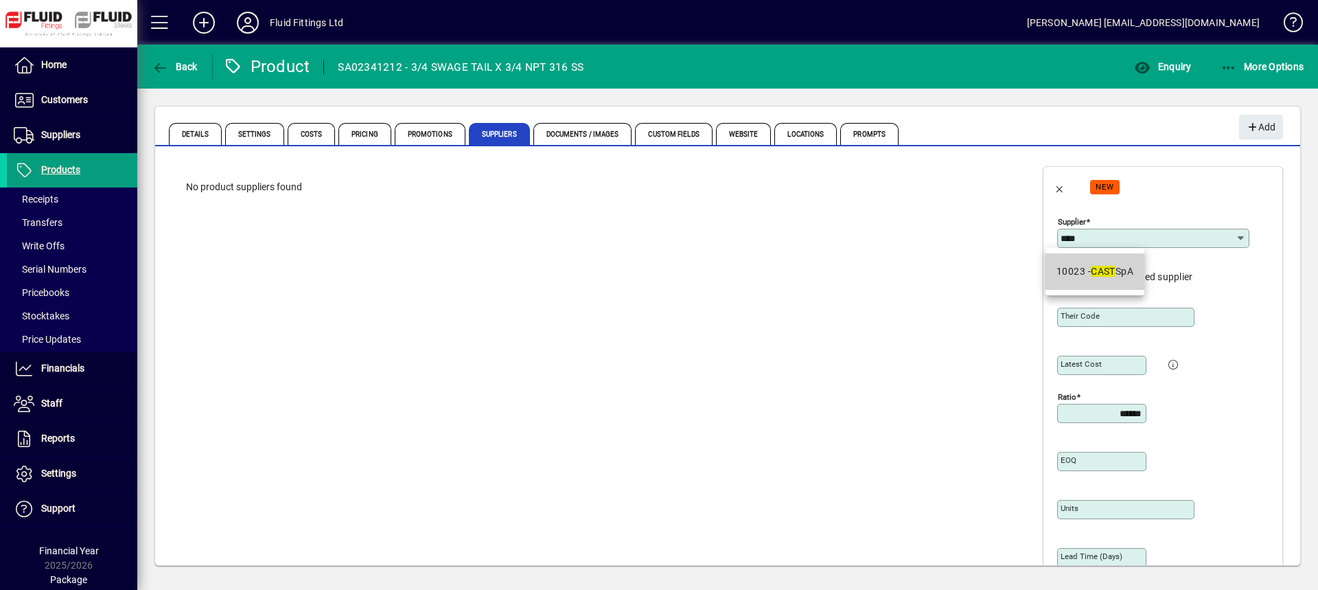
click at [1103, 272] on em "CAST" at bounding box center [1103, 271] width 25 height 11
type input "**********"
click at [1079, 320] on mat-label "Their code" at bounding box center [1080, 316] width 39 height 10
click at [1079, 320] on input "Their code" at bounding box center [1127, 317] width 133 height 11
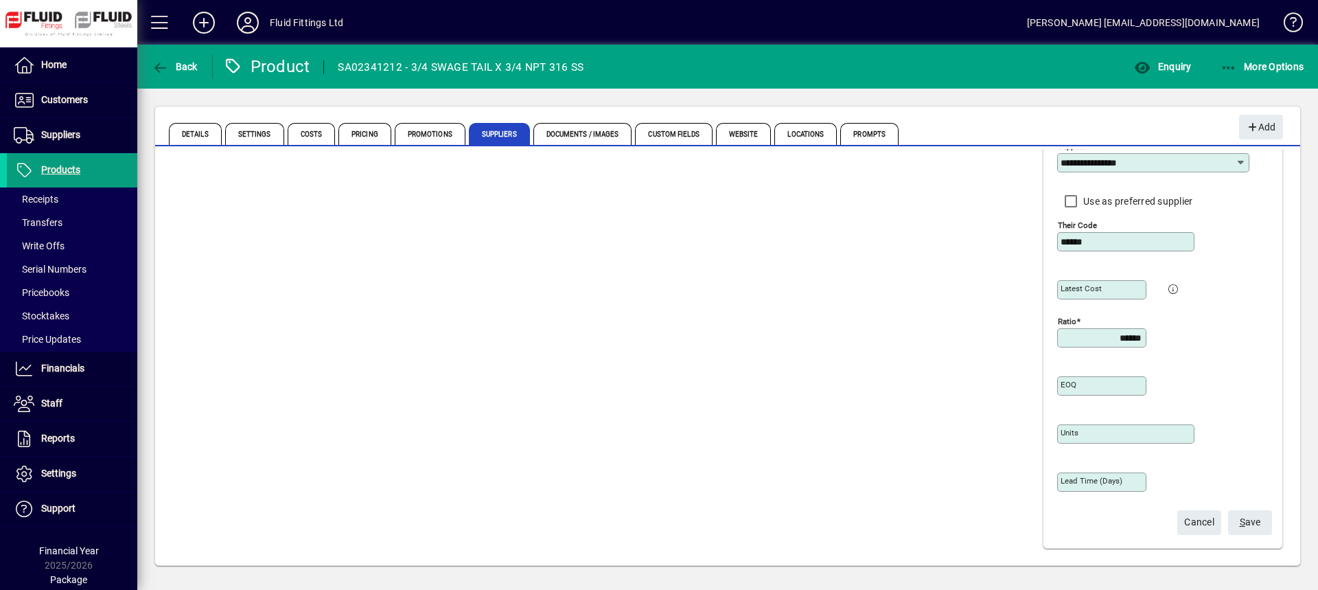
scroll to position [76, 0]
type input "******"
click at [1240, 522] on span "S" at bounding box center [1242, 521] width 5 height 11
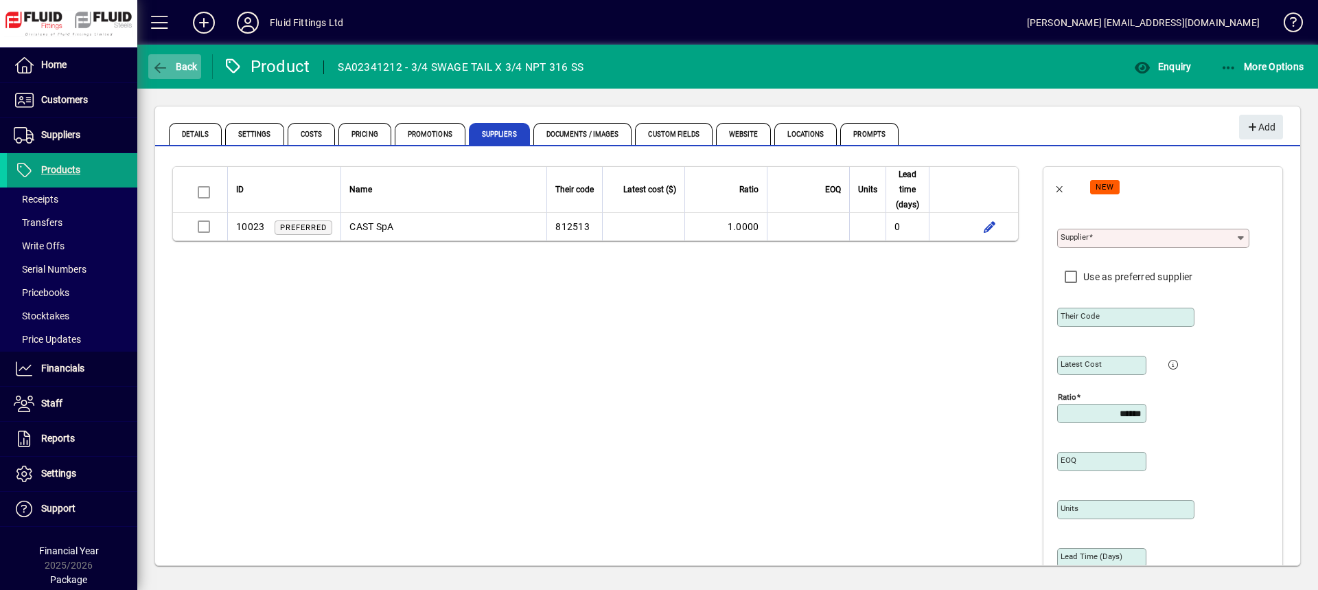
click at [175, 67] on span "Back" at bounding box center [175, 66] width 46 height 11
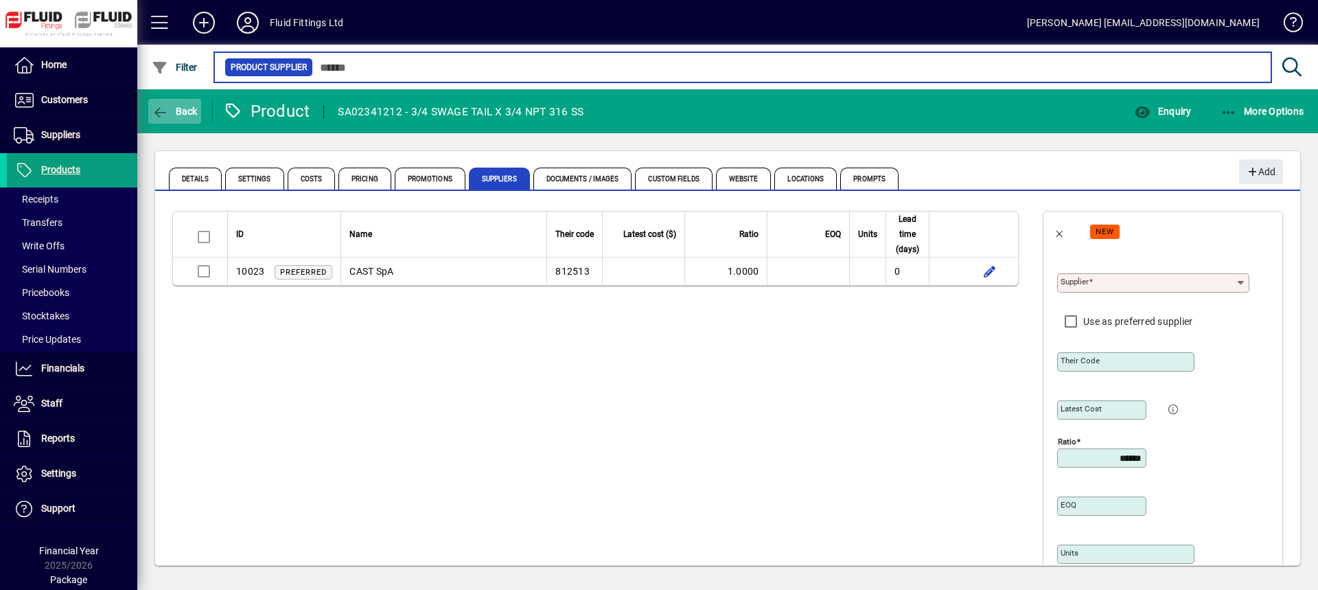
type input "******"
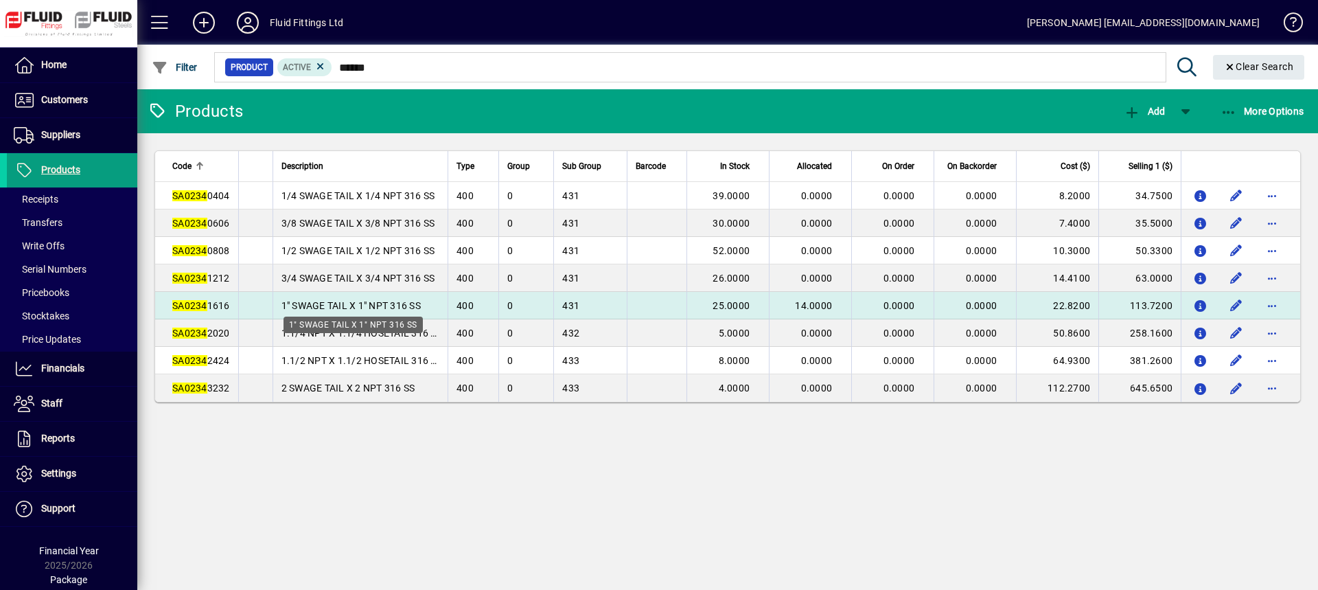
click at [288, 306] on span "1" SWAGE TAIL X 1" NPT 316 SS" at bounding box center [350, 305] width 139 height 11
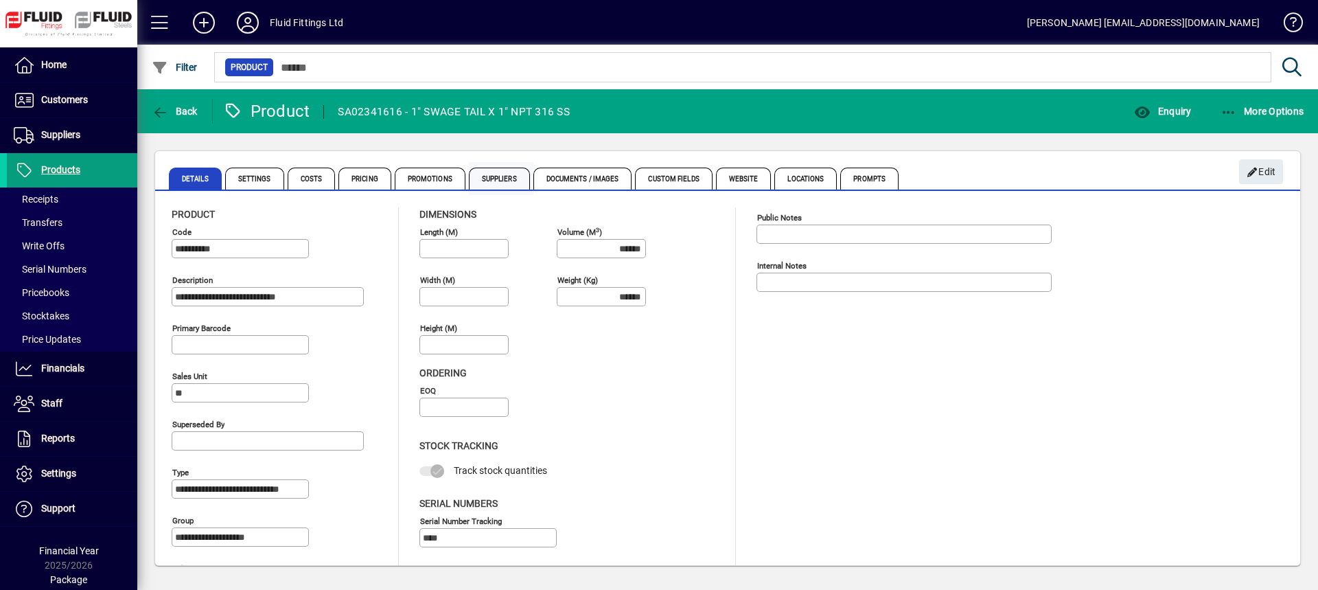
click at [500, 175] on span "Suppliers" at bounding box center [499, 179] width 61 height 22
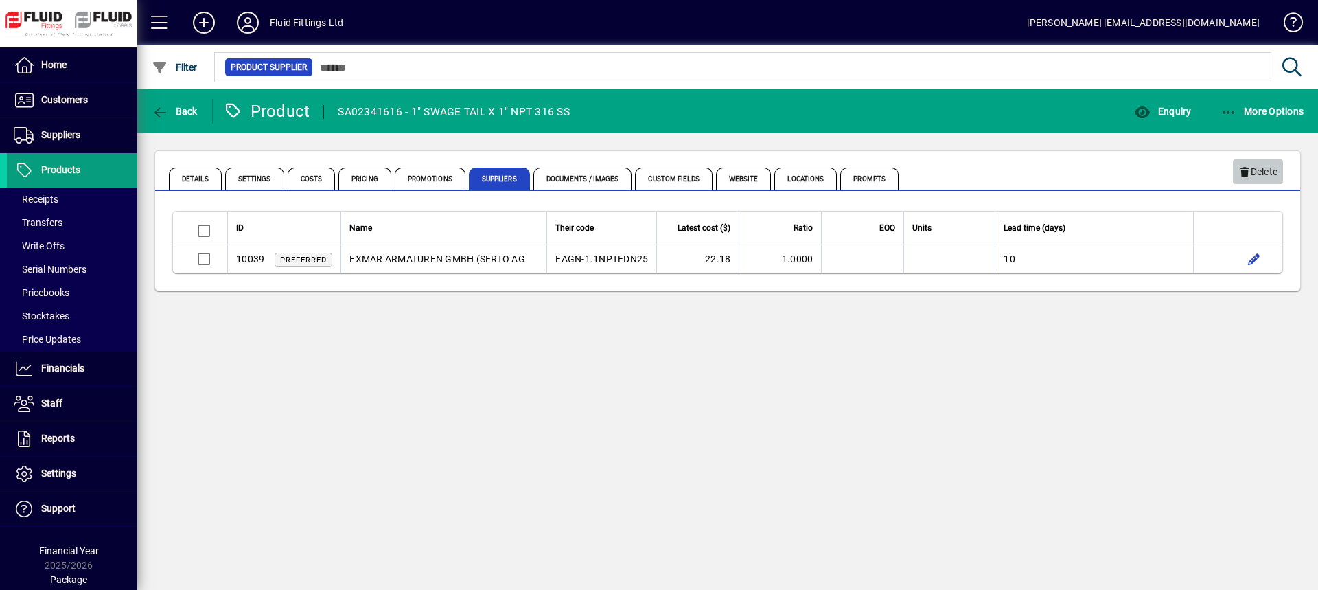
click at [1249, 172] on icon "button" at bounding box center [1244, 173] width 12 height 10
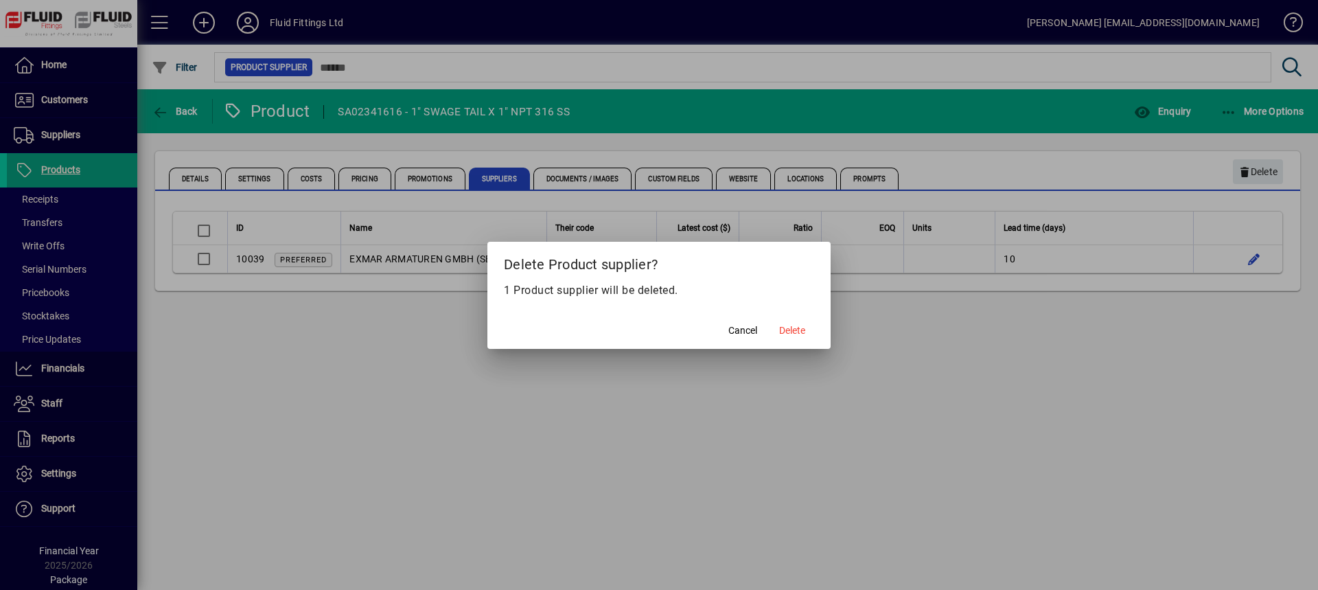
drag, startPoint x: 794, startPoint y: 333, endPoint x: 789, endPoint y: 338, distance: 7.8
click at [795, 333] on span "Delete" at bounding box center [792, 330] width 26 height 14
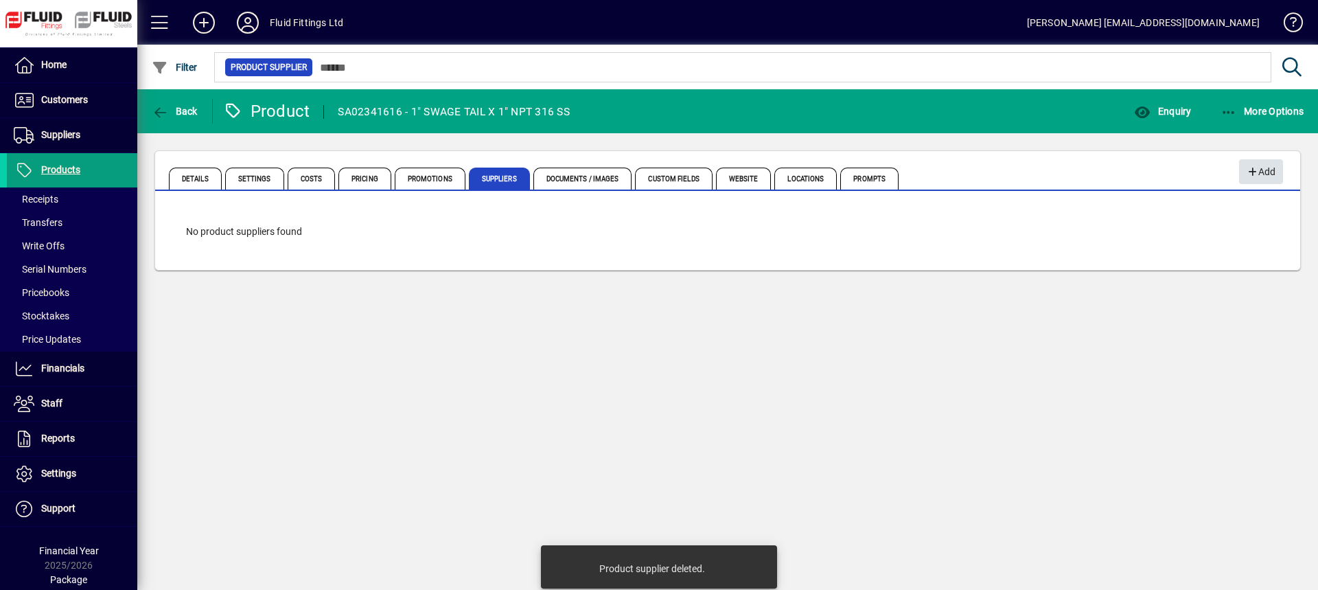
click at [1254, 169] on icon "button" at bounding box center [1252, 173] width 12 height 10
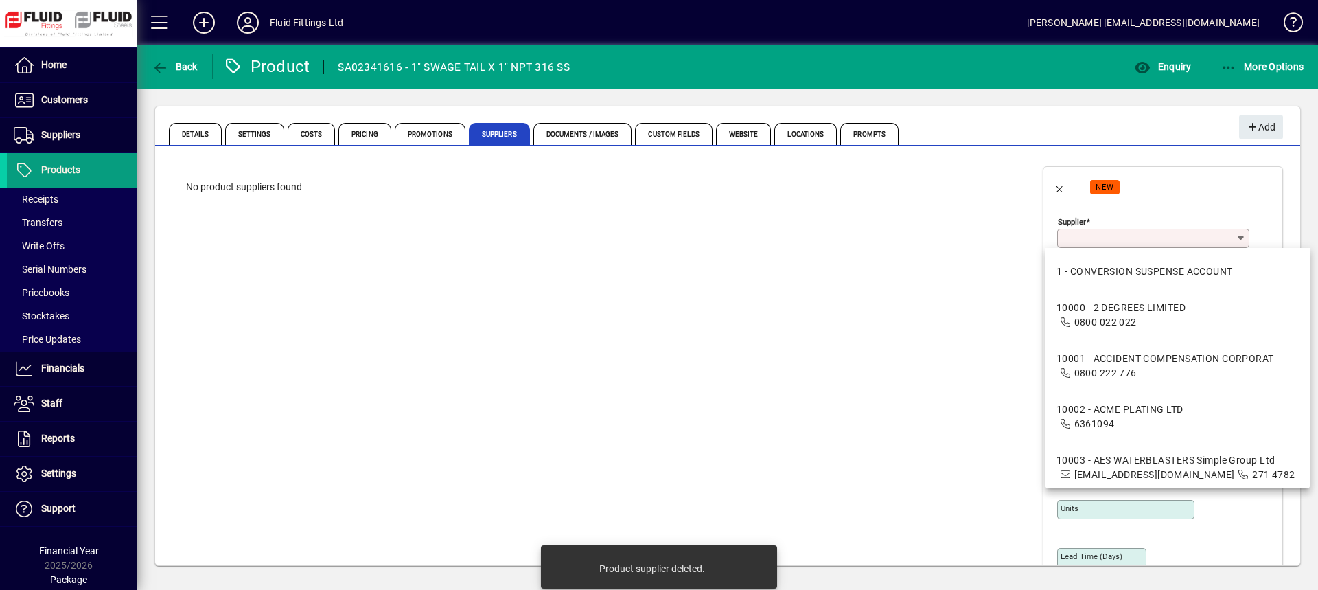
click at [1127, 240] on input "Supplier" at bounding box center [1148, 238] width 175 height 11
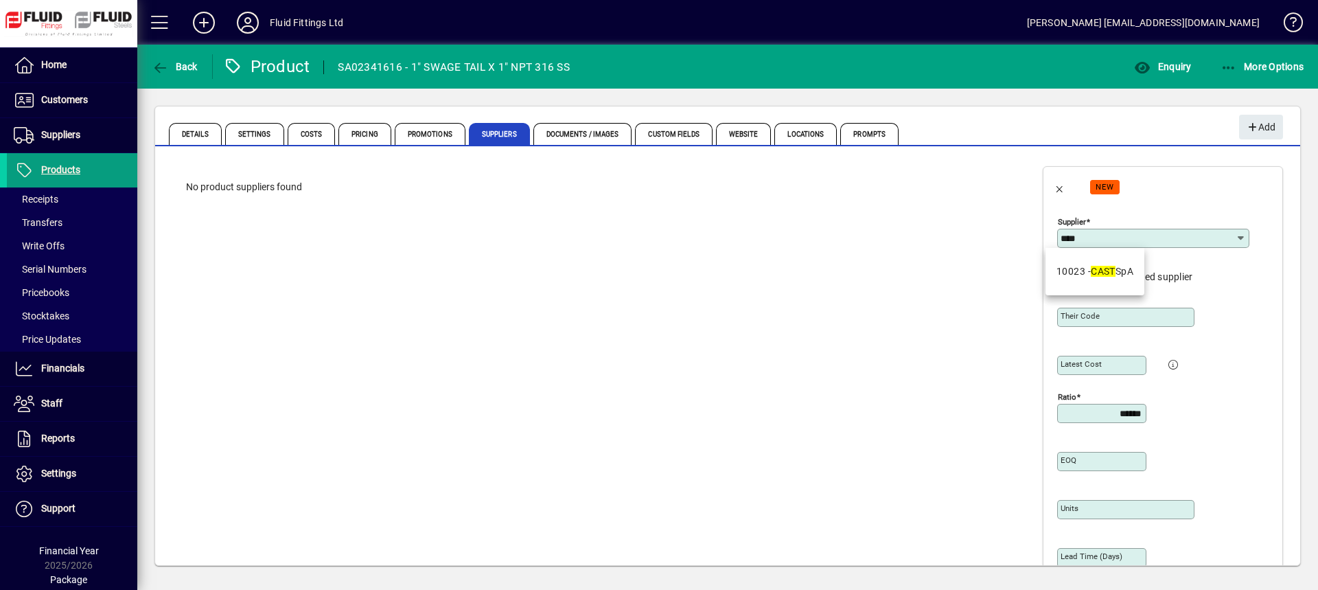
click at [1087, 265] on div "10023 - CAST SpA" at bounding box center [1095, 271] width 77 height 14
type input "**********"
click at [1066, 318] on mat-label "Their code" at bounding box center [1080, 316] width 39 height 10
click at [1066, 318] on input "Their code" at bounding box center [1127, 317] width 133 height 11
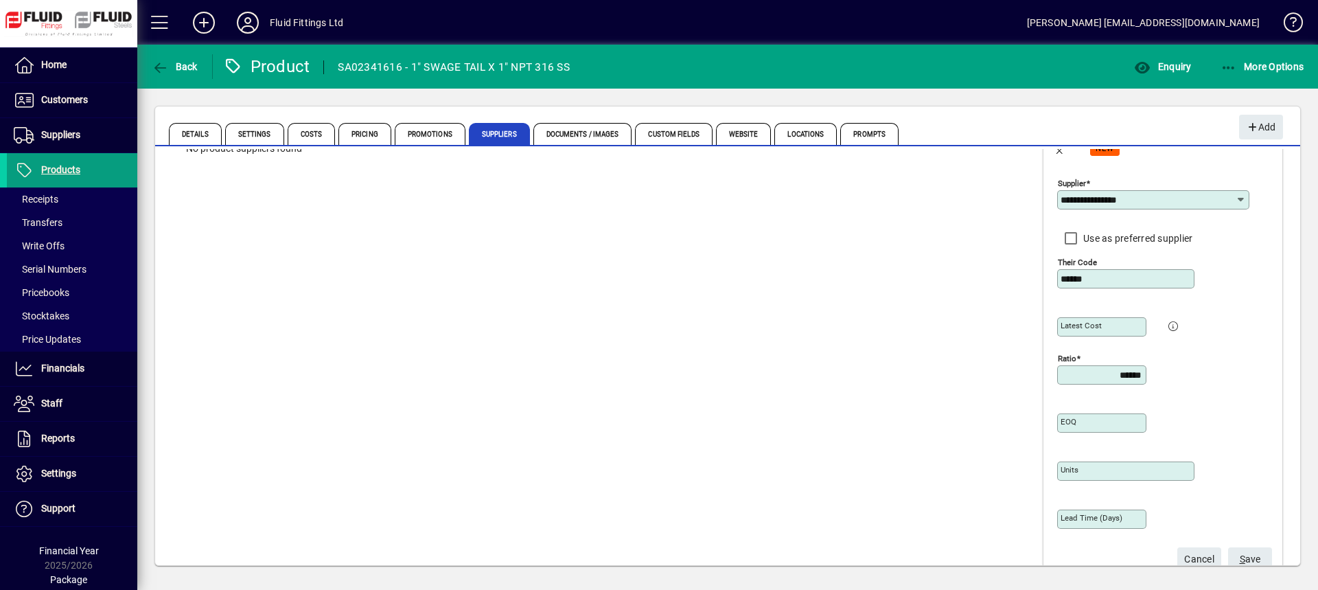
scroll to position [76, 0]
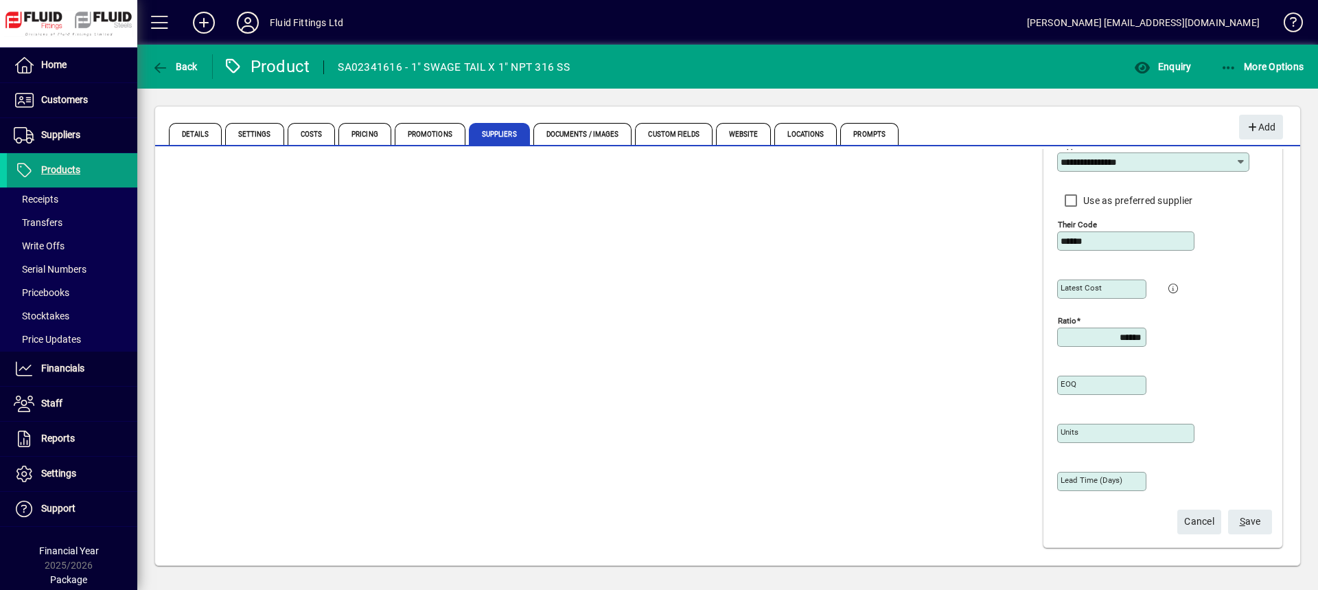
type input "******"
click at [1240, 525] on span "S ave" at bounding box center [1250, 521] width 21 height 23
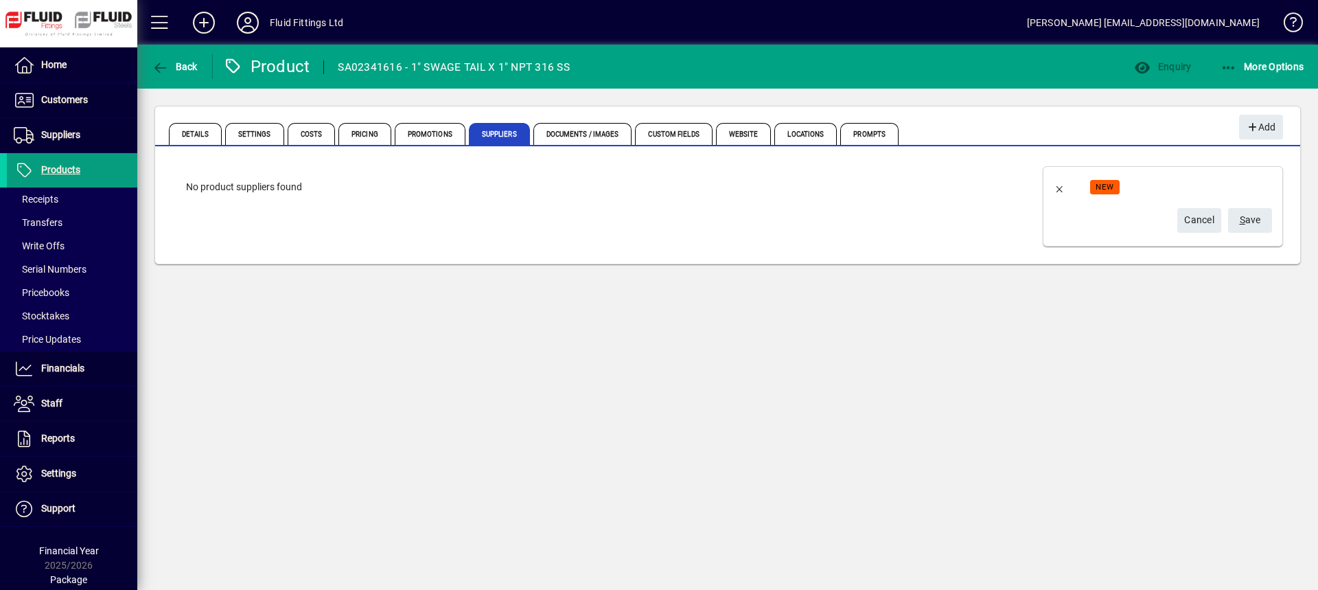
scroll to position [0, 0]
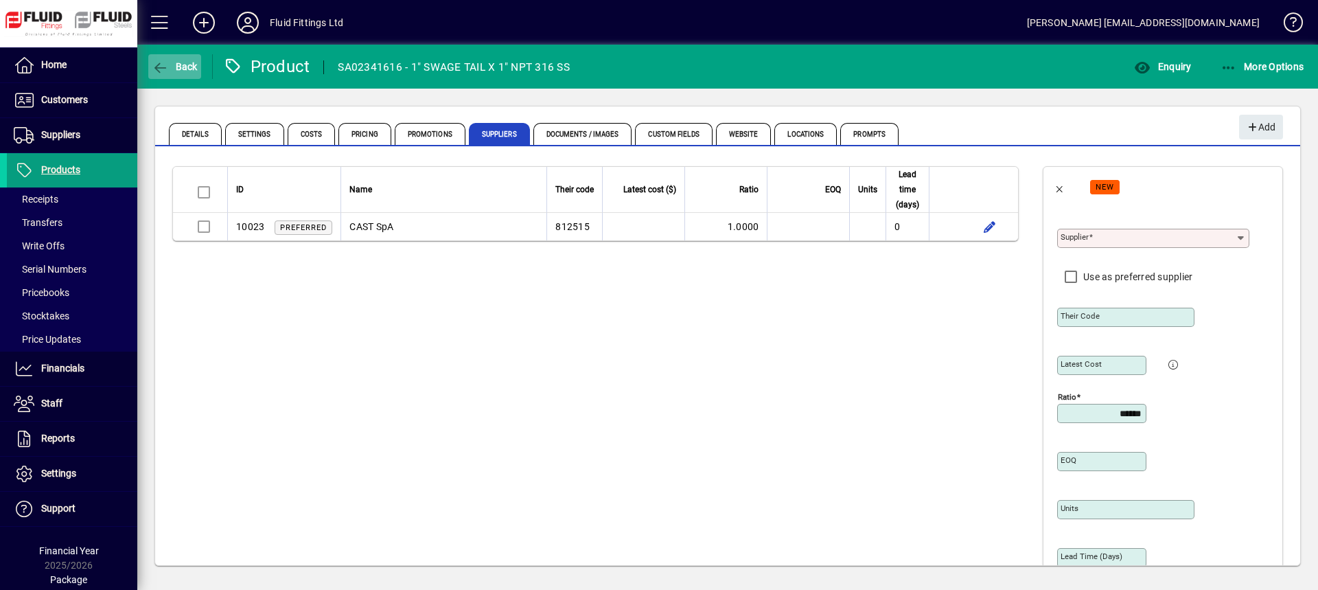
click at [181, 67] on span "Back" at bounding box center [175, 66] width 46 height 11
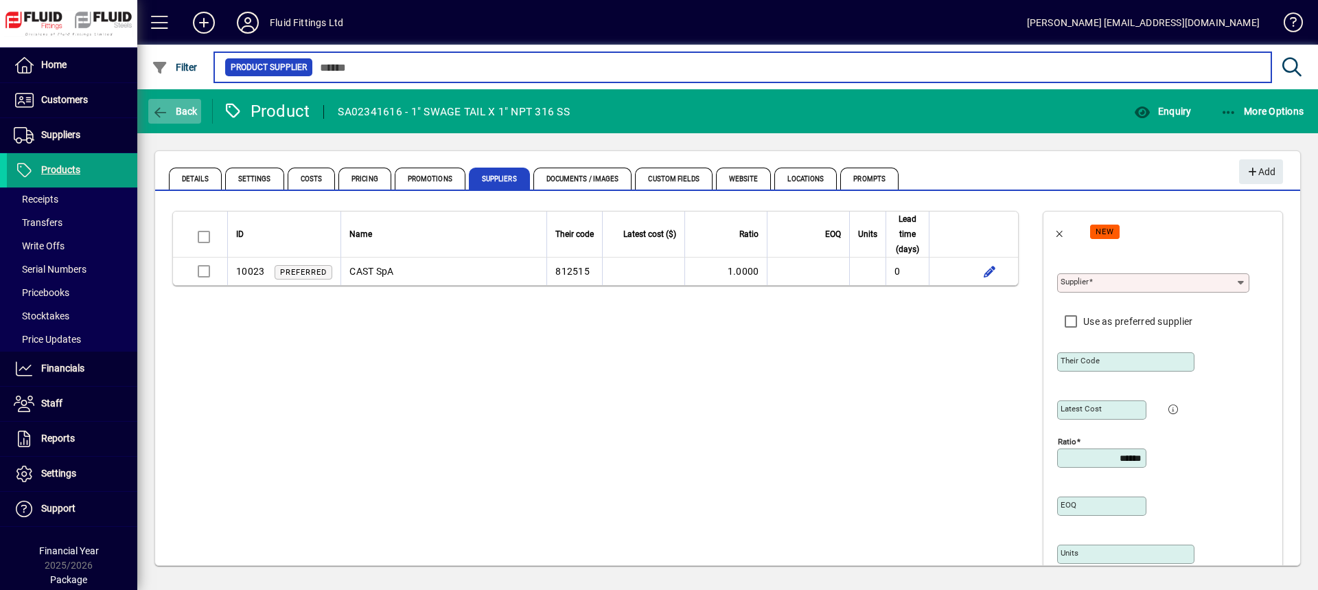
type input "******"
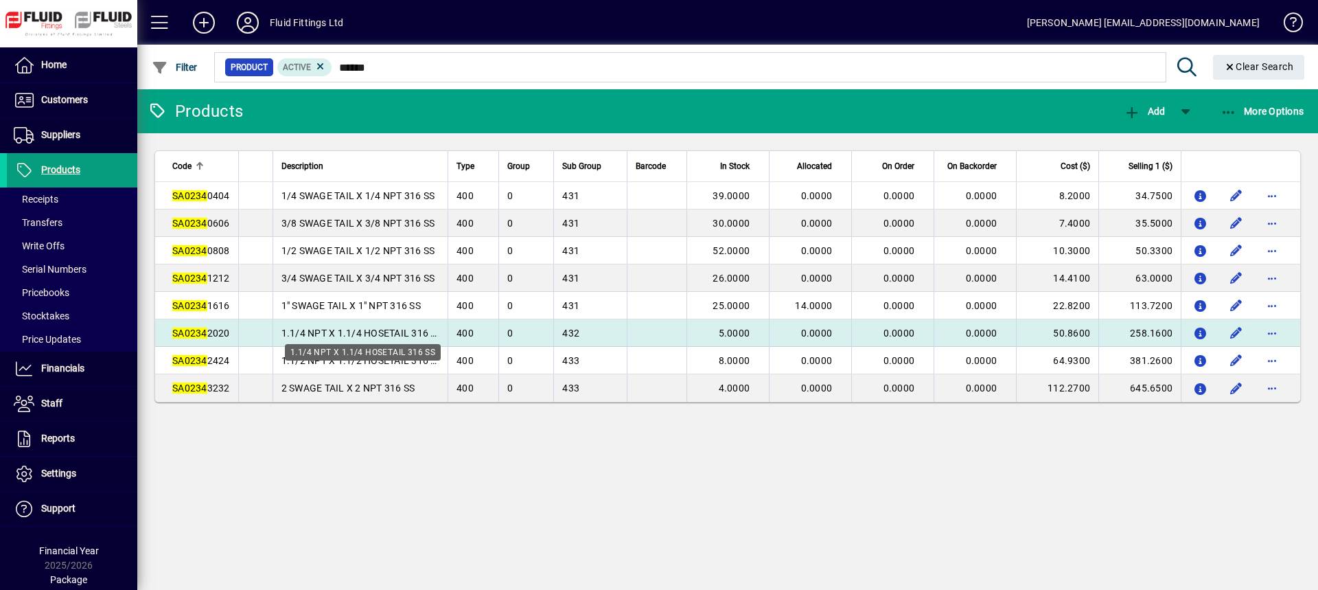
click at [298, 329] on span "1.1/4 NPT X 1.1/4 HOSETAIL 316 SS" at bounding box center [361, 332] width 161 height 11
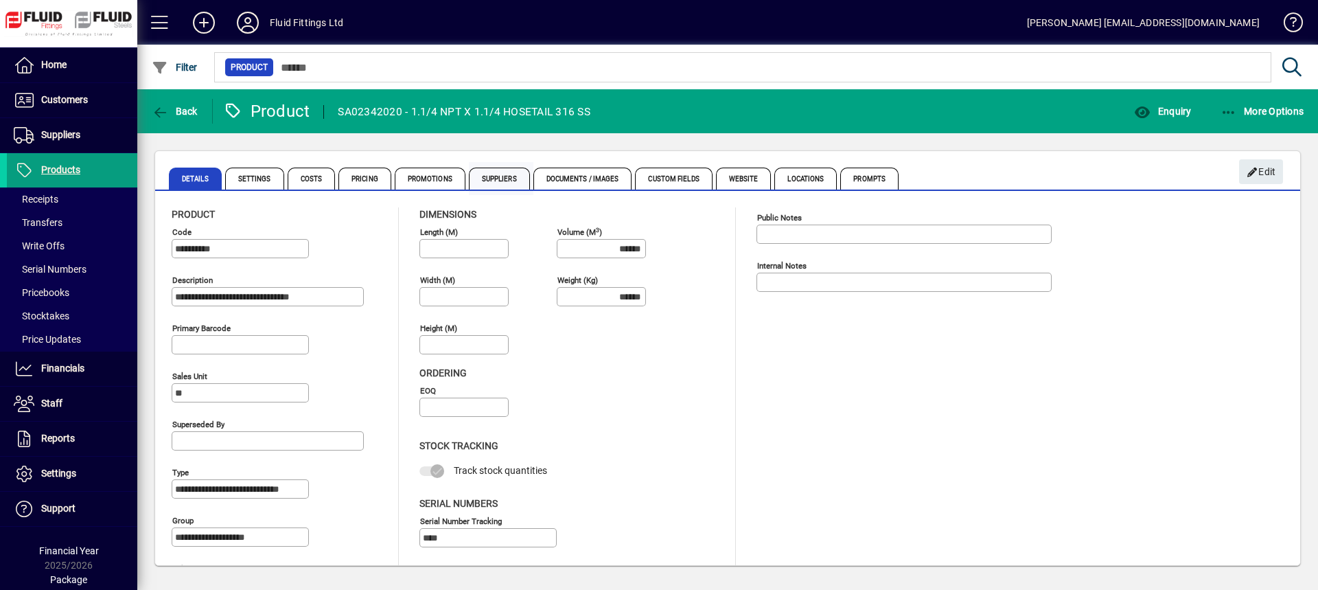
click at [500, 181] on span "Suppliers" at bounding box center [499, 179] width 61 height 22
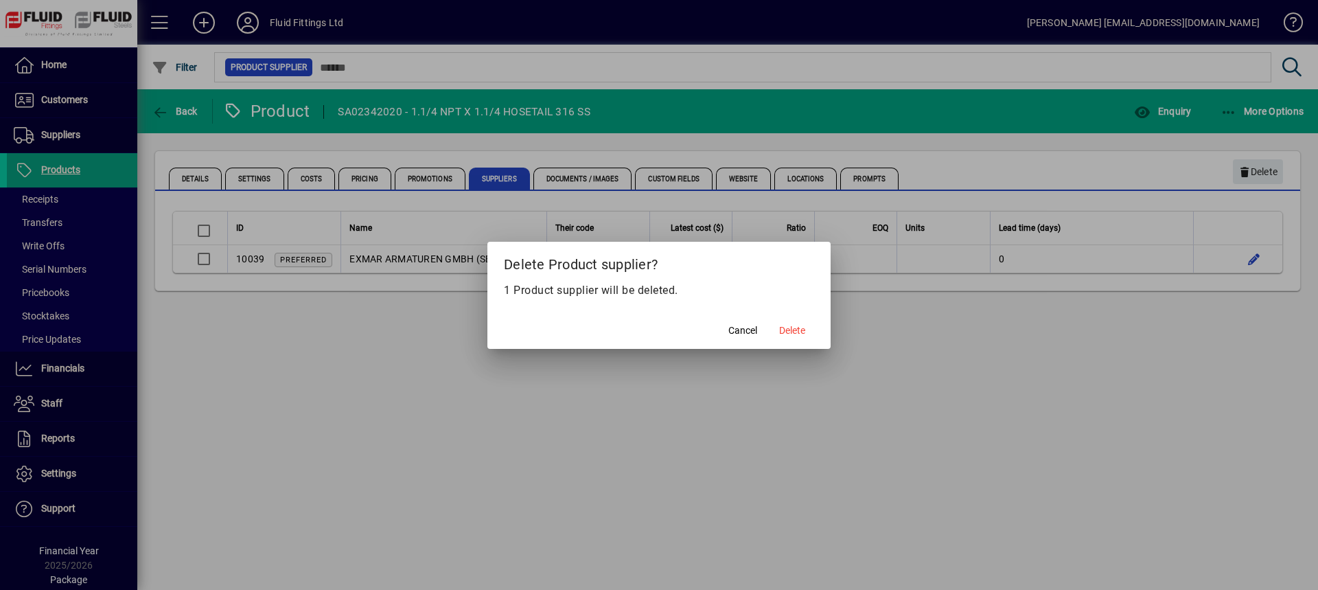
drag, startPoint x: 798, startPoint y: 325, endPoint x: 784, endPoint y: 336, distance: 18.1
click at [798, 325] on span "Delete" at bounding box center [792, 330] width 26 height 14
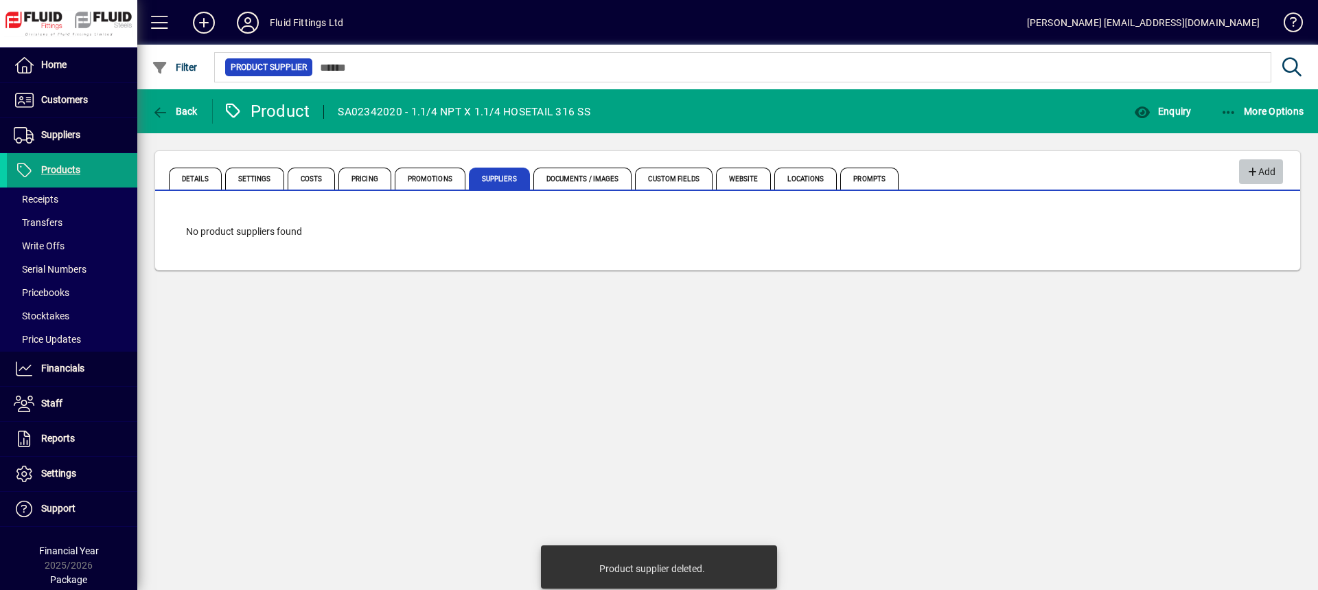
click at [1267, 174] on span "Add" at bounding box center [1261, 172] width 30 height 23
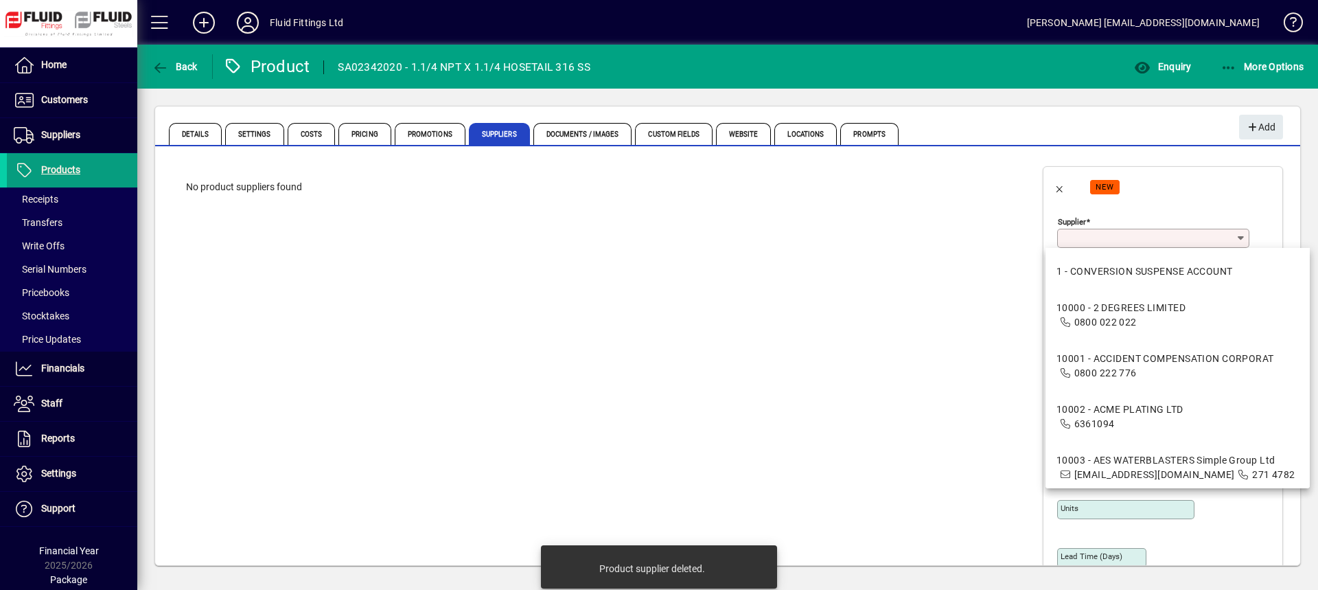
click at [1105, 235] on input "Supplier" at bounding box center [1148, 238] width 175 height 11
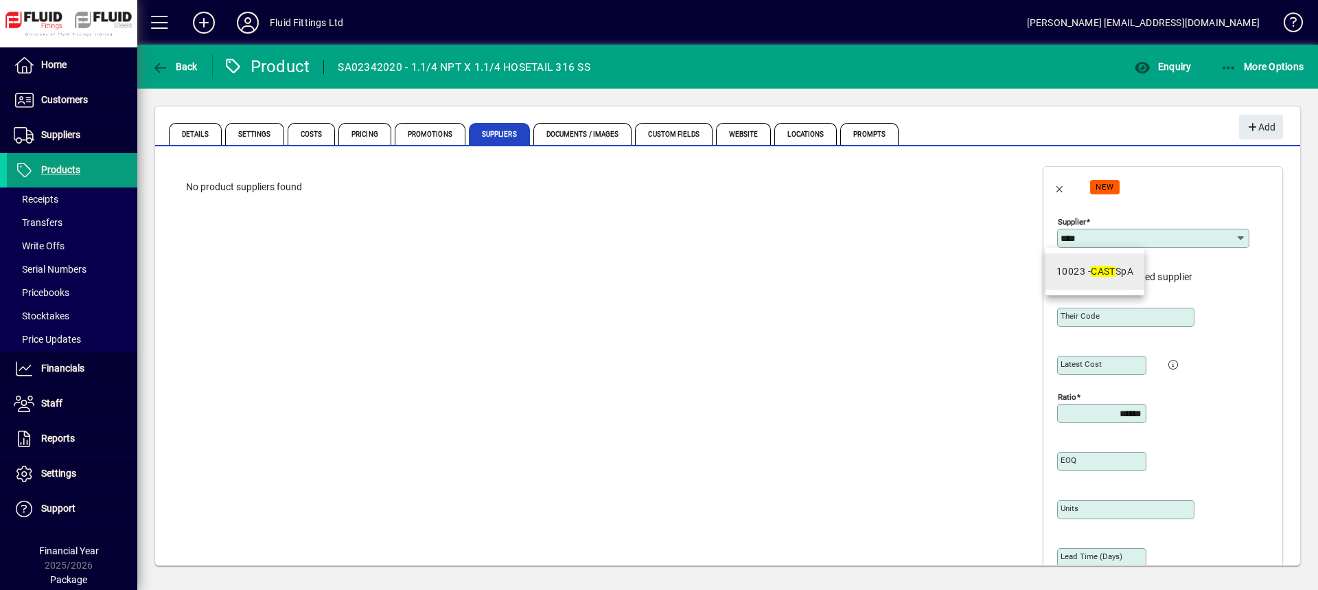
click at [1078, 268] on div "10023 - CAST SpA" at bounding box center [1095, 271] width 77 height 14
type input "**********"
click at [1064, 303] on div "Their code" at bounding box center [1125, 310] width 137 height 33
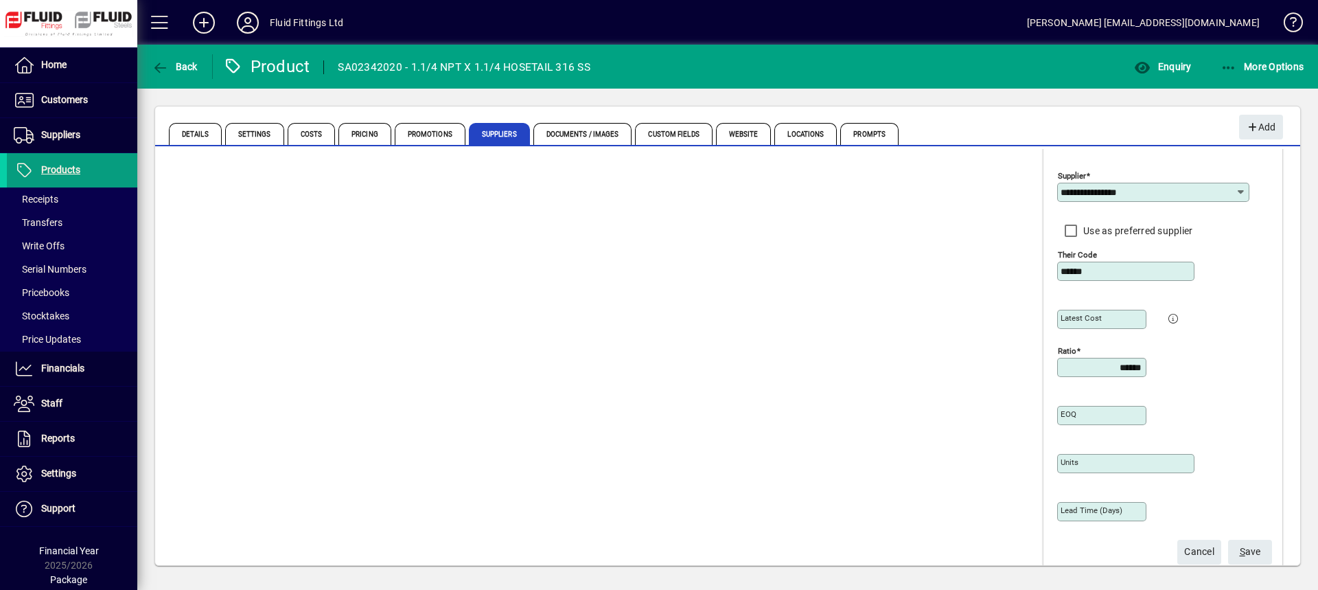
scroll to position [76, 0]
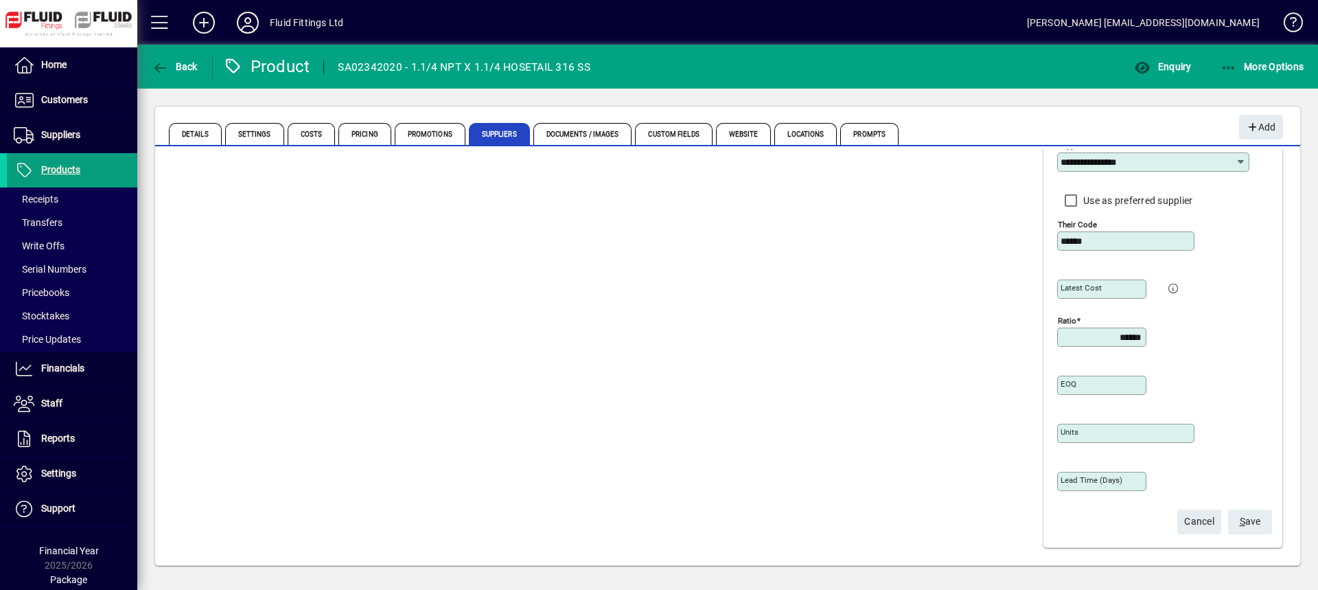
type input "******"
click at [1241, 516] on span "S ave" at bounding box center [1250, 521] width 21 height 23
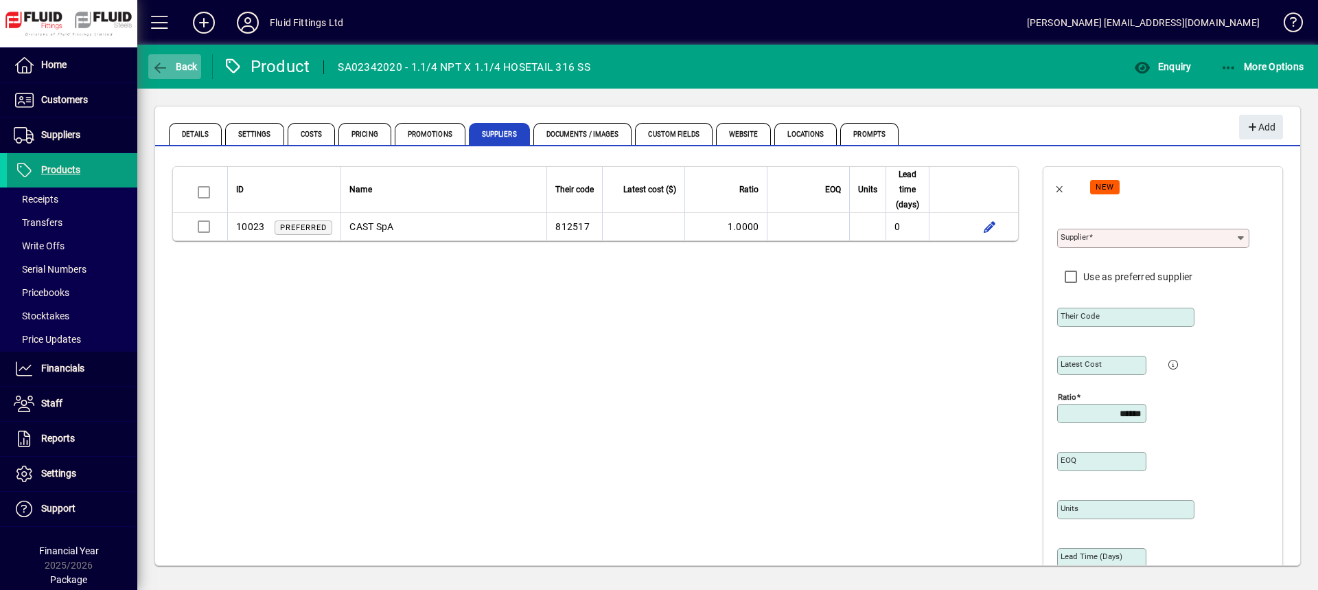
click at [180, 59] on span "button" at bounding box center [174, 66] width 53 height 33
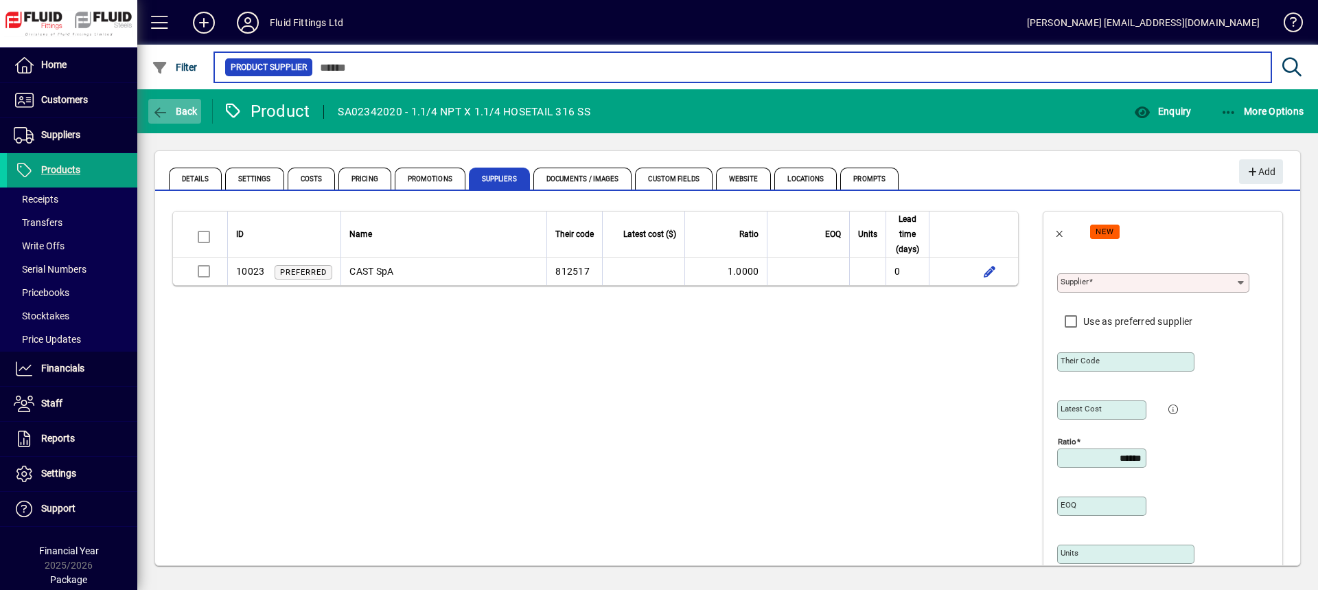
type input "******"
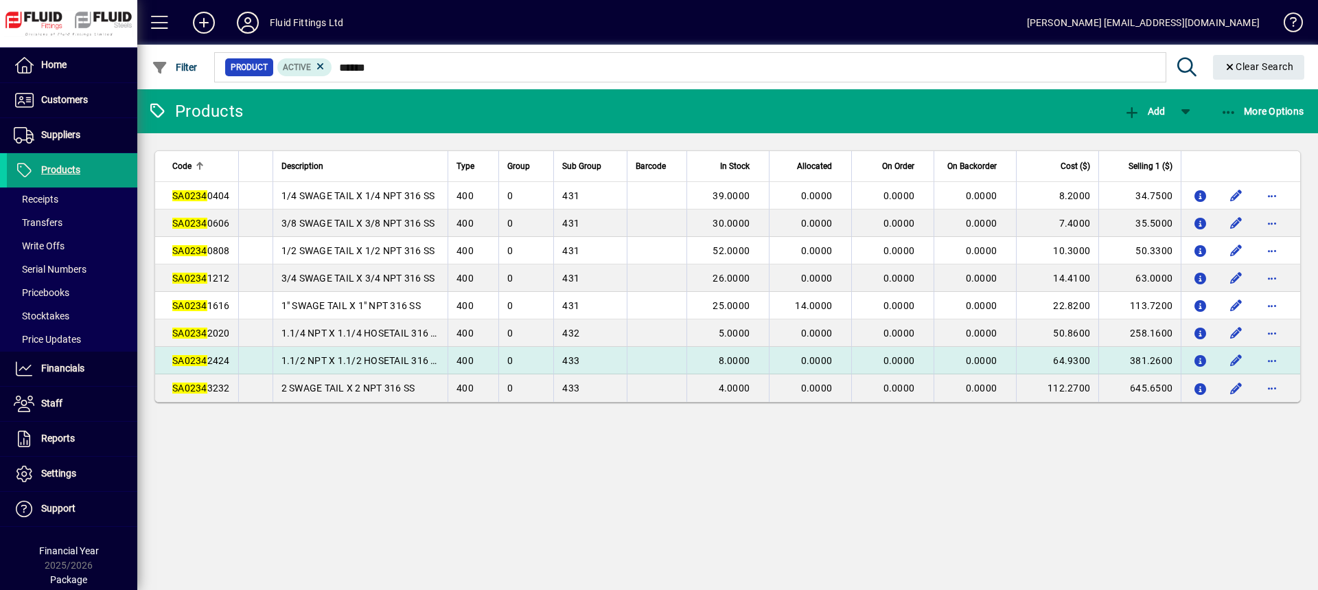
click at [222, 358] on span "SA0234 2424" at bounding box center [201, 360] width 58 height 11
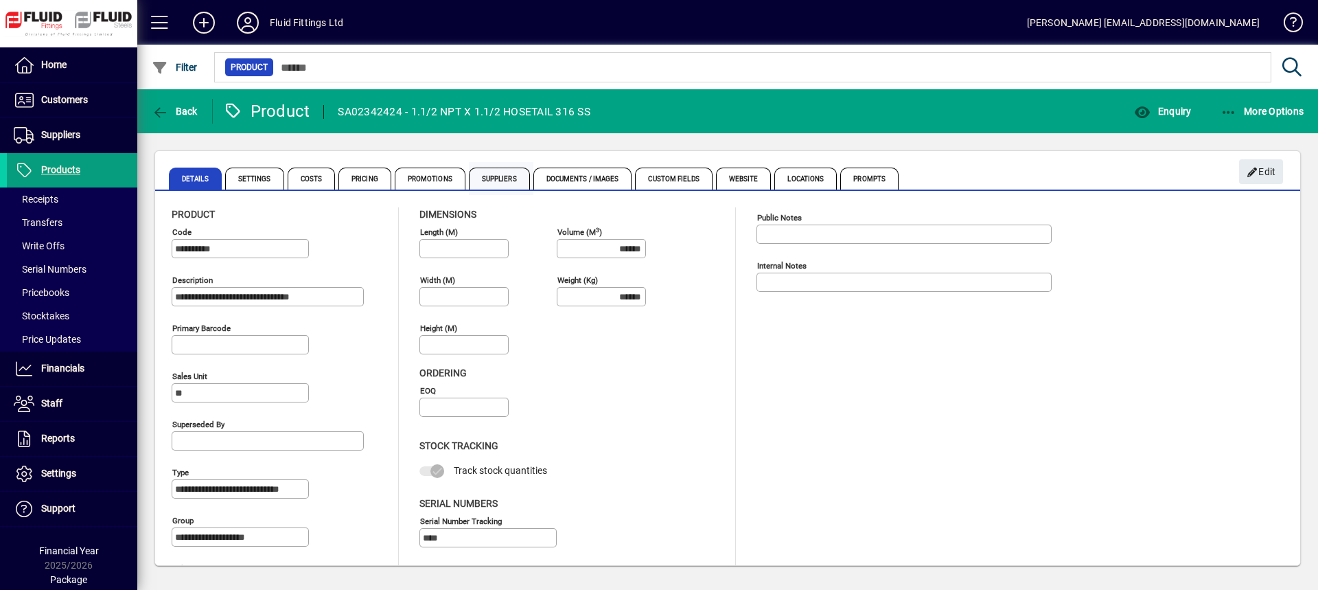
click at [488, 181] on span "Suppliers" at bounding box center [499, 179] width 61 height 22
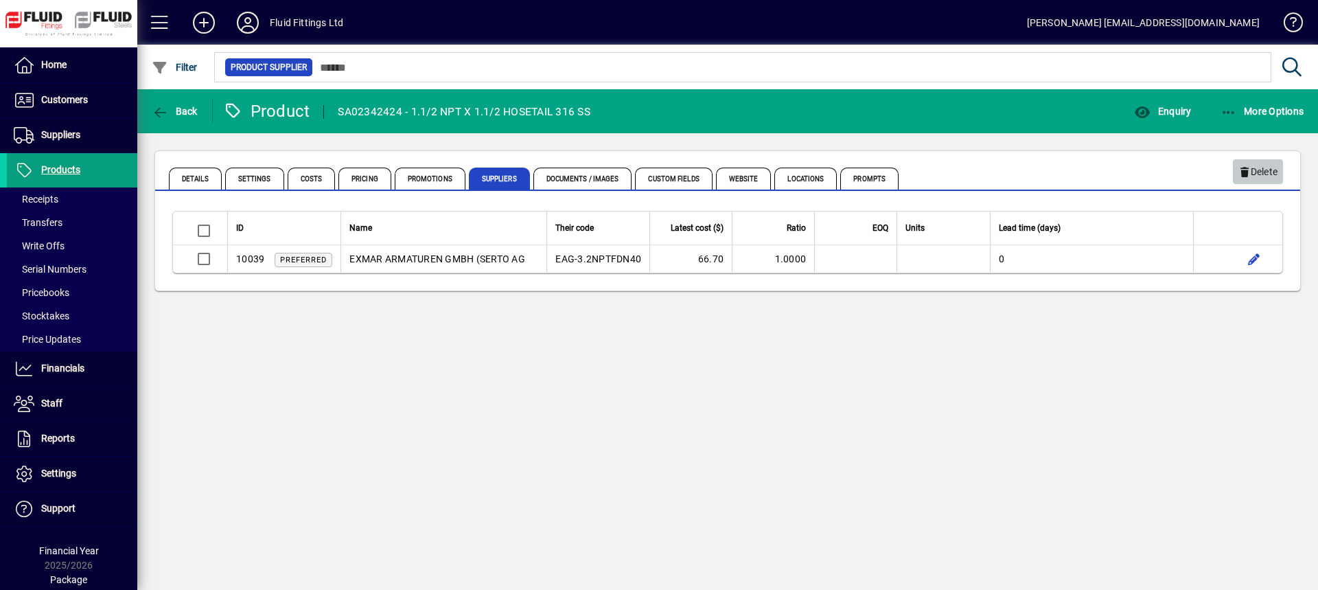
click at [1254, 176] on span "Delete" at bounding box center [1257, 172] width 39 height 23
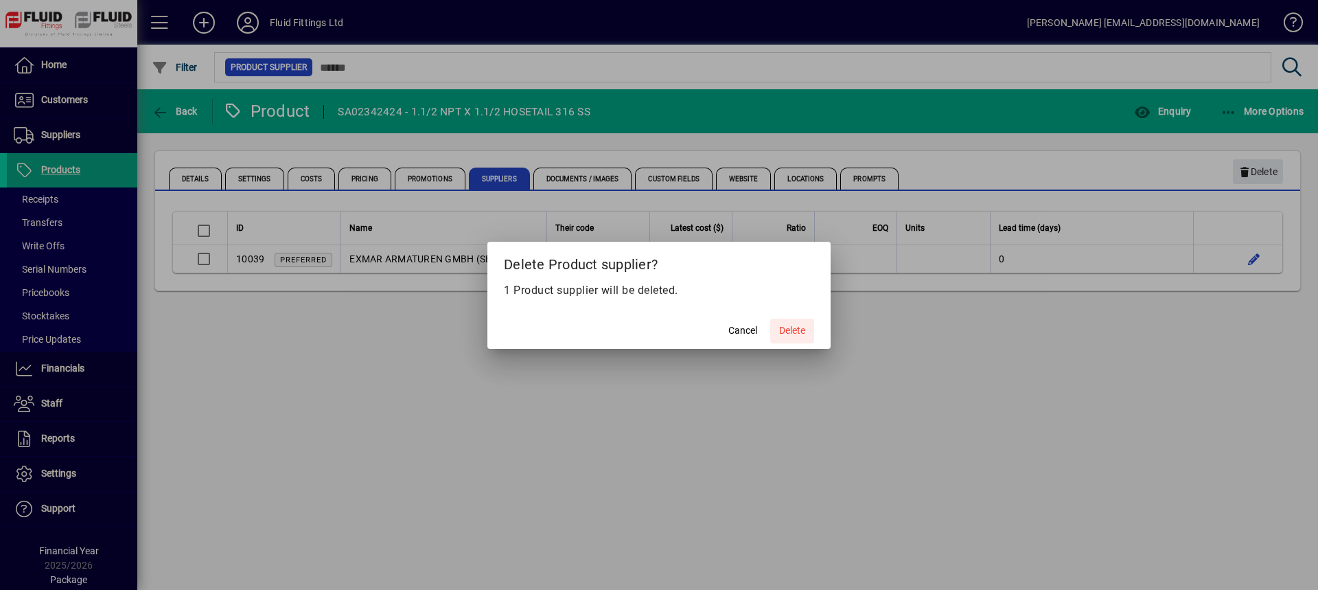
drag, startPoint x: 804, startPoint y: 328, endPoint x: 905, endPoint y: 303, distance: 104.7
click at [805, 329] on span "Delete" at bounding box center [792, 330] width 26 height 14
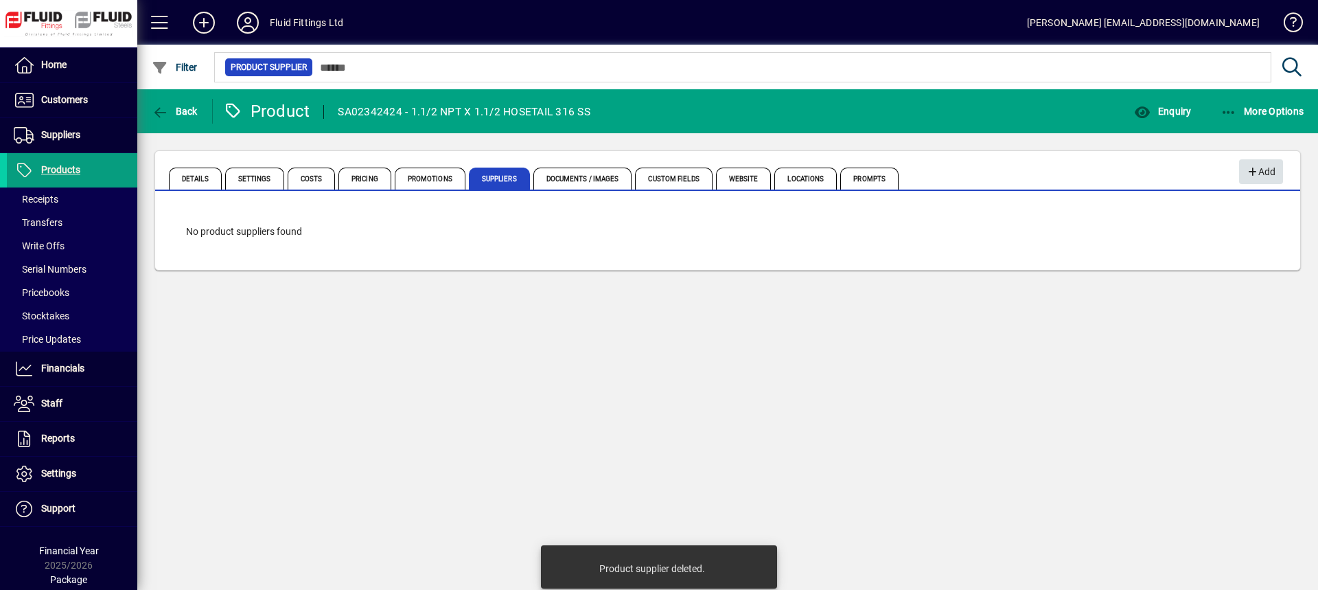
click at [1254, 173] on icon "button" at bounding box center [1252, 173] width 12 height 10
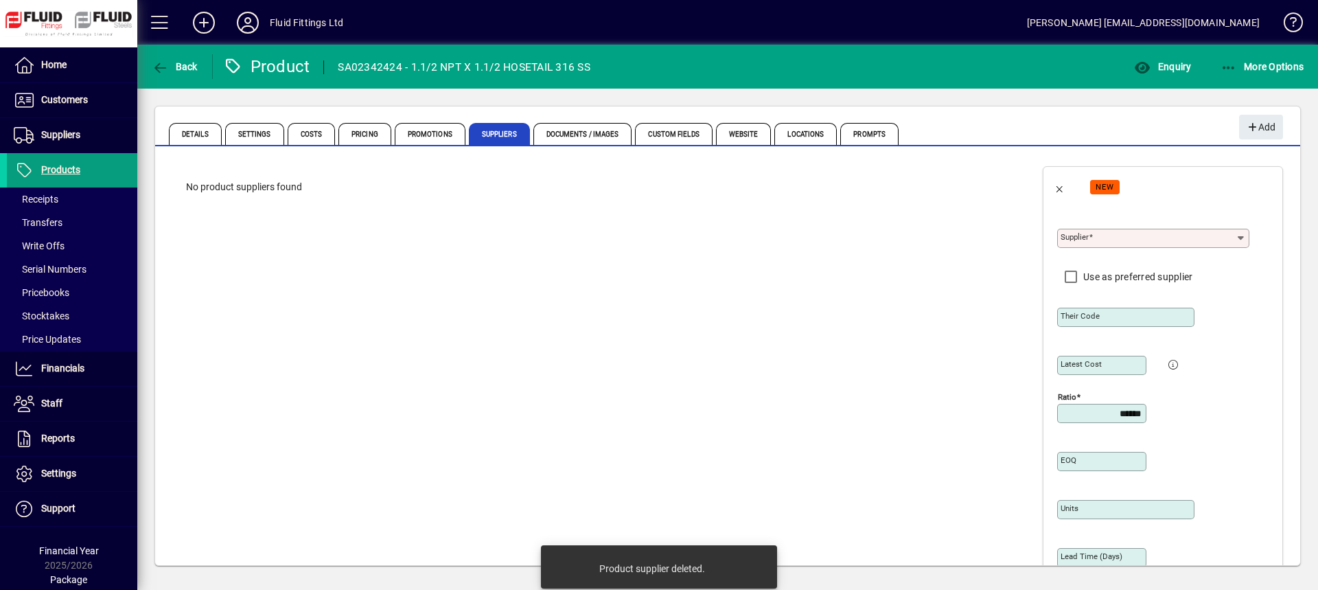
click at [1100, 235] on input "Supplier" at bounding box center [1148, 238] width 175 height 11
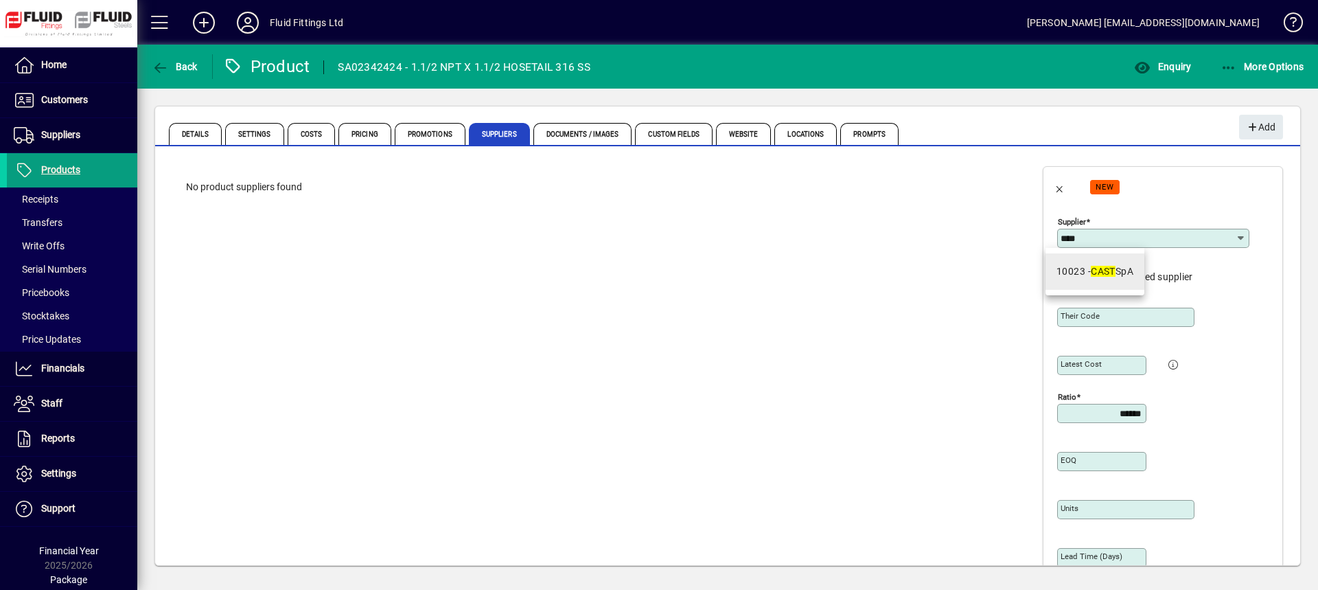
click at [1110, 287] on mat-option "10023 - CAST SpA" at bounding box center [1095, 271] width 99 height 36
type input "**********"
click at [1061, 318] on mat-label "Their code" at bounding box center [1080, 316] width 39 height 10
click at [1061, 318] on input "Their code" at bounding box center [1127, 317] width 133 height 11
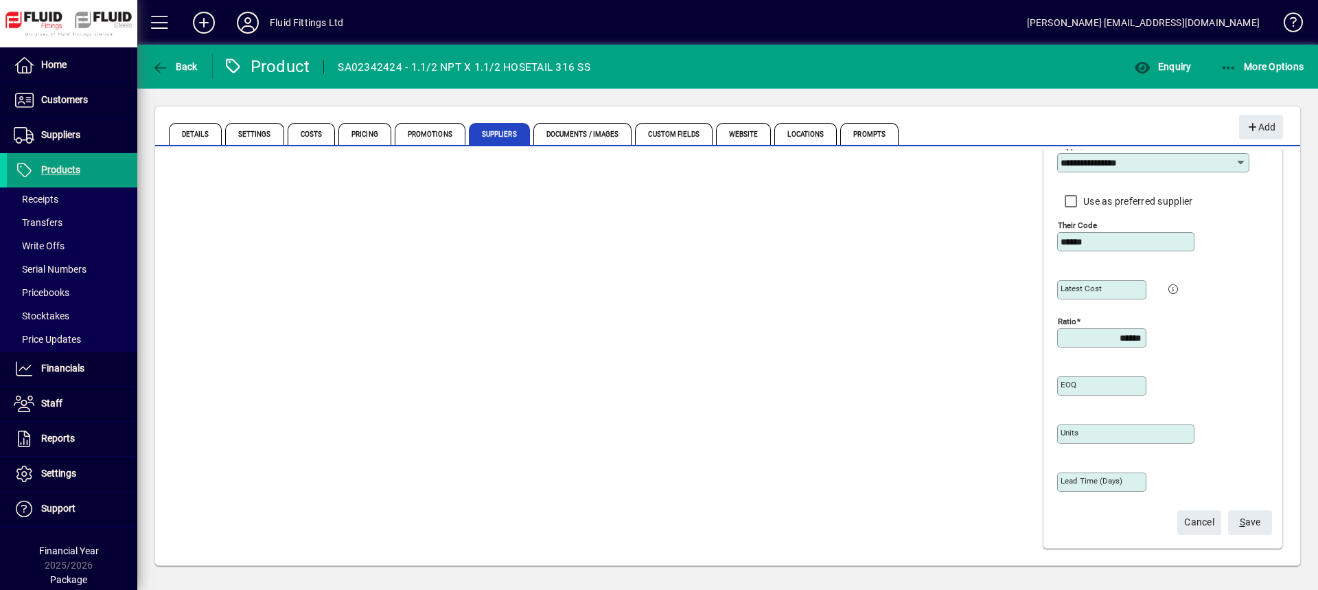
scroll to position [76, 0]
type input "******"
click at [1245, 522] on span "S ave" at bounding box center [1250, 521] width 21 height 23
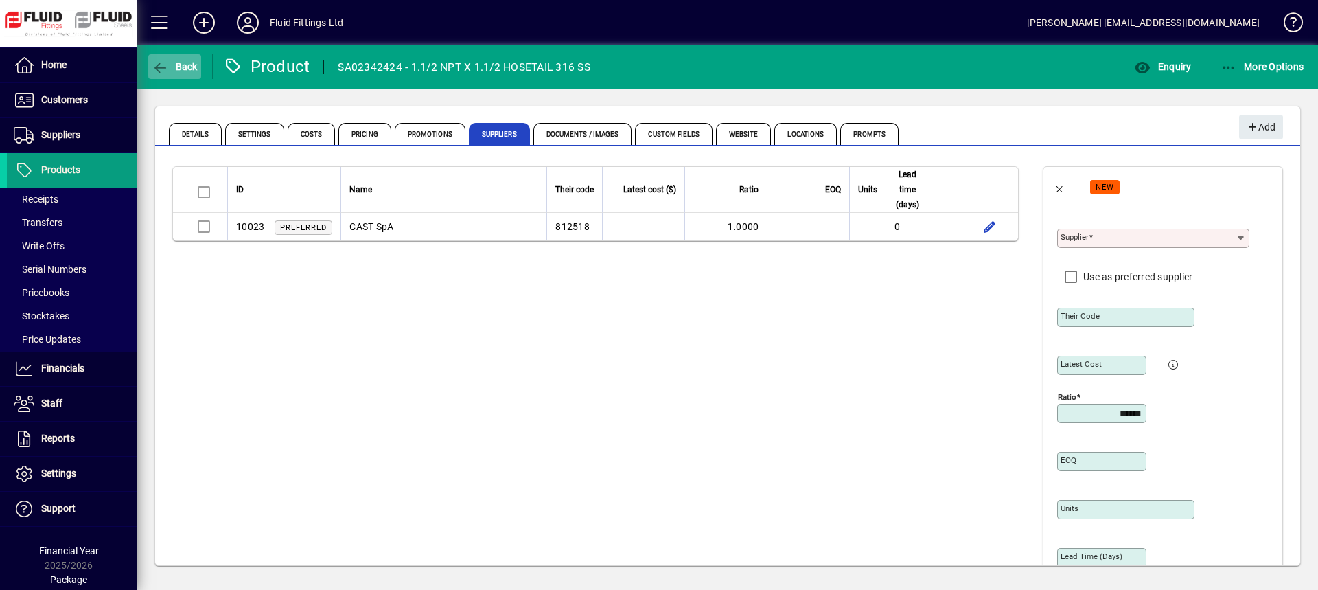
click at [180, 71] on span "Back" at bounding box center [175, 66] width 46 height 11
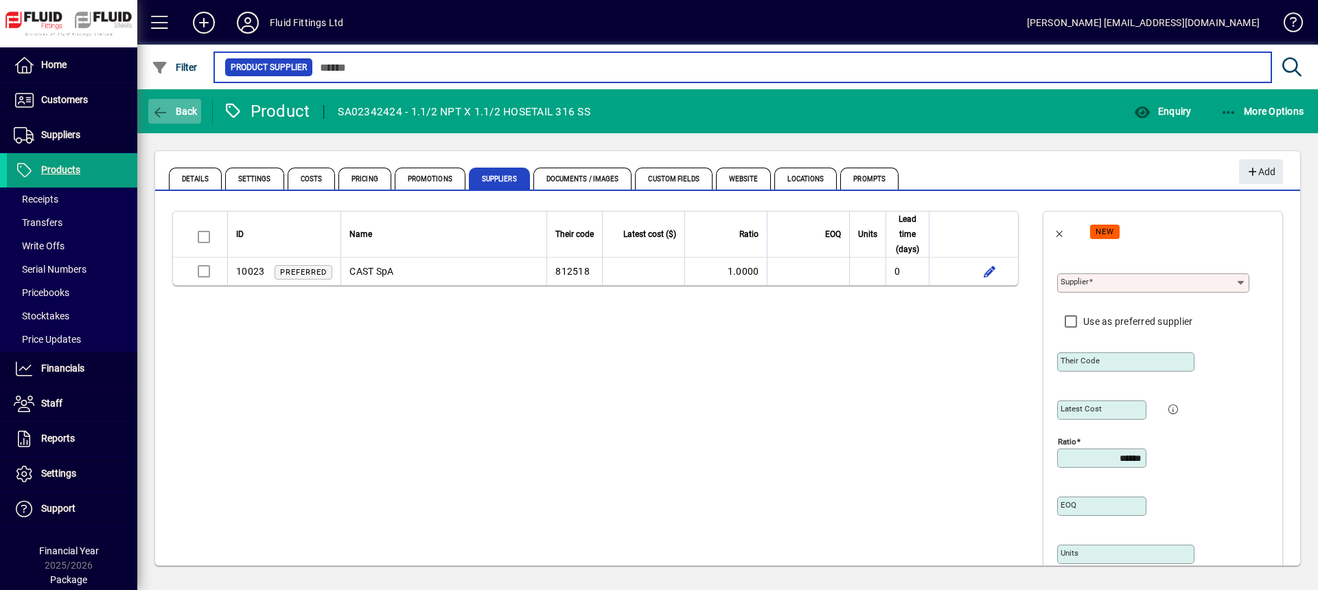
type input "******"
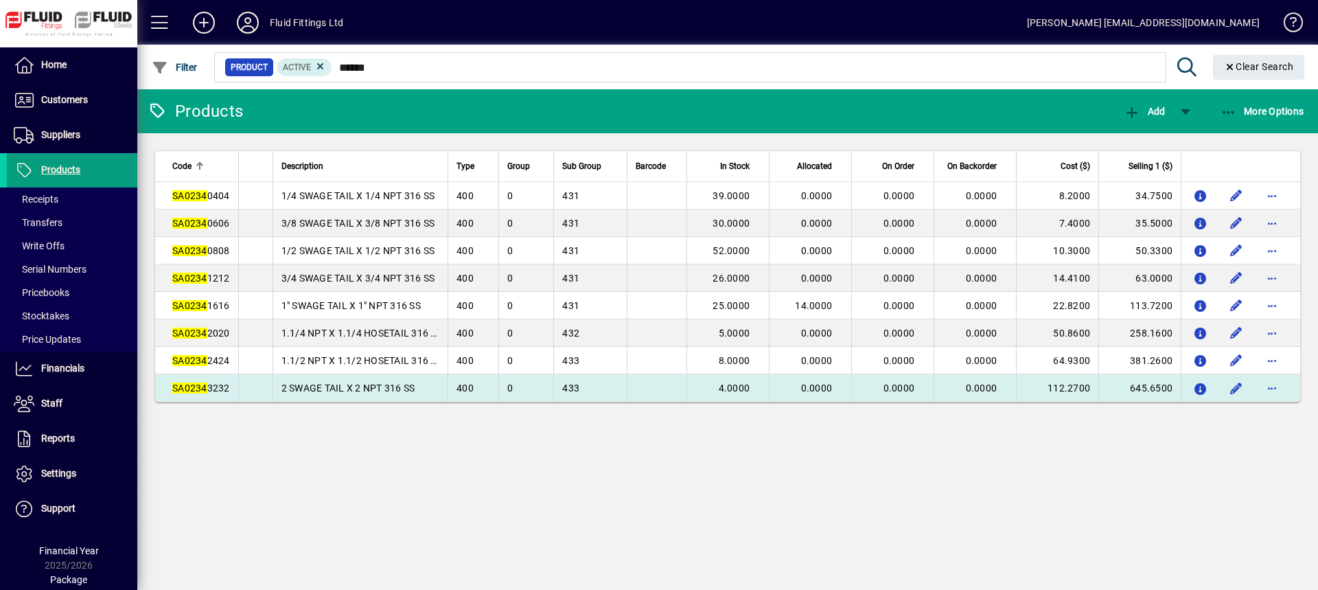
click at [213, 386] on span "SA0234 3232" at bounding box center [201, 387] width 58 height 11
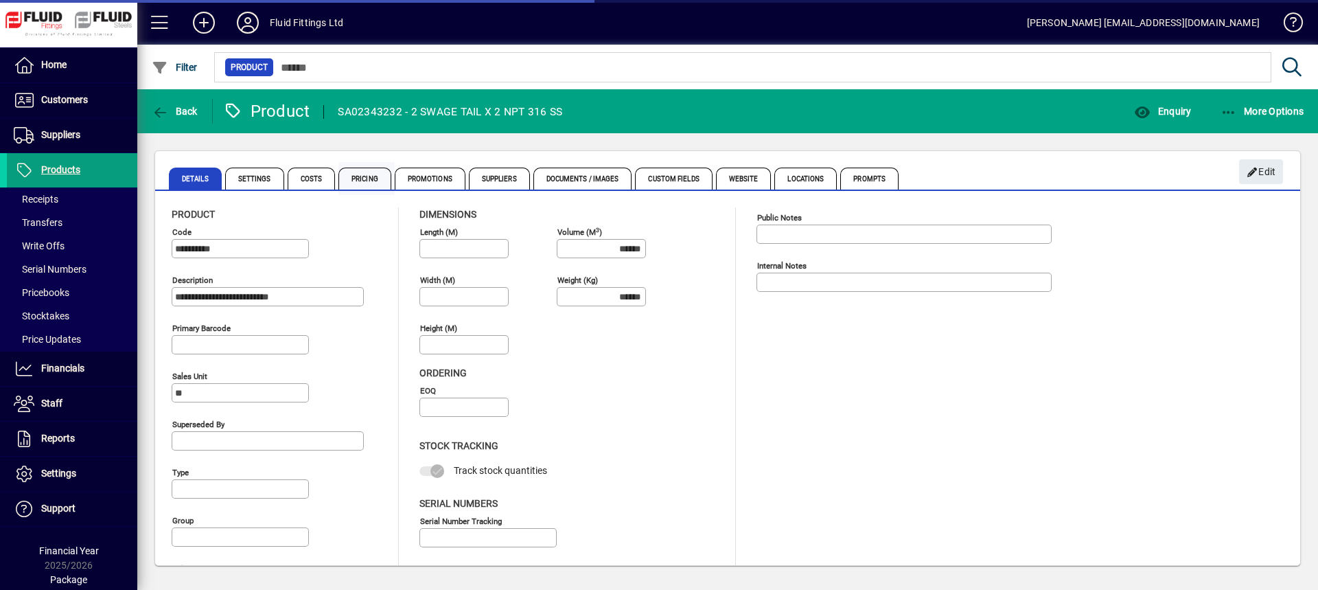
type input "**********"
type input "****"
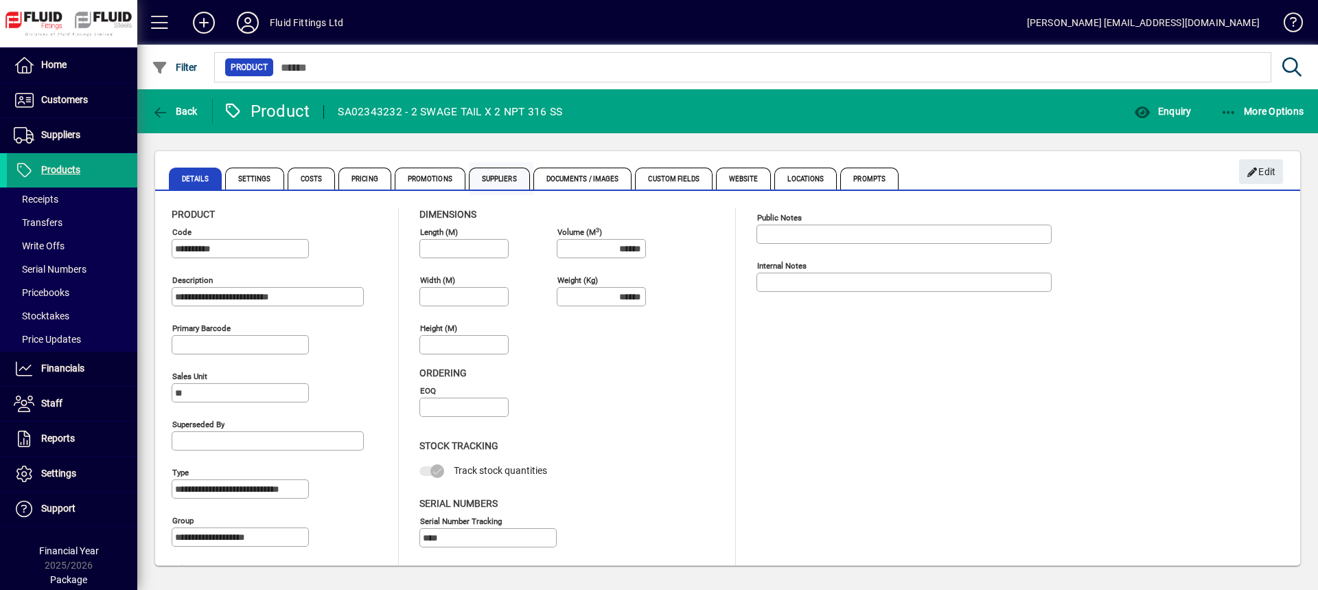
click at [507, 181] on span "Suppliers" at bounding box center [499, 179] width 61 height 22
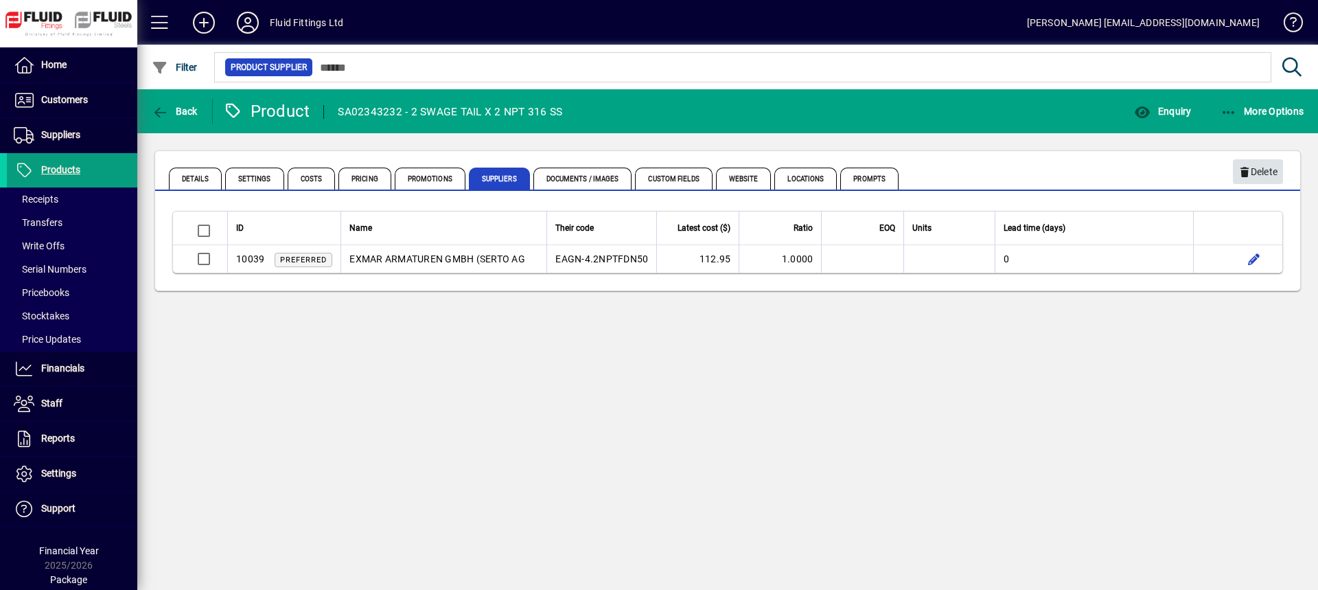
click at [1268, 176] on span "Delete" at bounding box center [1257, 172] width 39 height 23
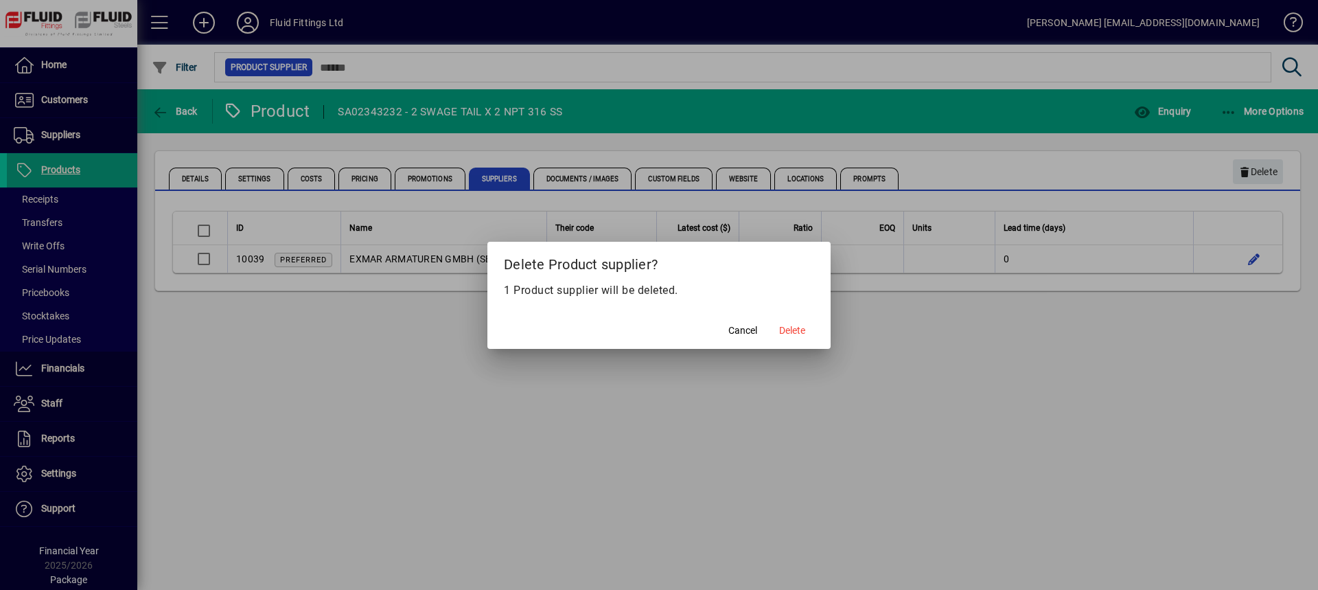
drag, startPoint x: 796, startPoint y: 328, endPoint x: 862, endPoint y: 320, distance: 66.4
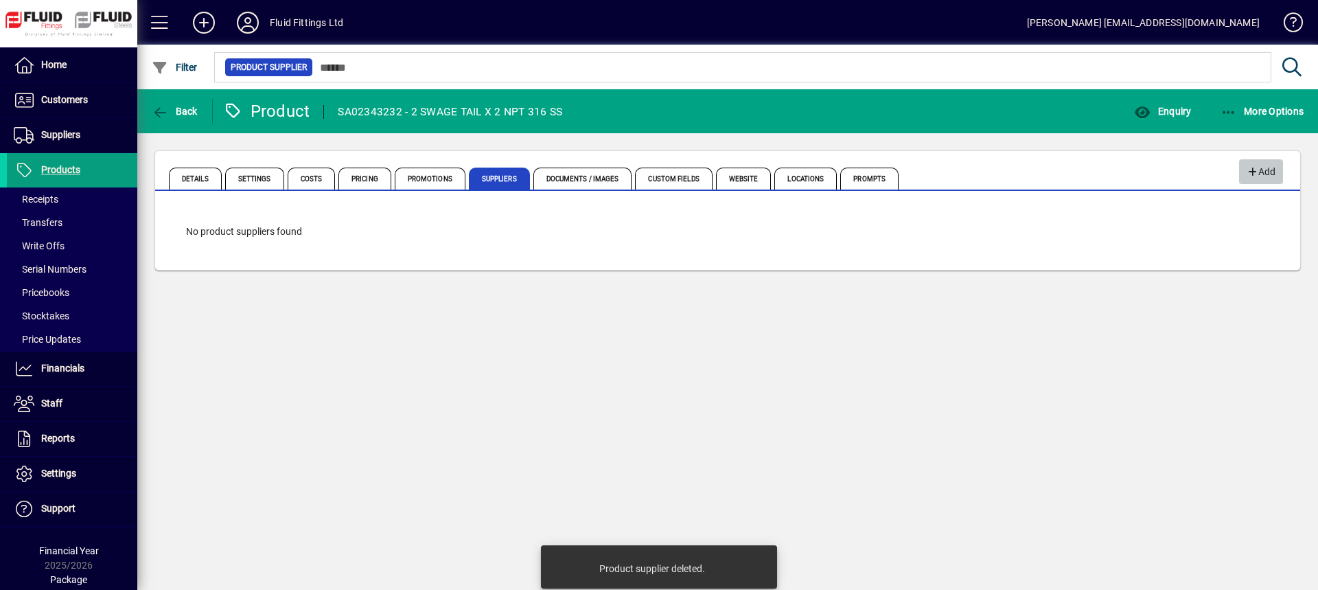
click at [1260, 164] on span "Add" at bounding box center [1261, 172] width 30 height 23
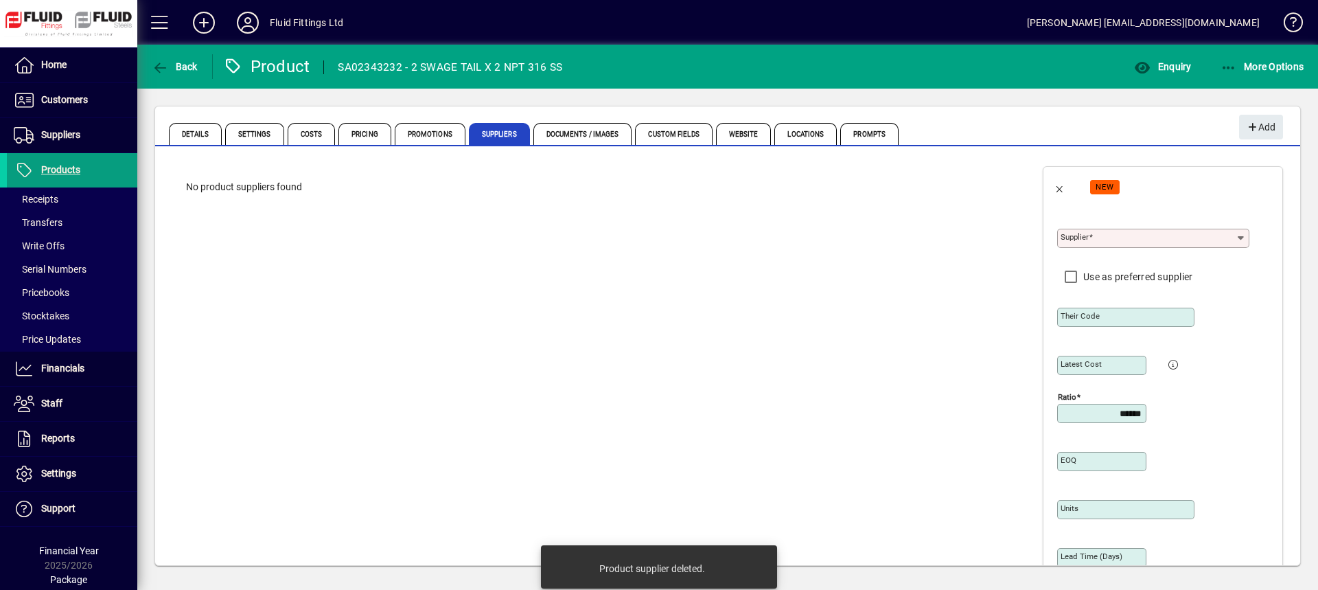
click at [1064, 239] on mat-label "Supplier" at bounding box center [1075, 237] width 28 height 10
click at [1064, 239] on input "Supplier" at bounding box center [1148, 238] width 175 height 11
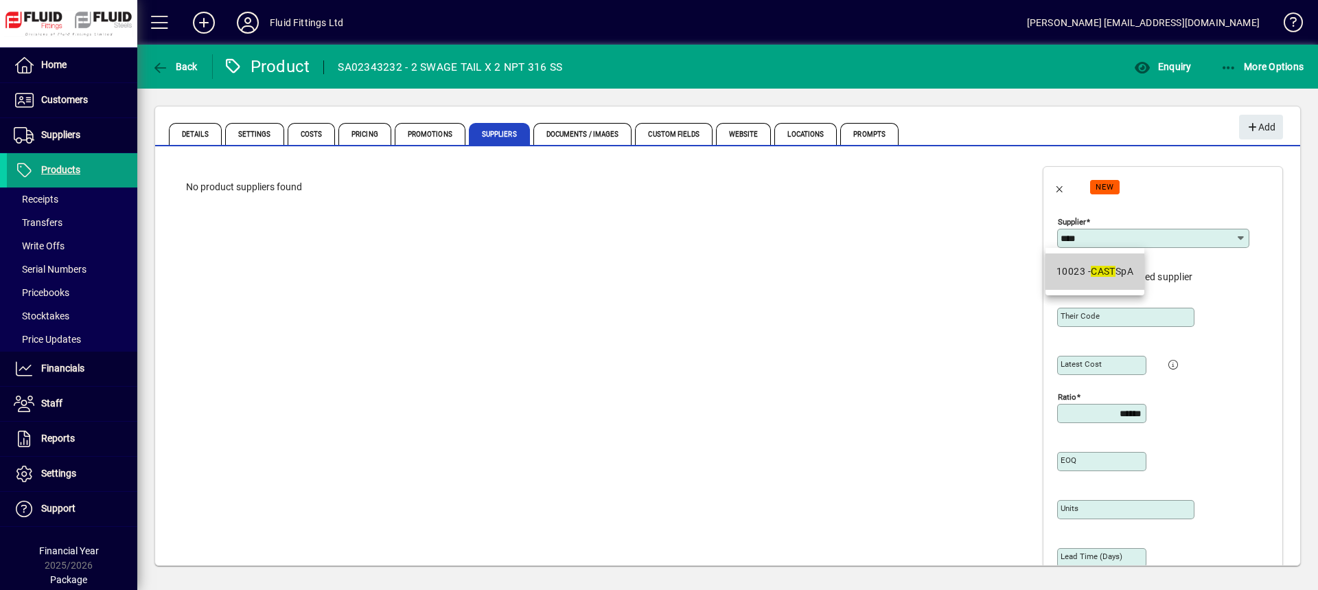
click at [1097, 284] on mat-option "10023 - CAST SpA" at bounding box center [1095, 271] width 99 height 36
type input "**********"
click at [1063, 313] on mat-label "Their code" at bounding box center [1080, 316] width 39 height 10
click at [1063, 313] on input "Their code" at bounding box center [1127, 317] width 133 height 11
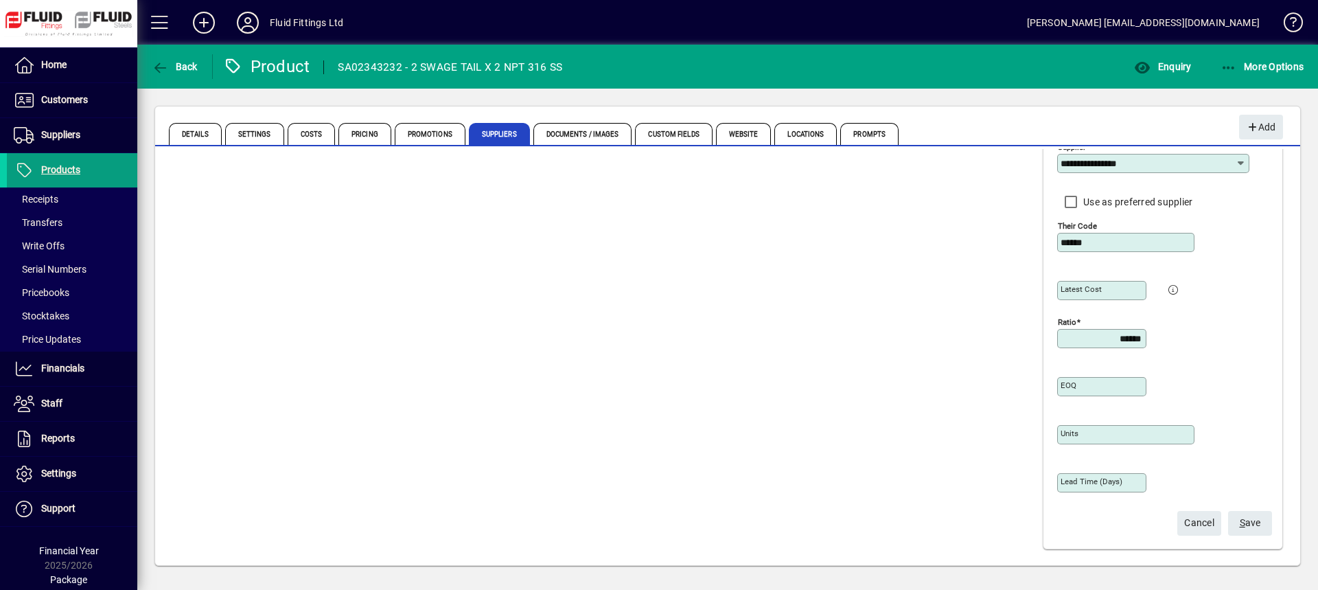
scroll to position [76, 0]
type input "******"
drag, startPoint x: 1255, startPoint y: 524, endPoint x: 1247, endPoint y: 524, distance: 7.6
click at [1254, 524] on span "submit" at bounding box center [1250, 521] width 44 height 33
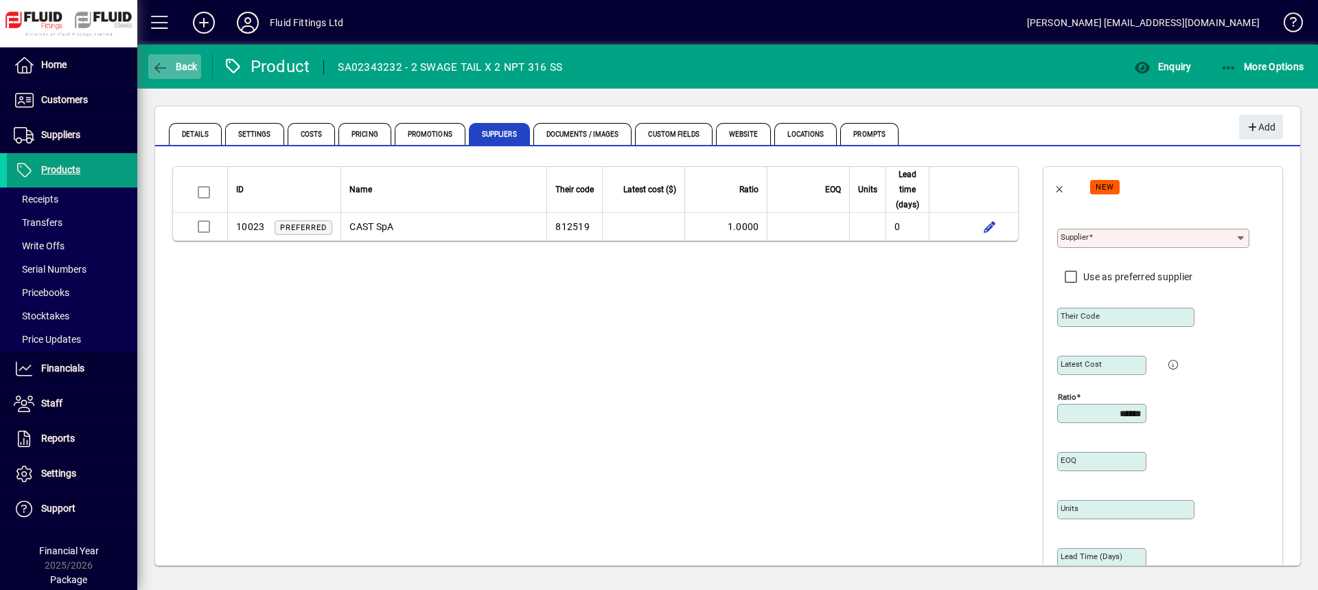
click at [182, 71] on span "Back" at bounding box center [175, 66] width 46 height 11
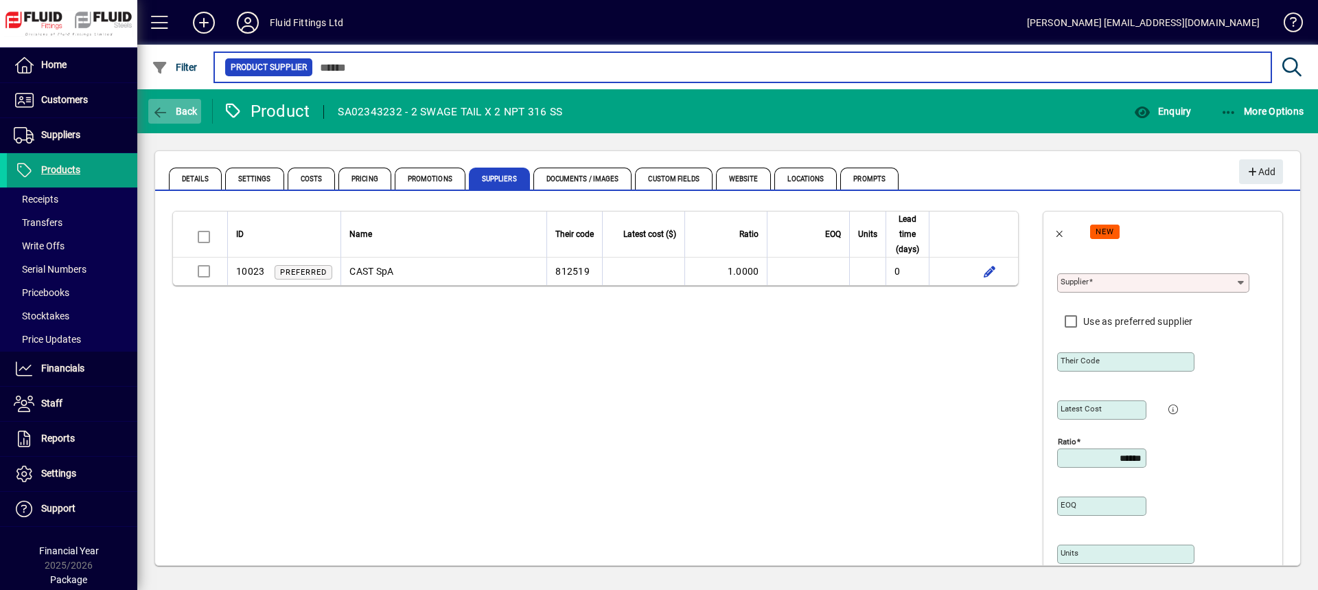
type input "******"
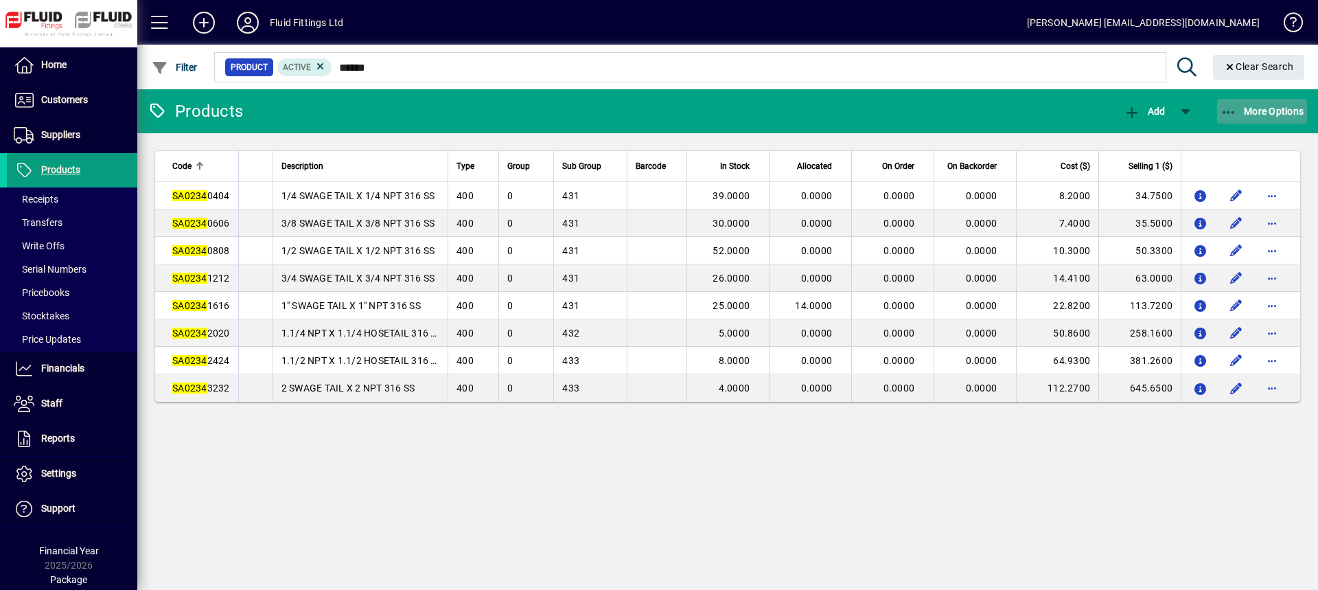
click at [1236, 111] on icon "button" at bounding box center [1229, 113] width 17 height 14
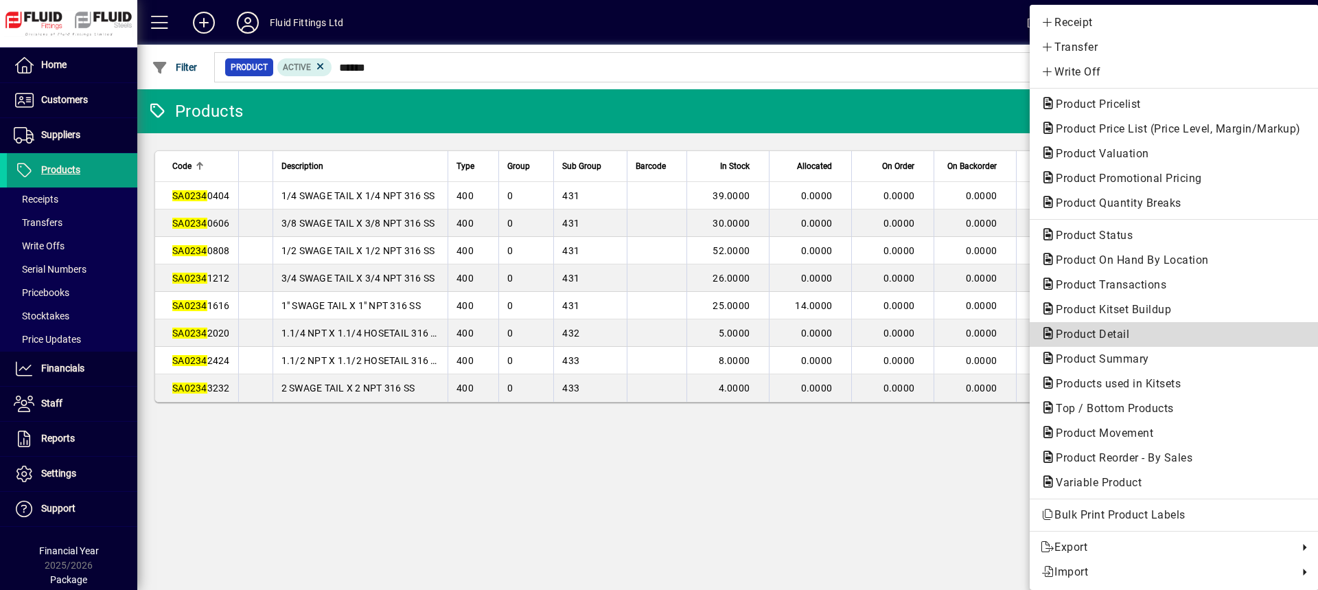
click at [1101, 327] on span "Product Detail" at bounding box center [1088, 333] width 95 height 13
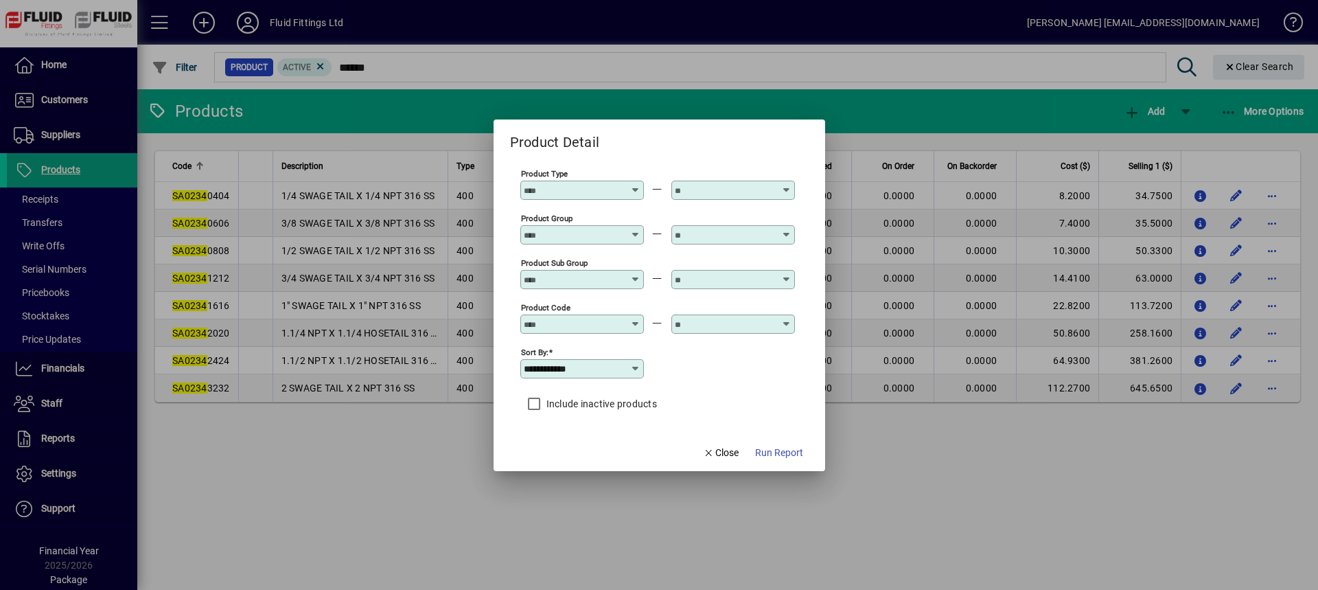
click at [573, 323] on input "Product Code" at bounding box center [574, 324] width 100 height 11
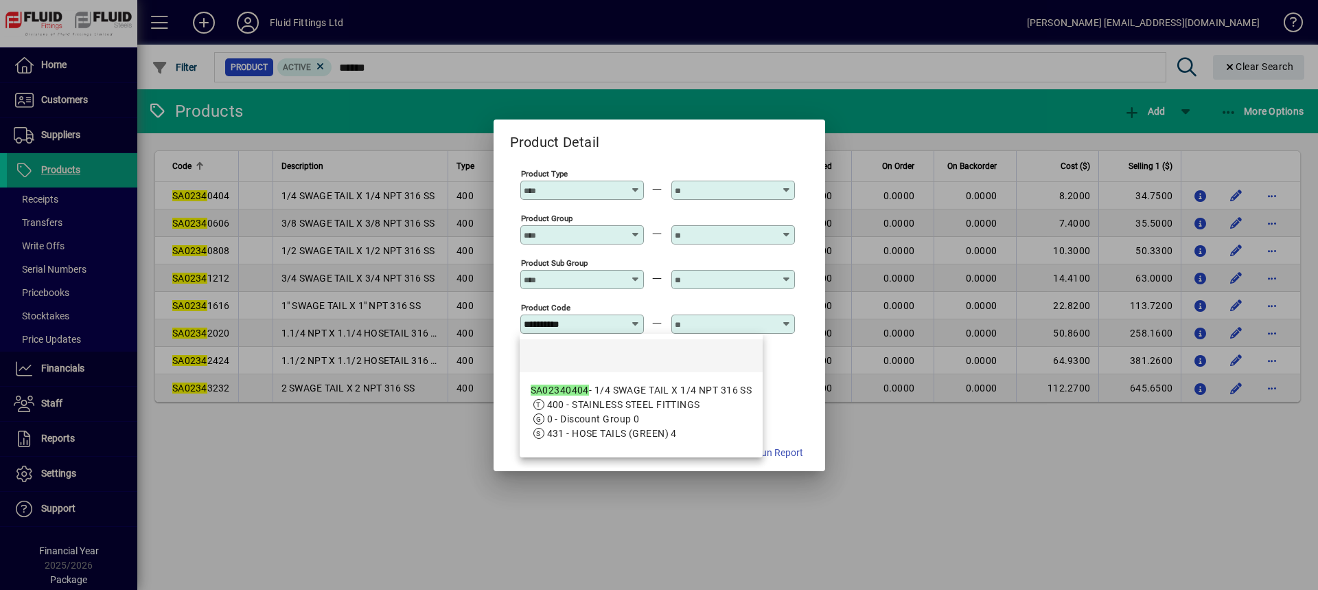
drag, startPoint x: 671, startPoint y: 389, endPoint x: 678, endPoint y: 385, distance: 7.4
click at [671, 390] on div "SA02340404 - 1/4 SWAGE TAIL X 1/4 NPT 316 SS" at bounding box center [642, 390] width 222 height 14
type input "**********"
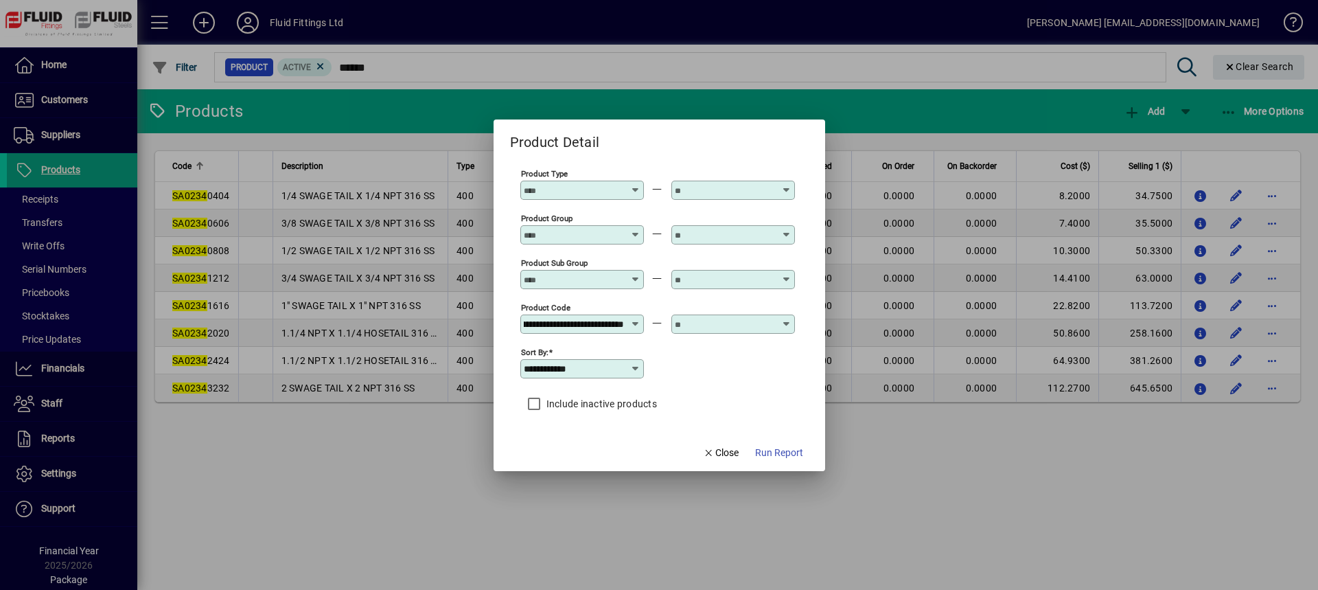
click at [706, 321] on input "text" at bounding box center [725, 324] width 100 height 11
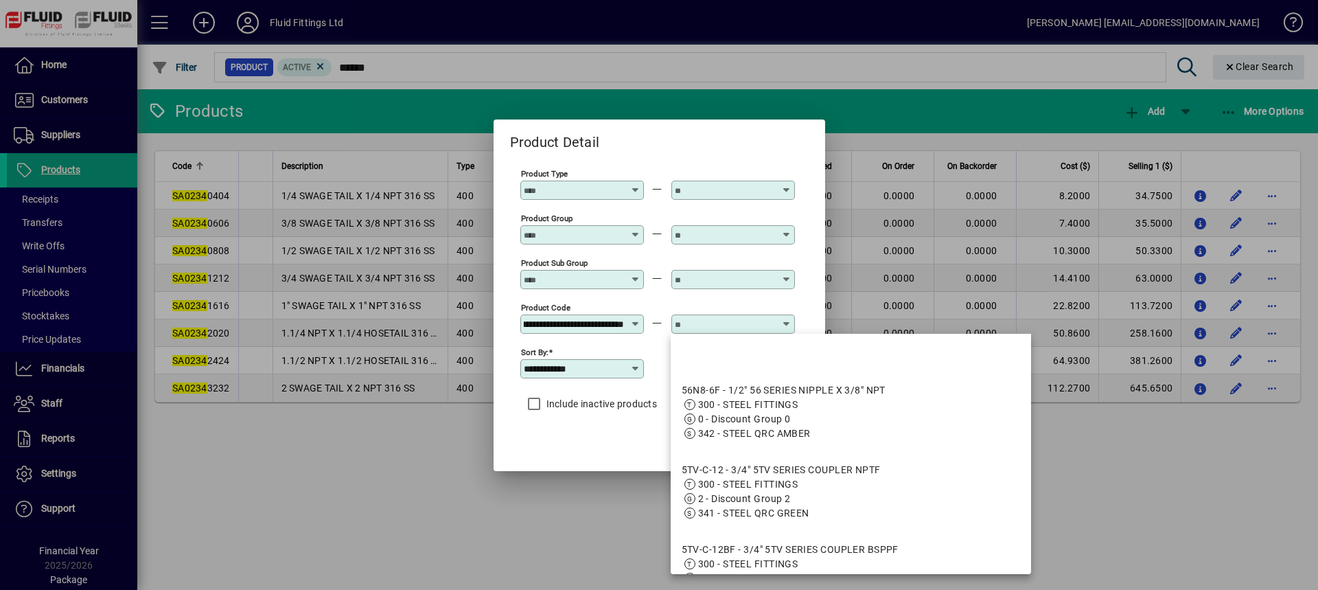
scroll to position [0, 0]
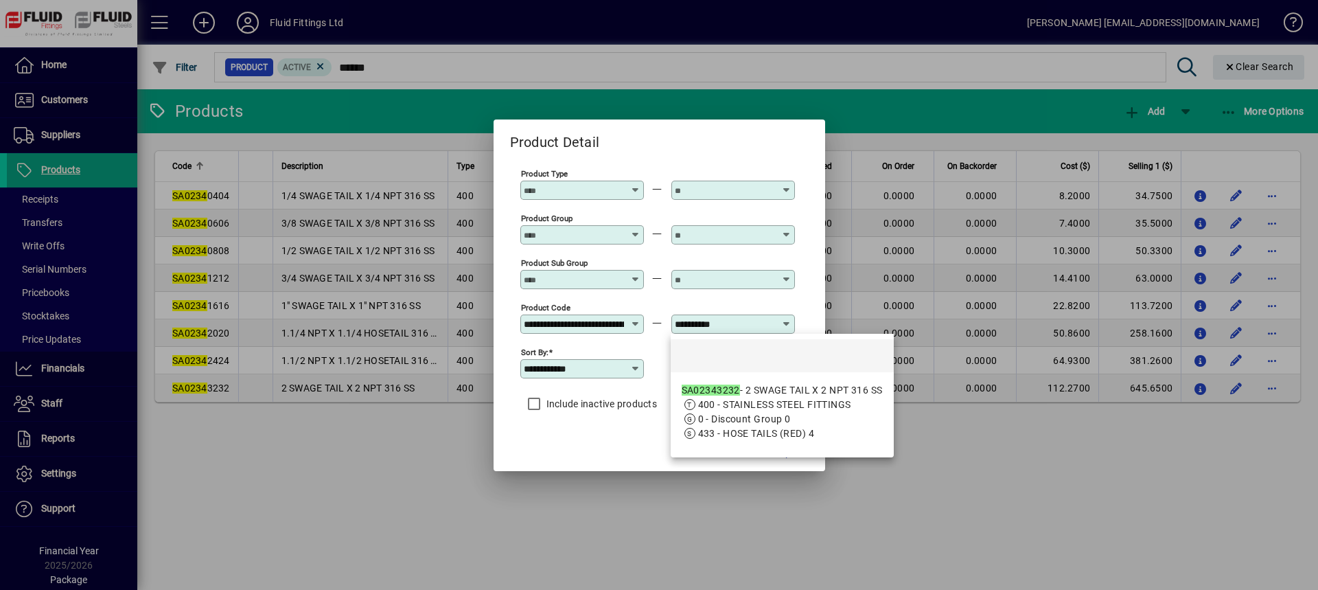
click at [750, 387] on div "SA02343232 - 2 SWAGE TAIL X 2 NPT 316 SS" at bounding box center [782, 390] width 201 height 14
type input "**********"
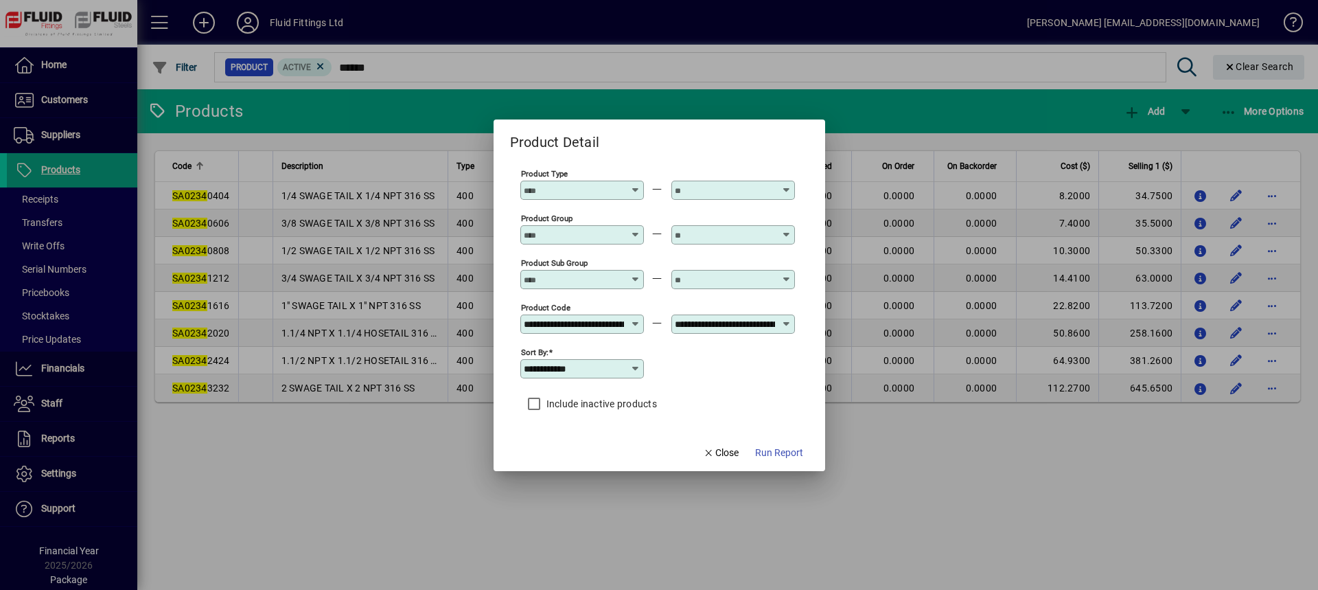
click at [768, 453] on span "Run Report" at bounding box center [779, 453] width 48 height 14
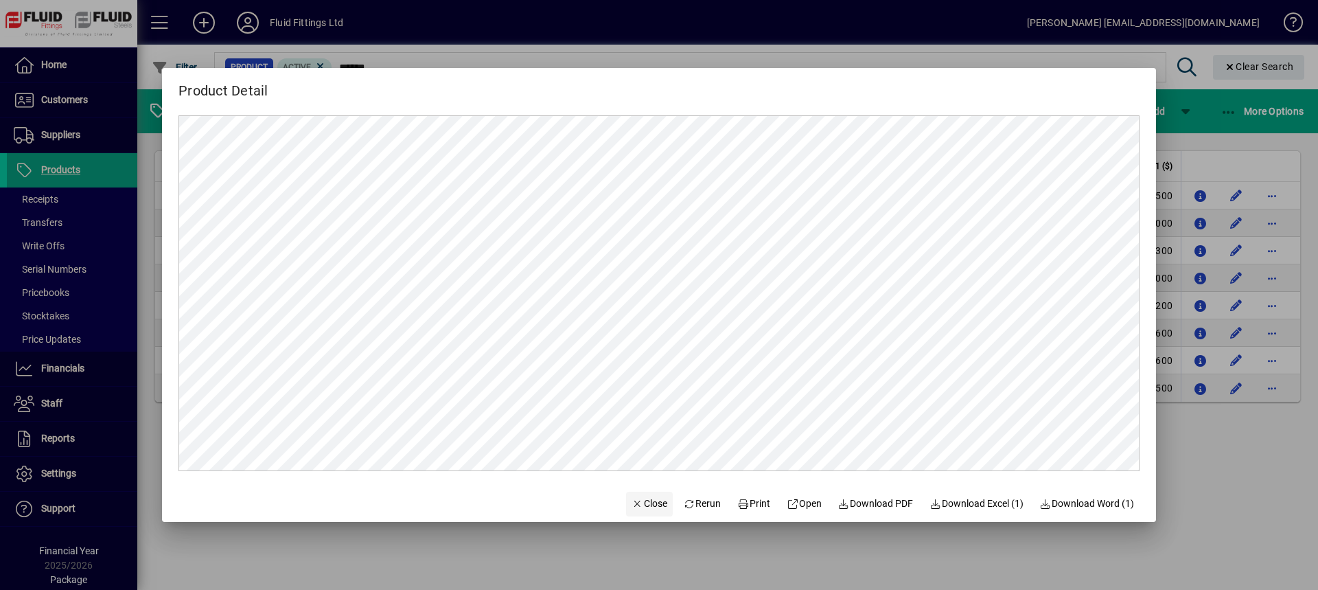
click at [632, 498] on span "Close" at bounding box center [650, 503] width 36 height 14
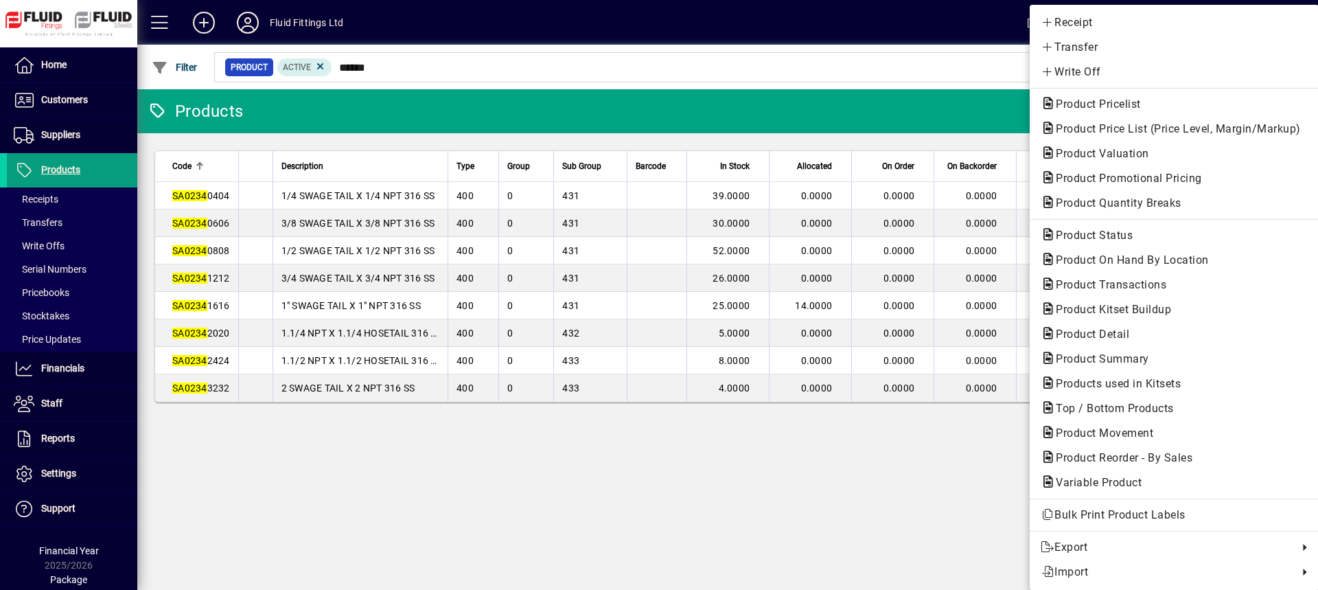
click at [50, 137] on div at bounding box center [659, 295] width 1318 height 590
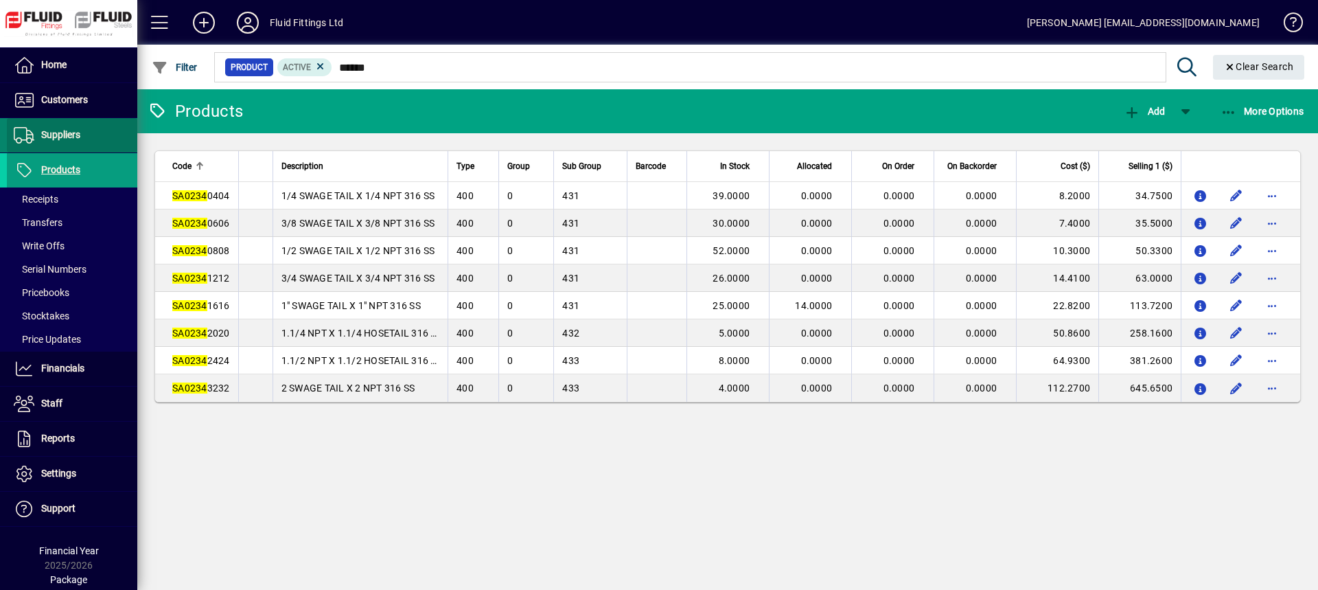
click at [82, 143] on span at bounding box center [72, 135] width 130 height 33
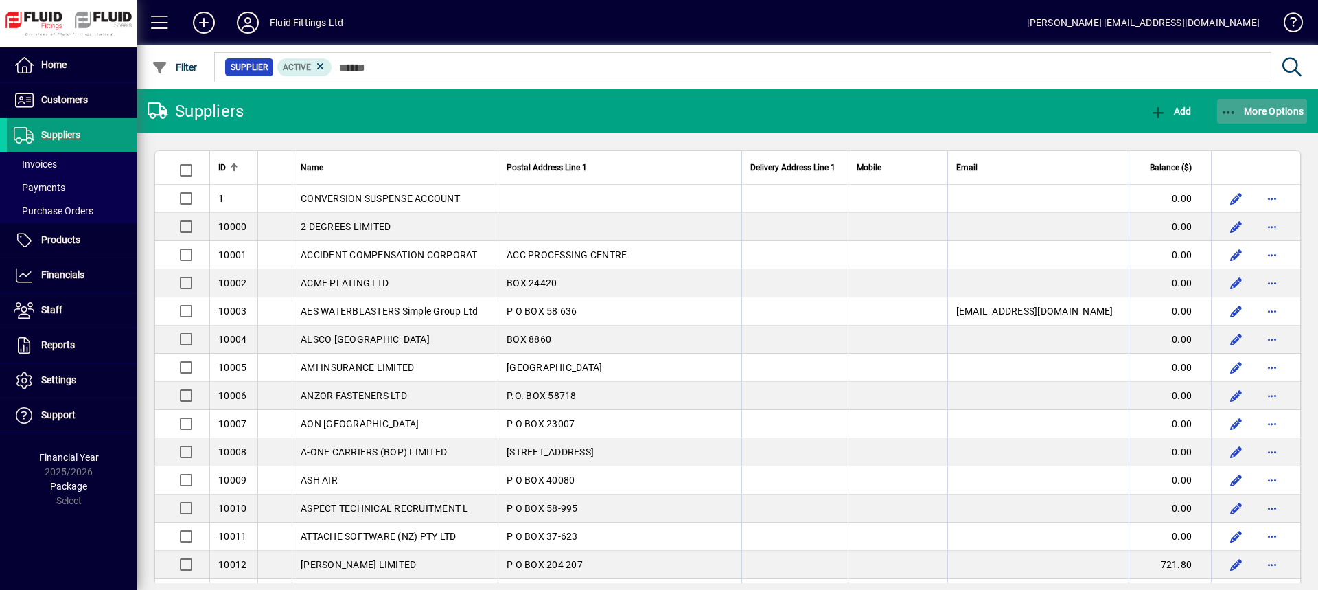
click at [1267, 109] on span "More Options" at bounding box center [1263, 111] width 84 height 11
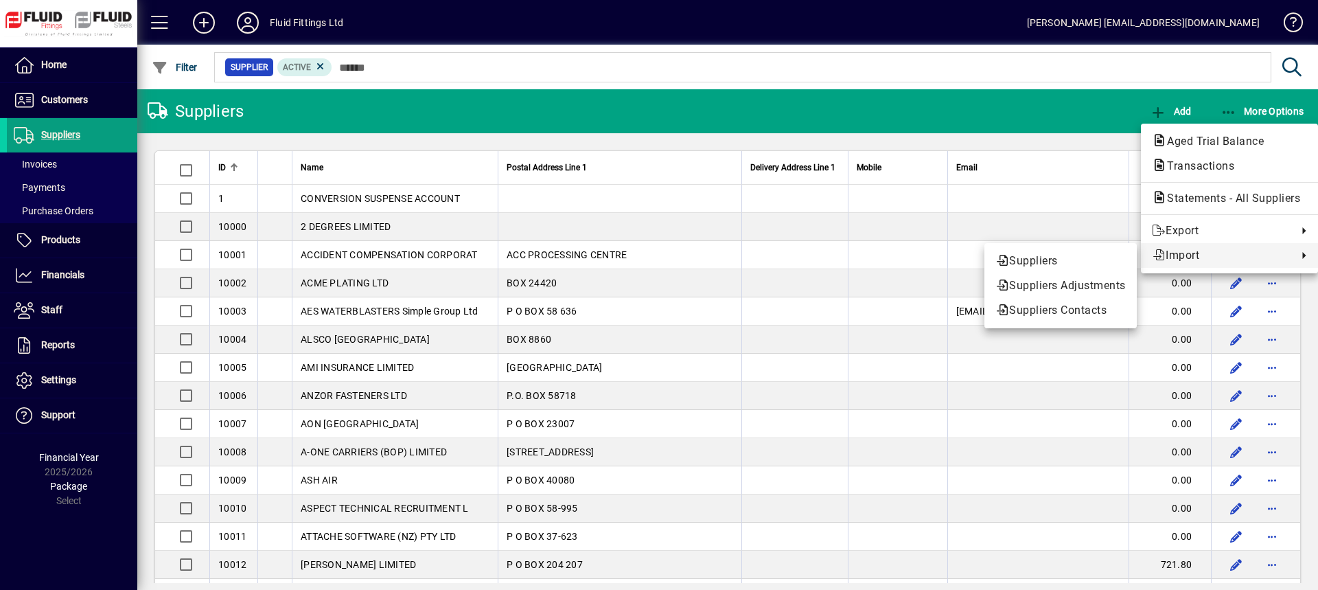
click at [88, 244] on div at bounding box center [659, 295] width 1318 height 590
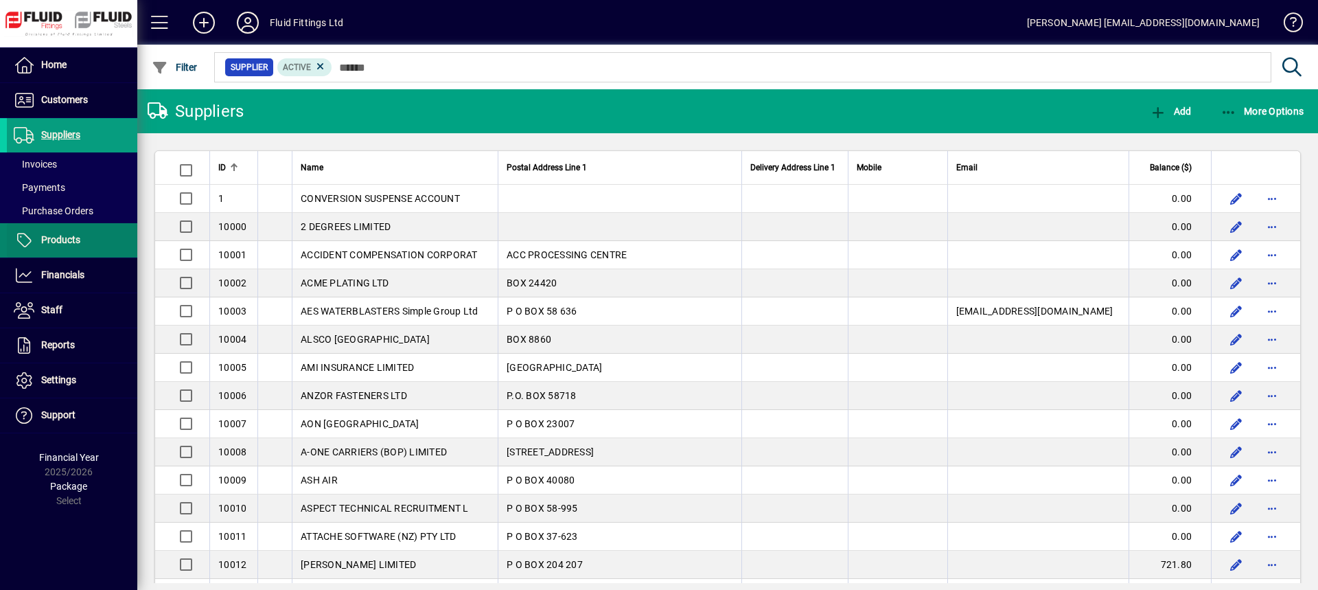
click at [90, 248] on span at bounding box center [72, 240] width 130 height 33
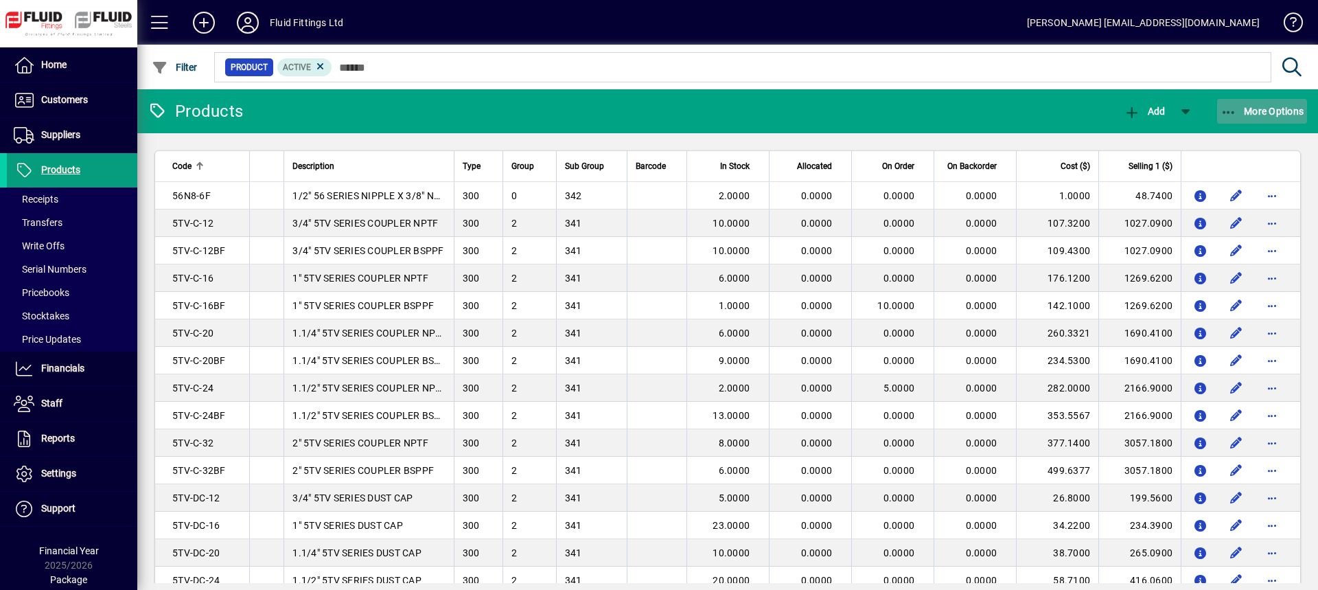
click at [1282, 111] on span "More Options" at bounding box center [1263, 111] width 84 height 11
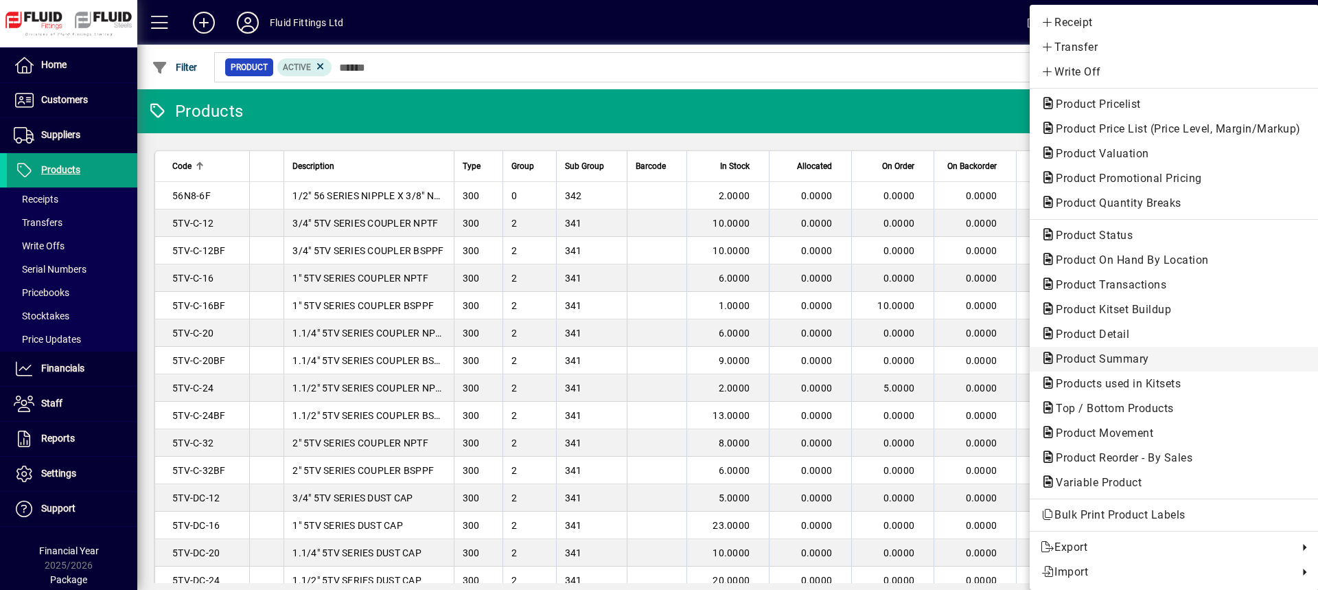
click at [1072, 357] on span "Product Summary" at bounding box center [1098, 358] width 115 height 13
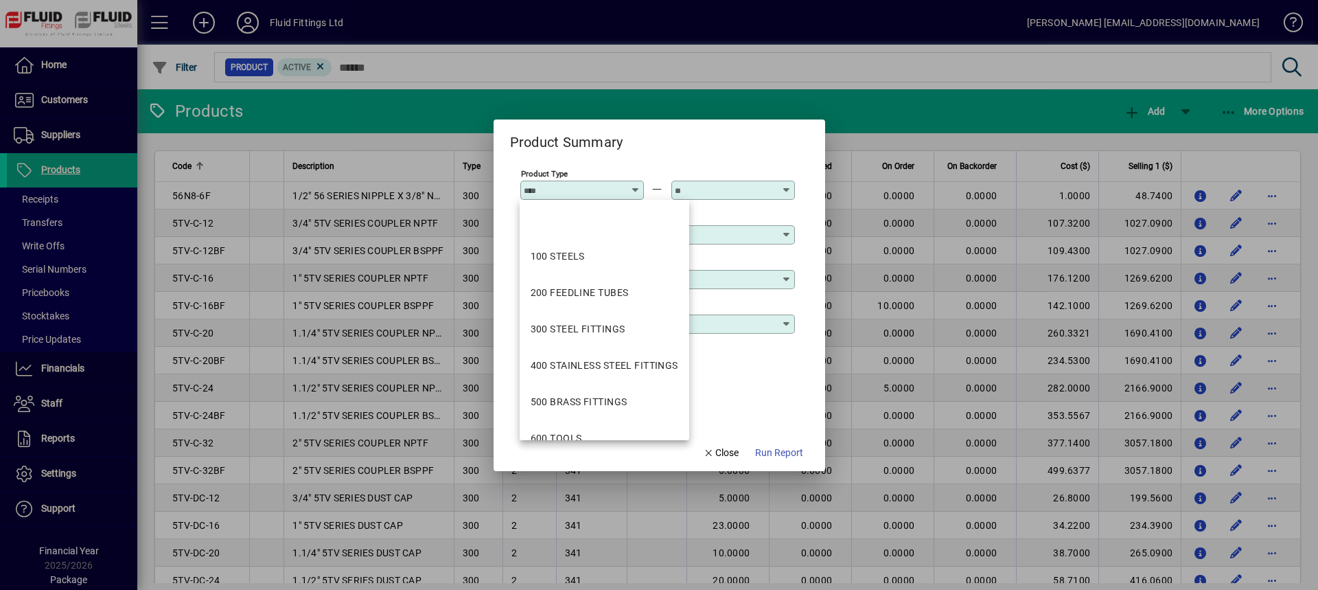
click at [767, 383] on div "**********" at bounding box center [657, 367] width 275 height 45
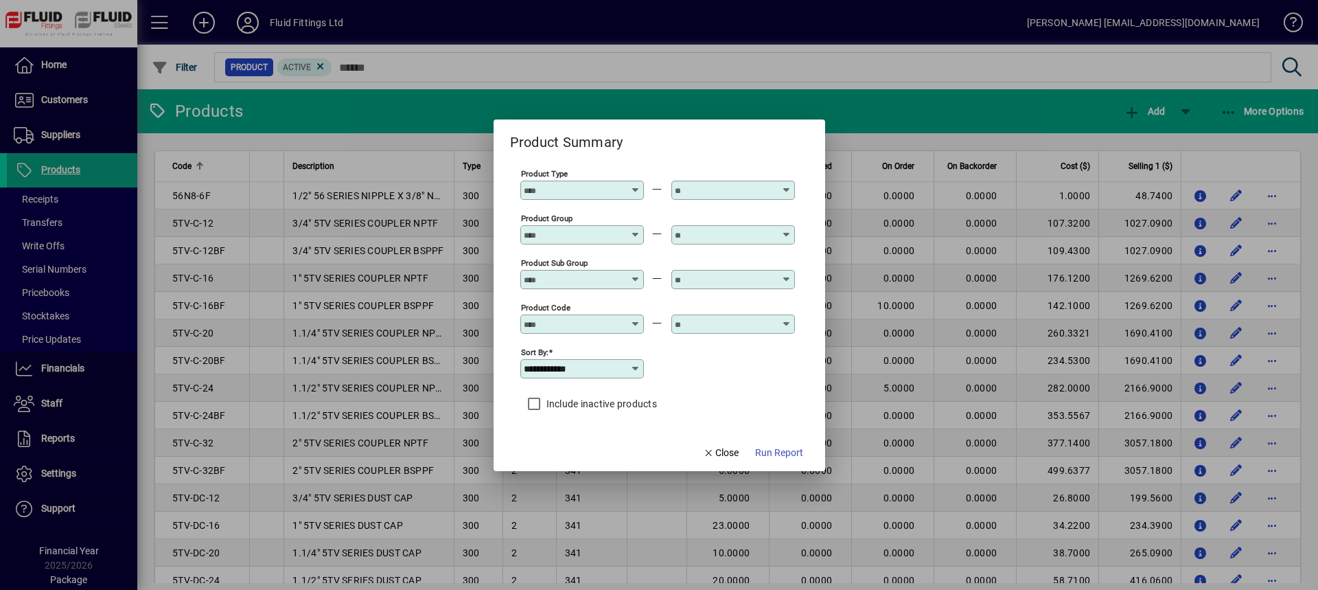
click at [577, 324] on input "Product Code" at bounding box center [574, 324] width 100 height 11
type input "*"
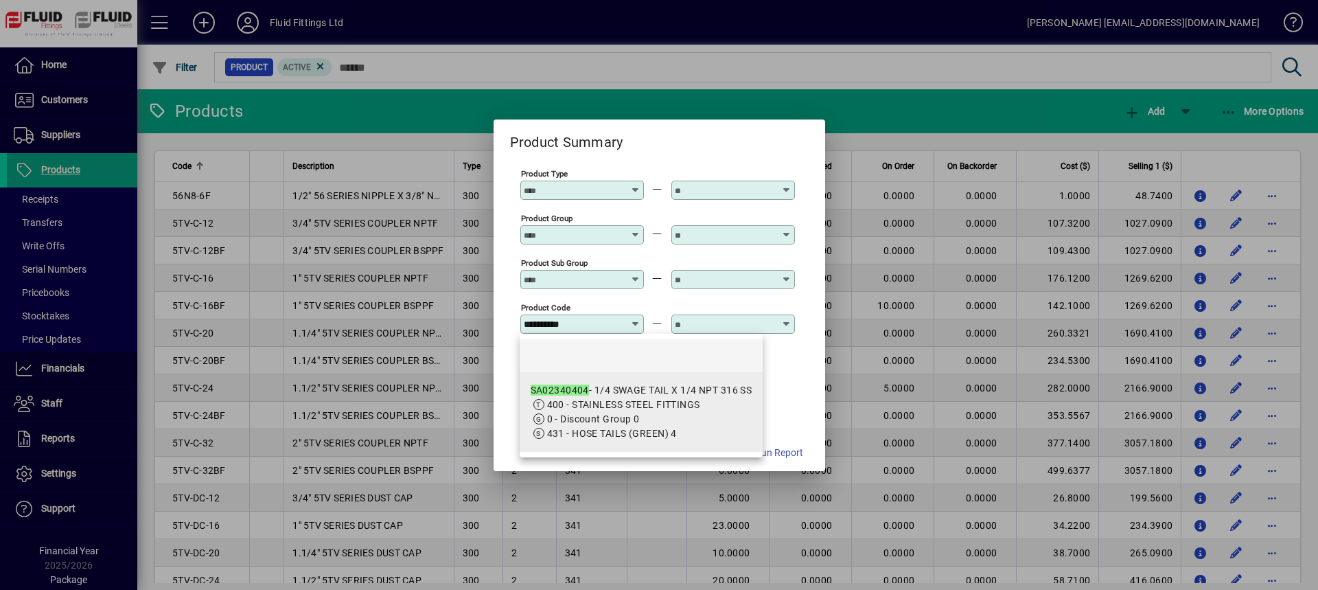
click at [612, 389] on div "SA02340404 - 1/4 SWAGE TAIL X 1/4 NPT 316 SS" at bounding box center [642, 390] width 222 height 14
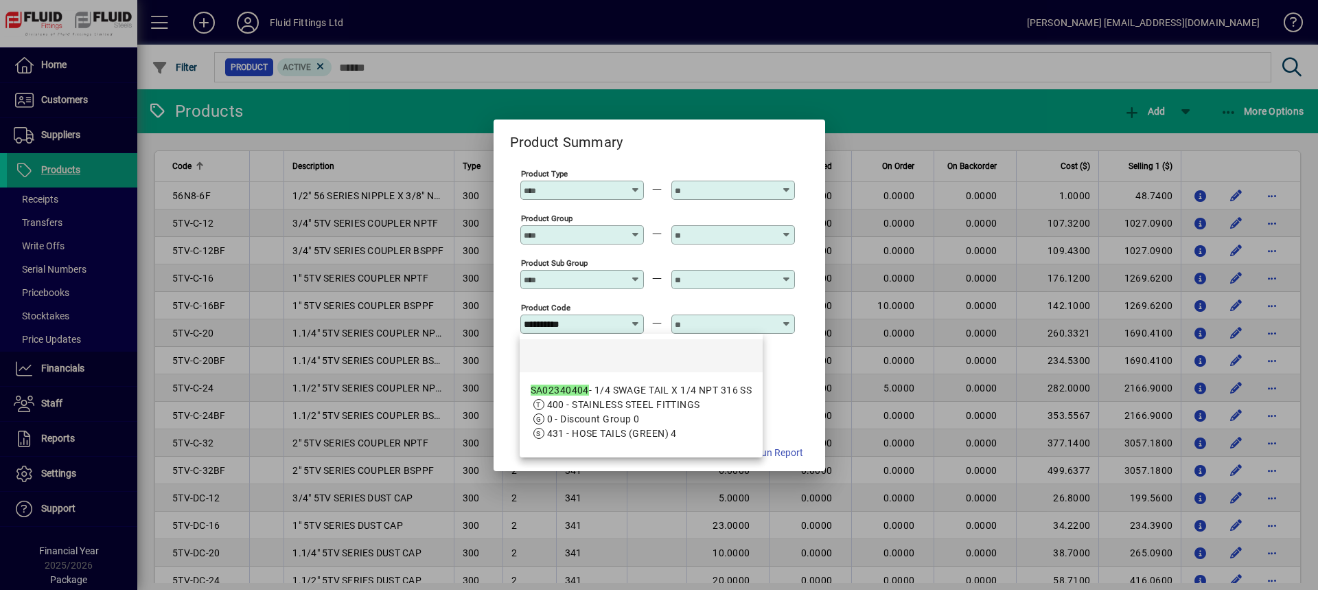
type input "**********"
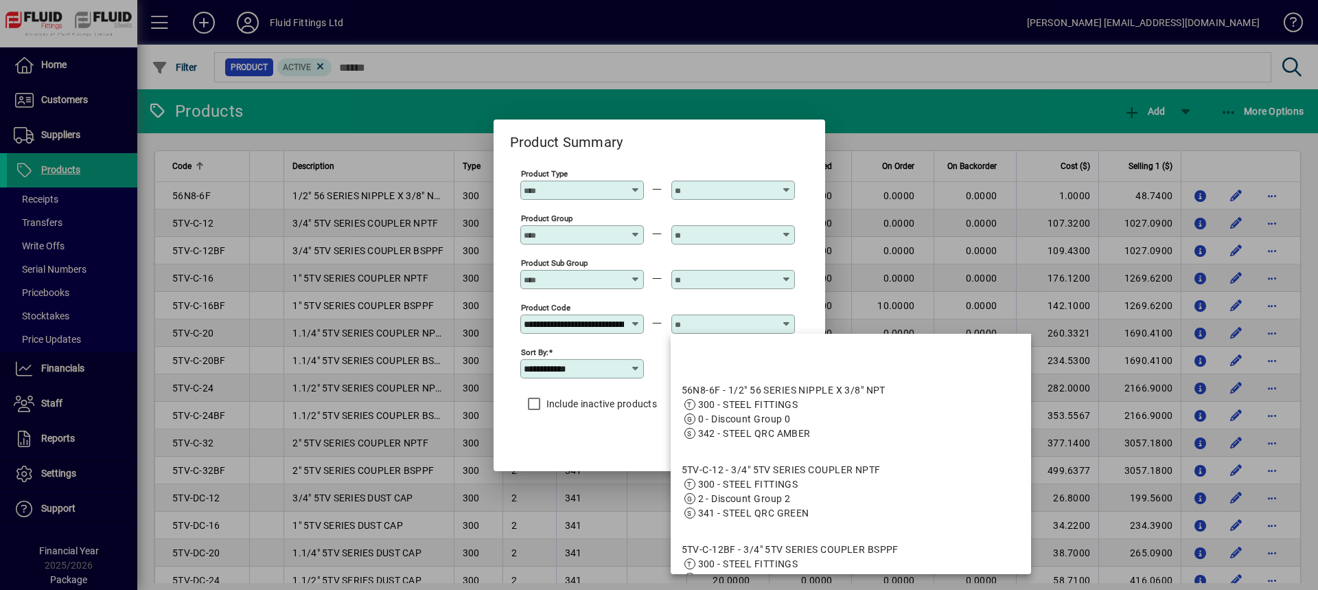
click at [699, 327] on input "text" at bounding box center [725, 324] width 100 height 11
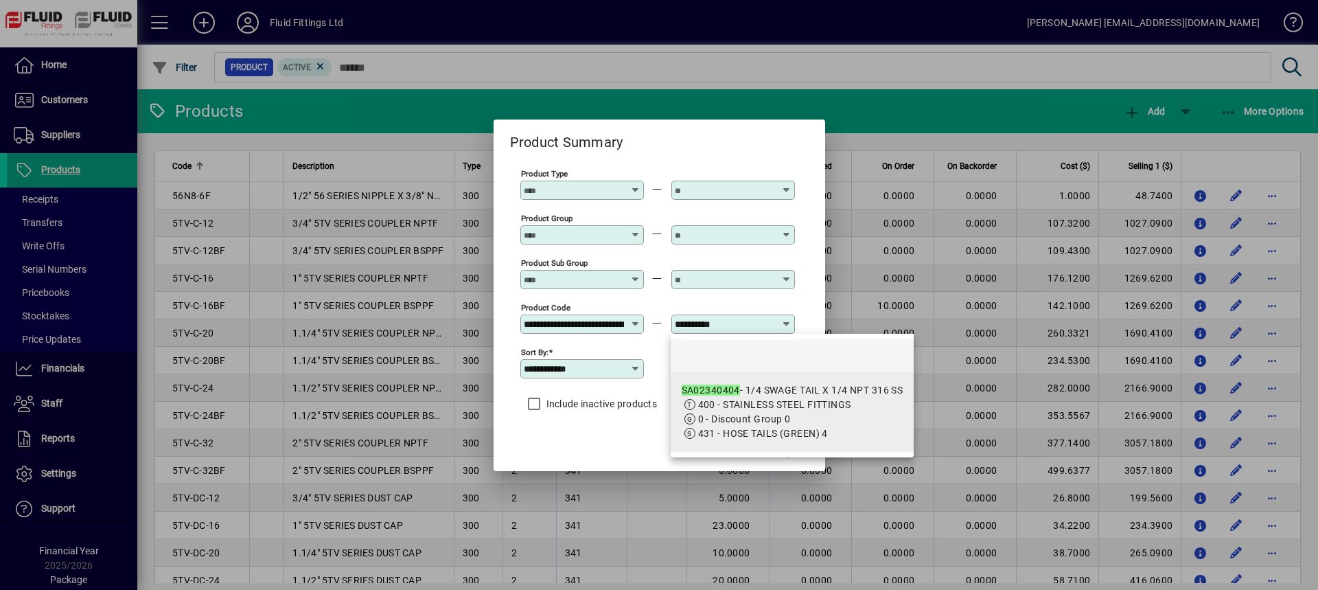
click at [735, 397] on app-search-response-field "400 - STAINLESS STEEL FITTINGS" at bounding box center [774, 404] width 153 height 14
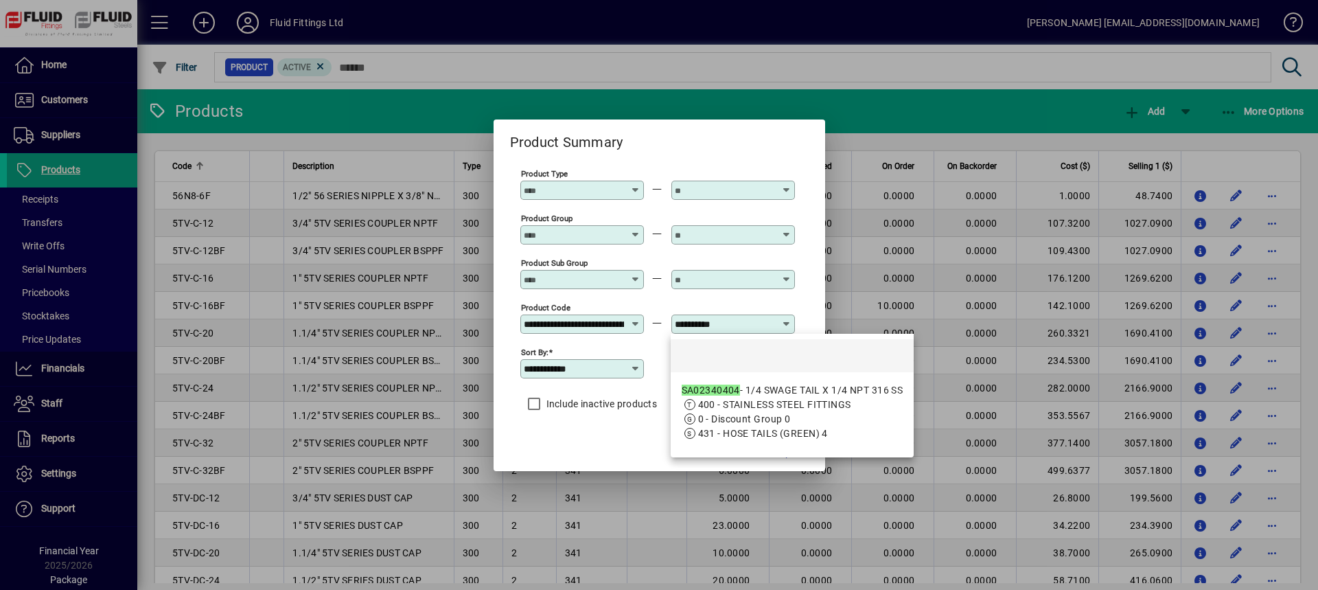
type input "**********"
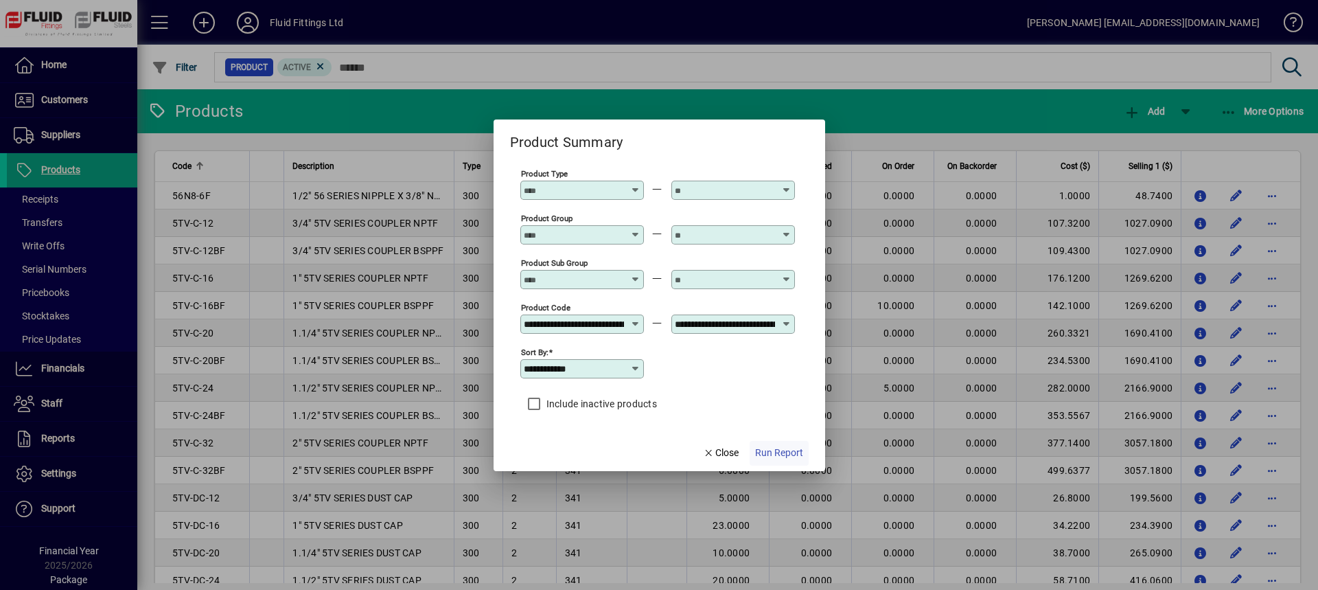
click at [770, 454] on span "Run Report" at bounding box center [779, 453] width 48 height 14
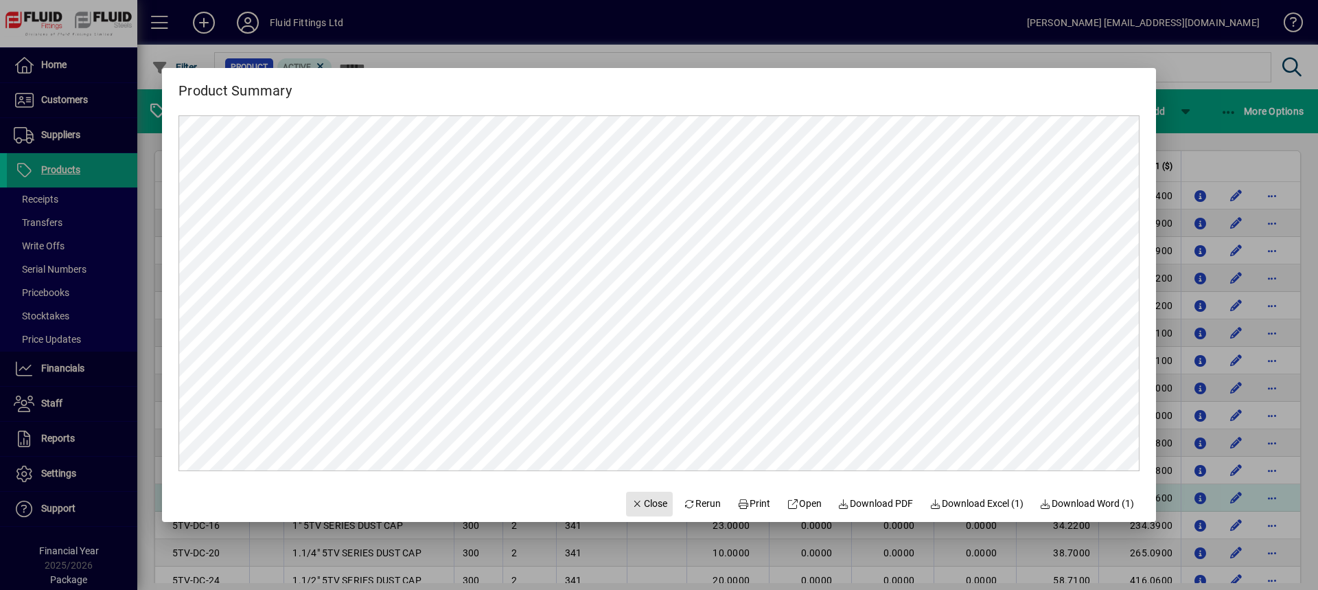
click at [643, 502] on span "Close" at bounding box center [650, 503] width 36 height 14
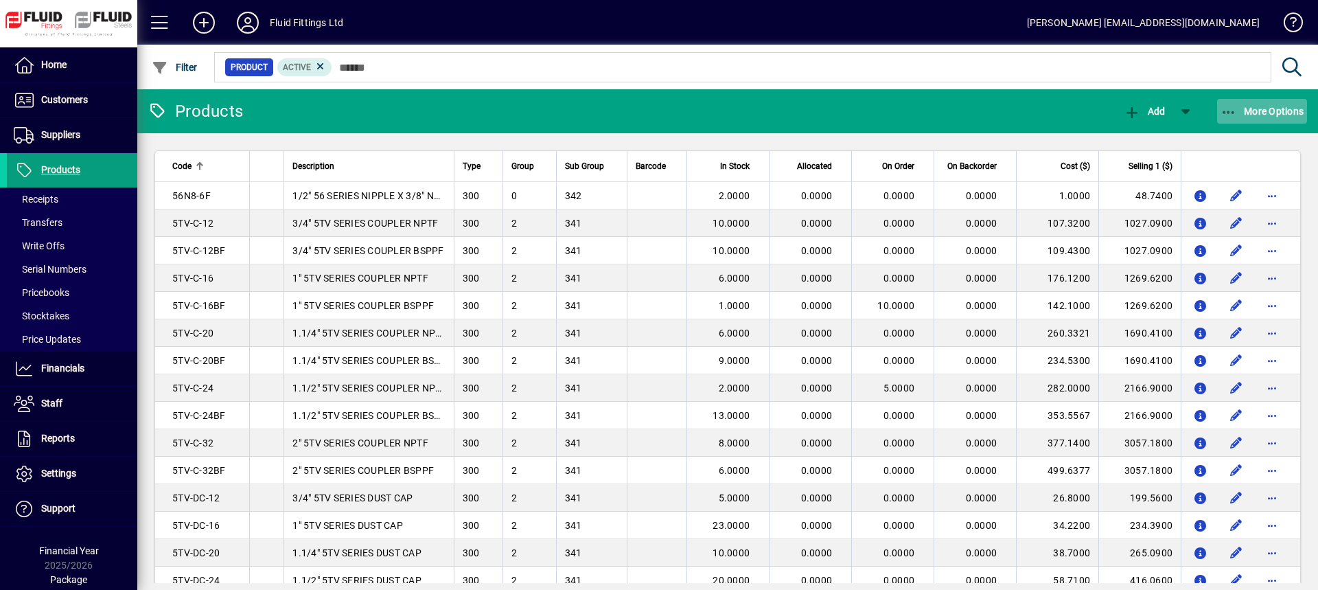
click at [1262, 110] on span "More Options" at bounding box center [1263, 111] width 84 height 11
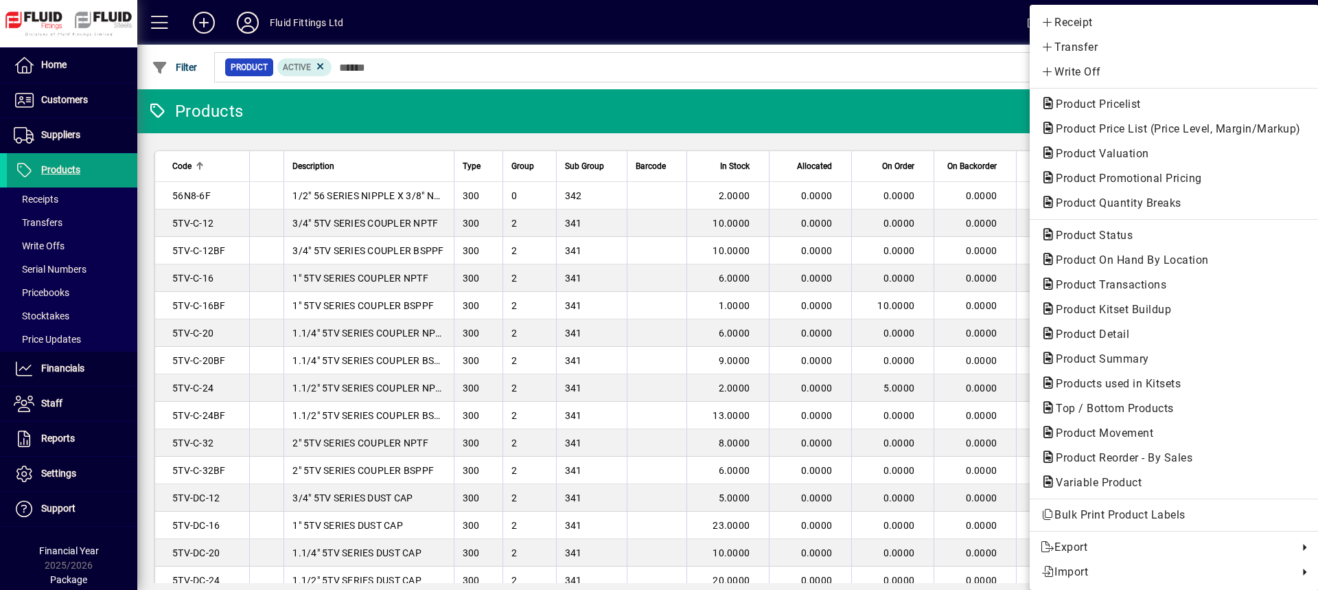
click at [80, 102] on div at bounding box center [659, 295] width 1318 height 590
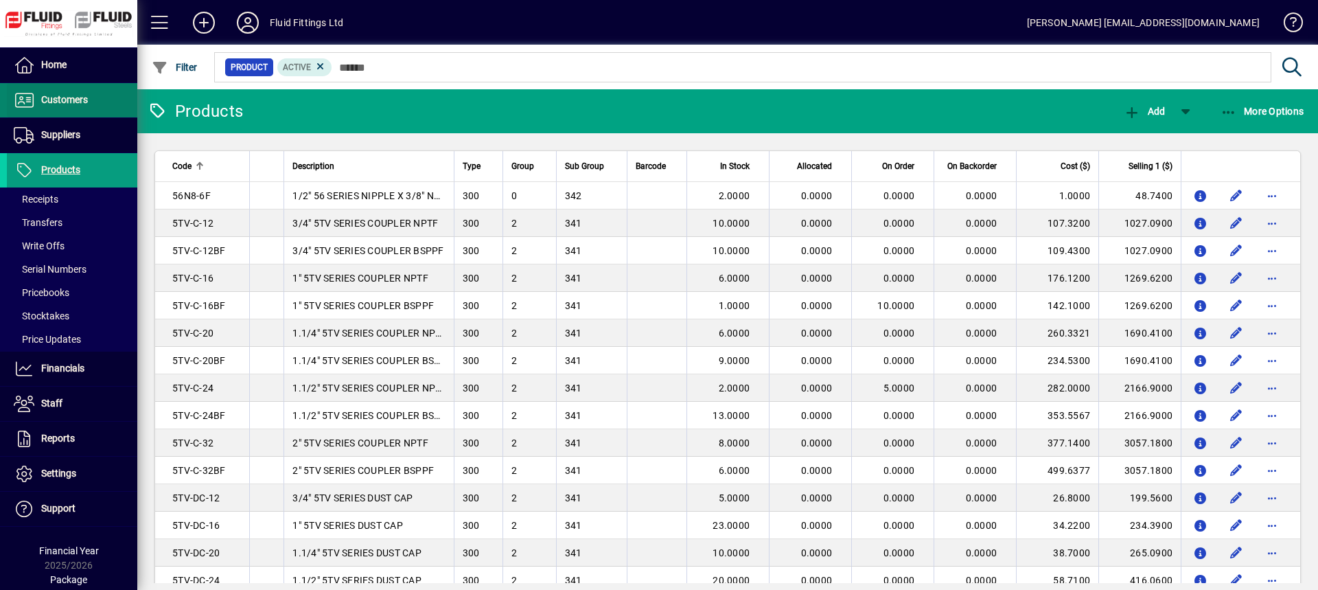
click at [44, 103] on span "Customers" at bounding box center [64, 99] width 47 height 11
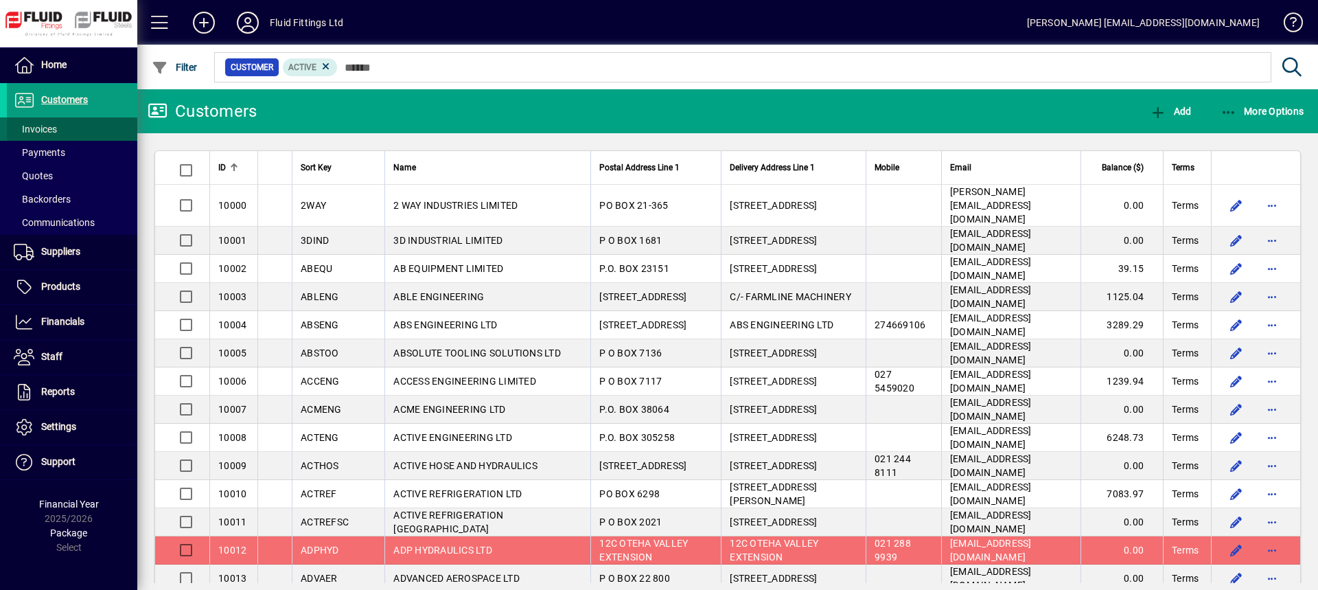
click at [37, 135] on span "Invoices" at bounding box center [32, 129] width 50 height 14
